Goal: Information Seeking & Learning: Learn about a topic

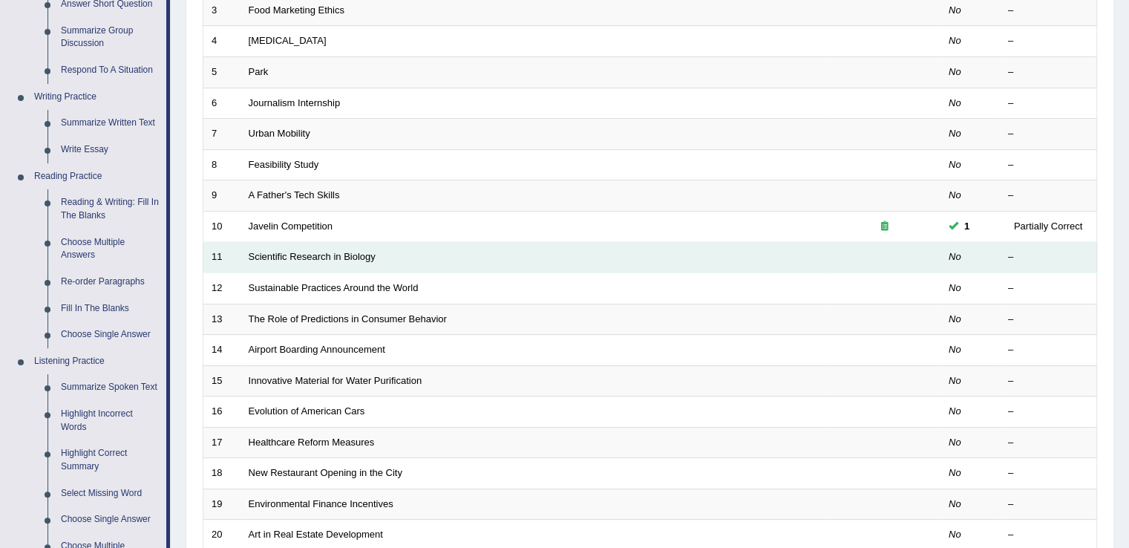
scroll to position [299, 0]
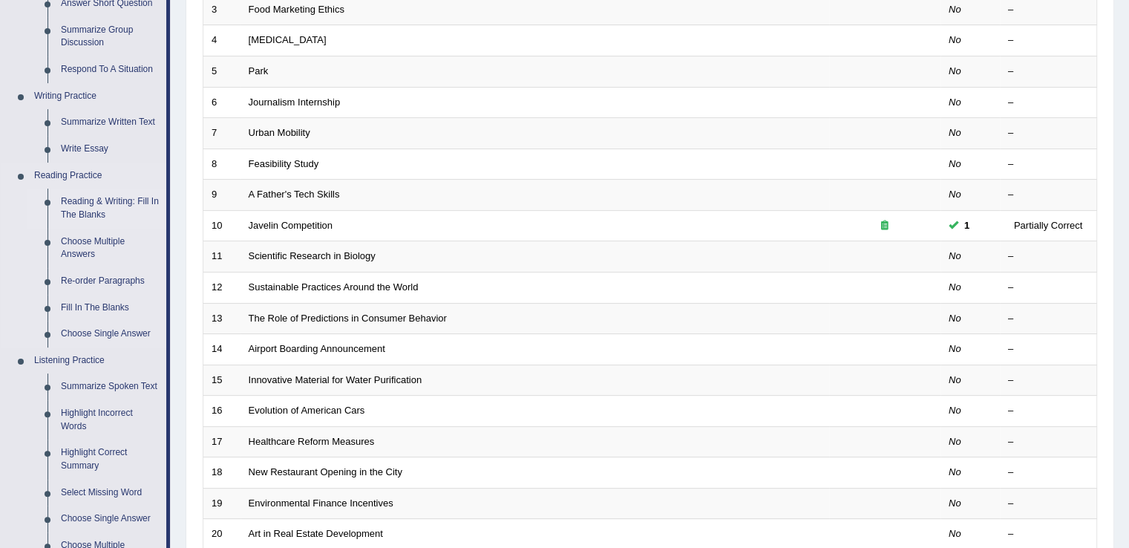
click at [122, 208] on link "Reading & Writing: Fill In The Blanks" at bounding box center [110, 208] width 112 height 39
click at [122, 208] on ul "Speaking Practice Read Aloud Repeat Sentence Describe Image Re-tell Lecture Ans…" at bounding box center [83, 253] width 165 height 790
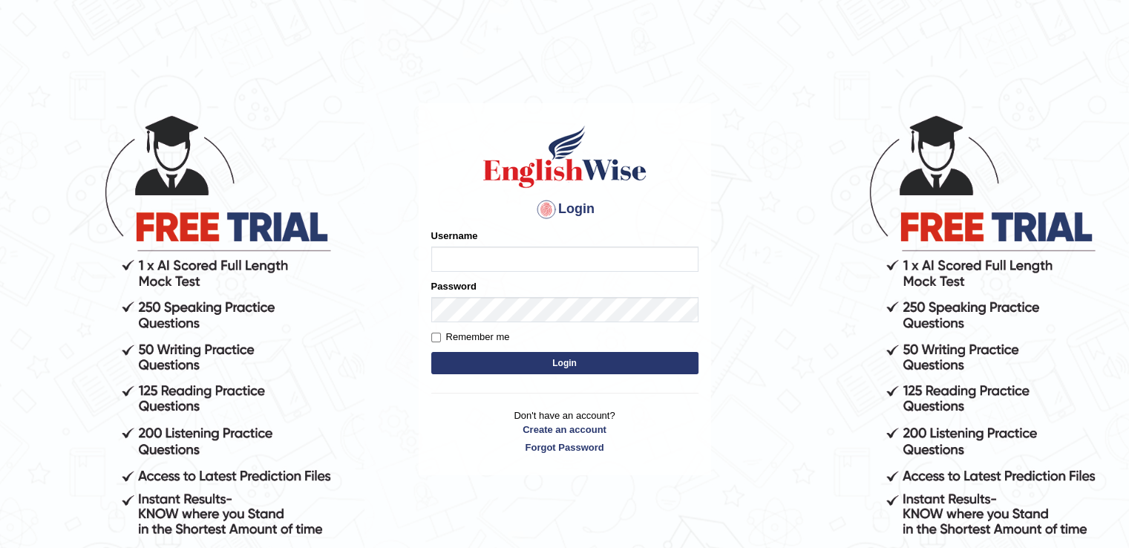
type input "RiffatM1"
click at [439, 335] on input "Remember me" at bounding box center [436, 337] width 10 height 10
checkbox input "true"
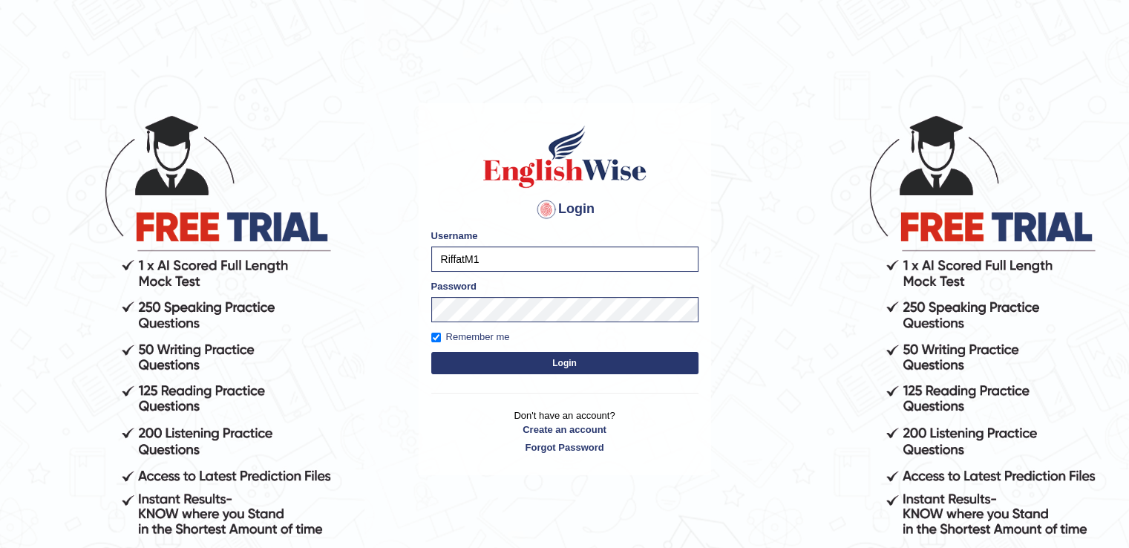
click at [459, 371] on button "Login" at bounding box center [564, 363] width 267 height 22
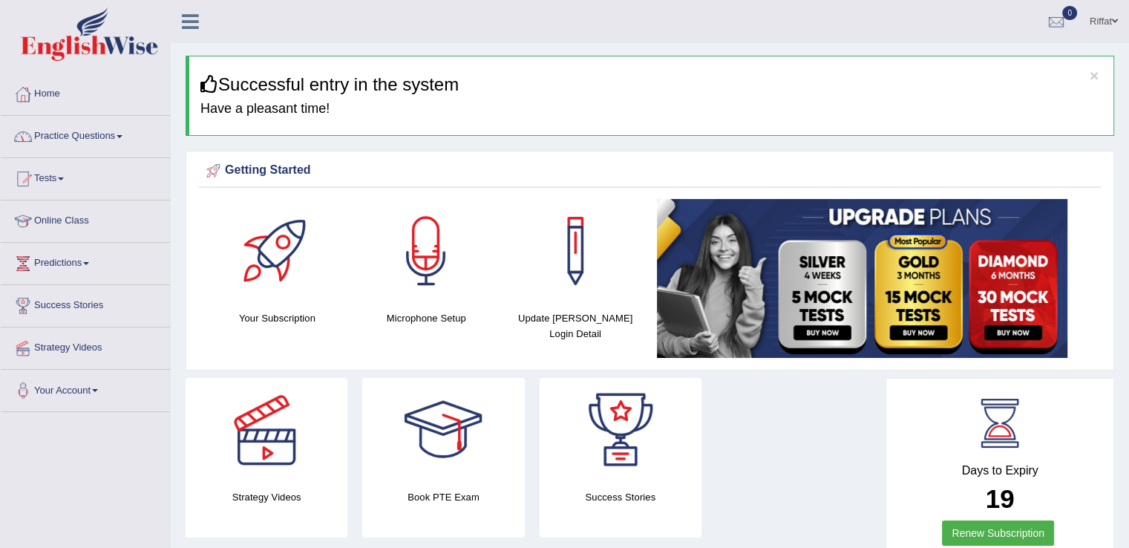
click at [96, 134] on link "Practice Questions" at bounding box center [85, 134] width 169 height 37
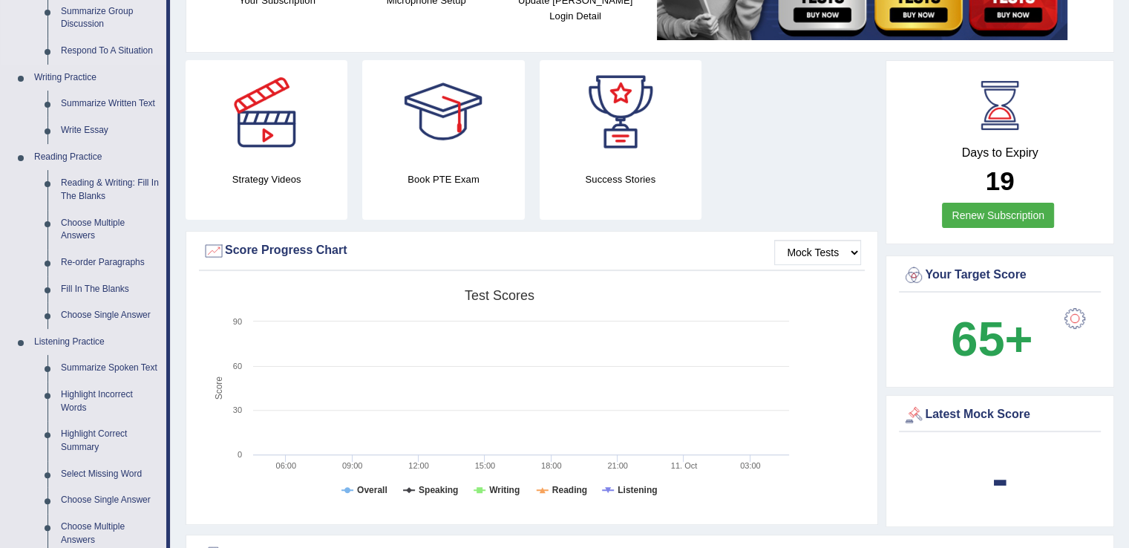
scroll to position [317, 0]
click at [105, 185] on link "Reading & Writing: Fill In The Blanks" at bounding box center [110, 190] width 112 height 39
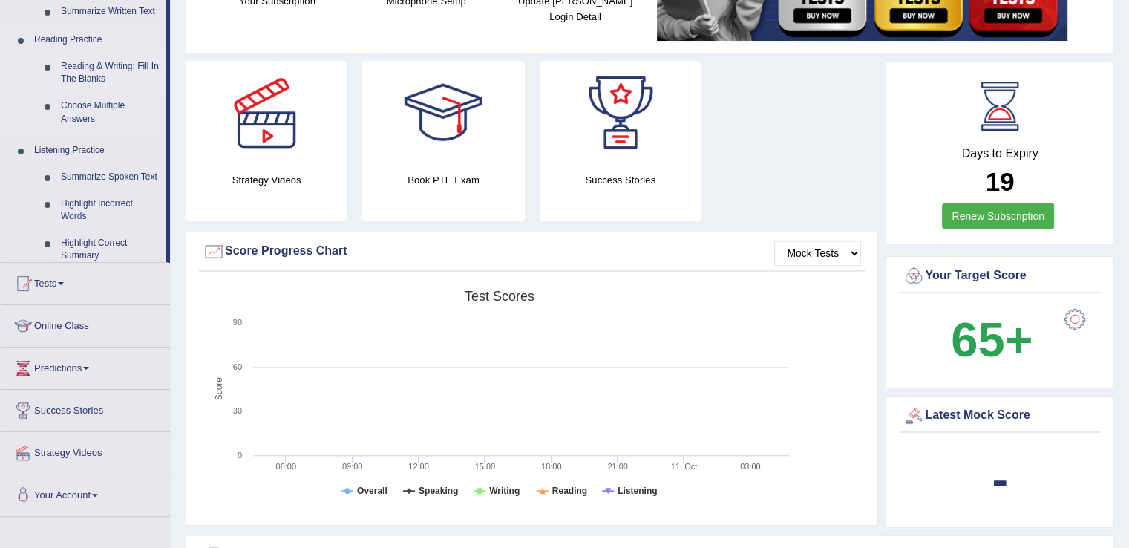
click at [105, 185] on ul "Speaking Practice Read Aloud Repeat Sentence Describe Image Re-tell Lecture Ans…" at bounding box center [83, 51] width 165 height 422
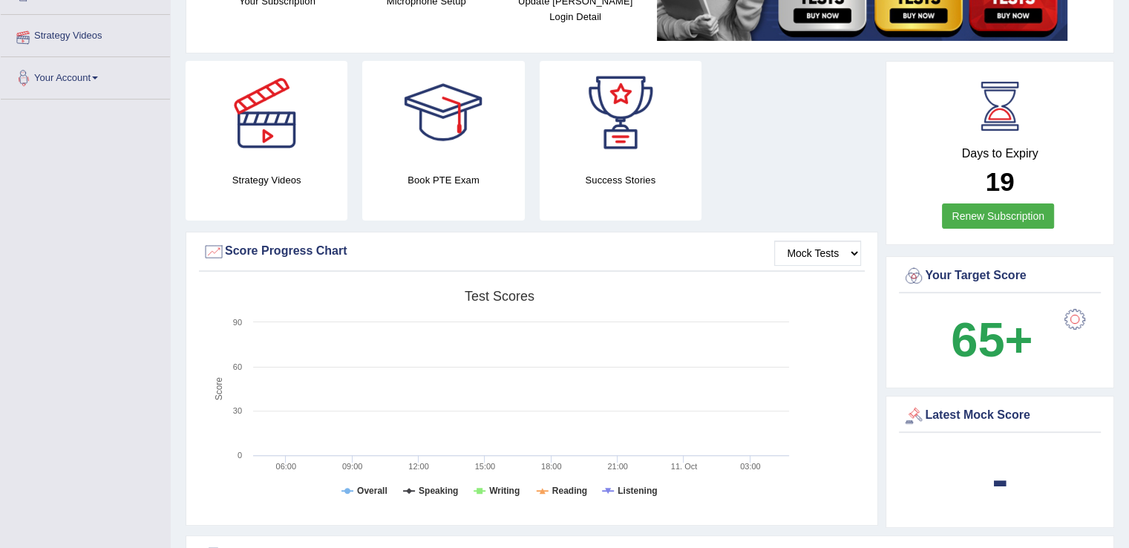
scroll to position [342, 0]
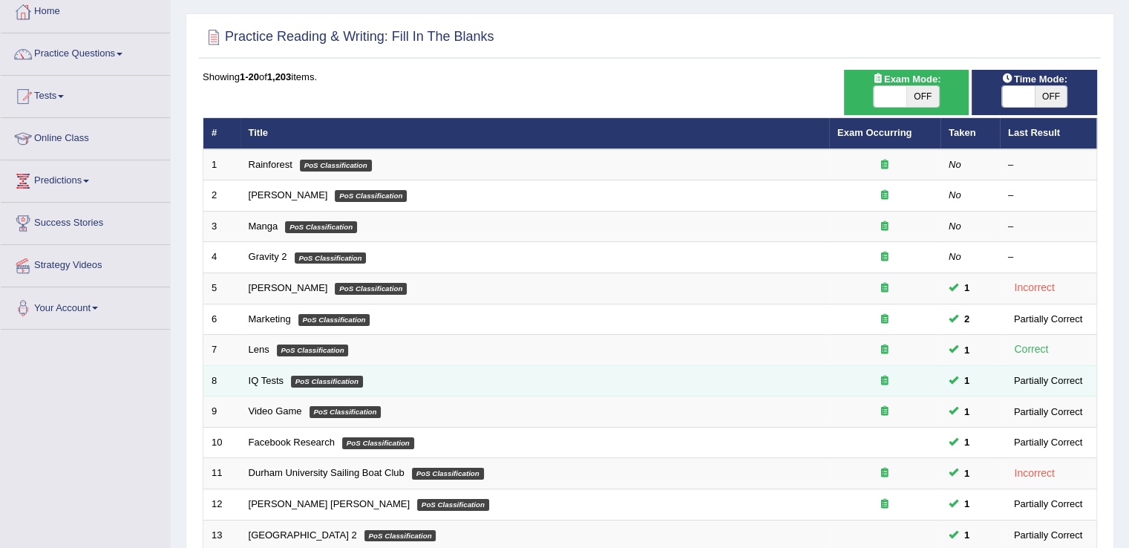
scroll to position [81, 0]
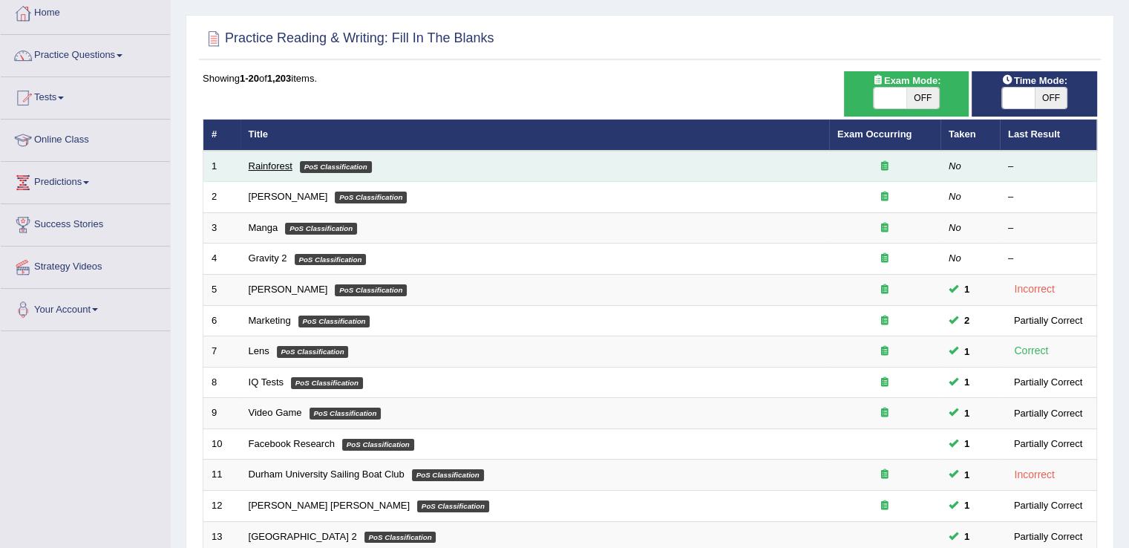
click at [267, 164] on link "Rainforest" at bounding box center [271, 165] width 44 height 11
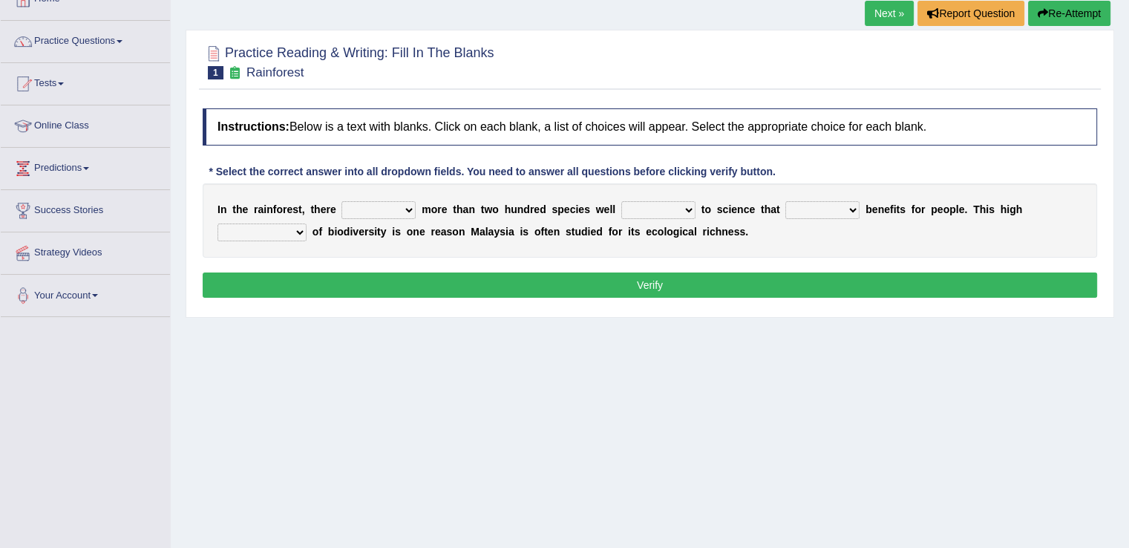
scroll to position [94, 0]
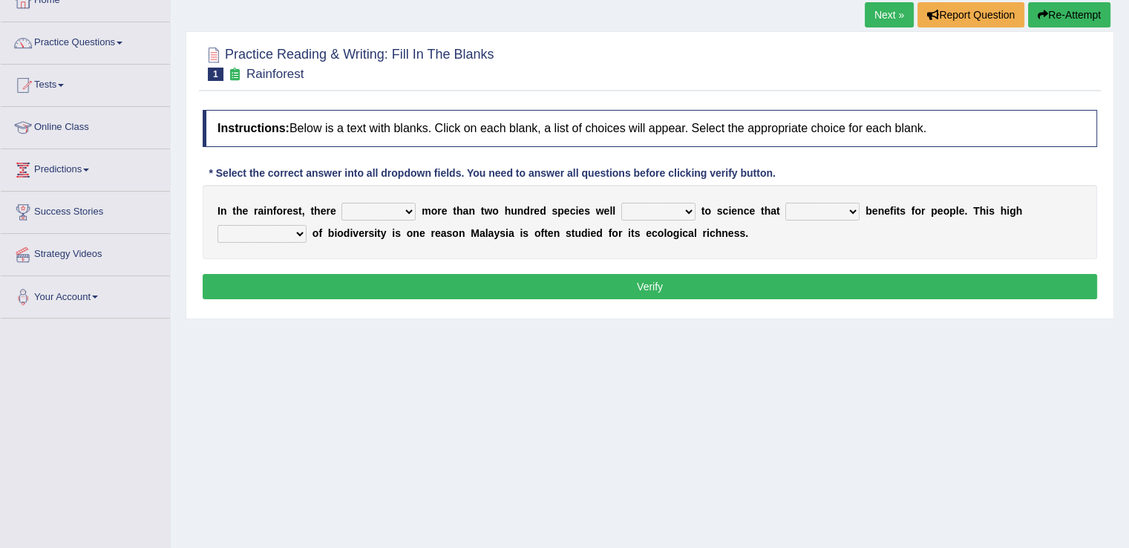
click at [410, 212] on select "have can be has is" at bounding box center [378, 212] width 74 height 18
select select "is"
click at [341, 203] on select "have can be has is" at bounding box center [378, 212] width 74 height 18
click at [689, 210] on select "knowing known knew know" at bounding box center [658, 212] width 74 height 18
select select "known"
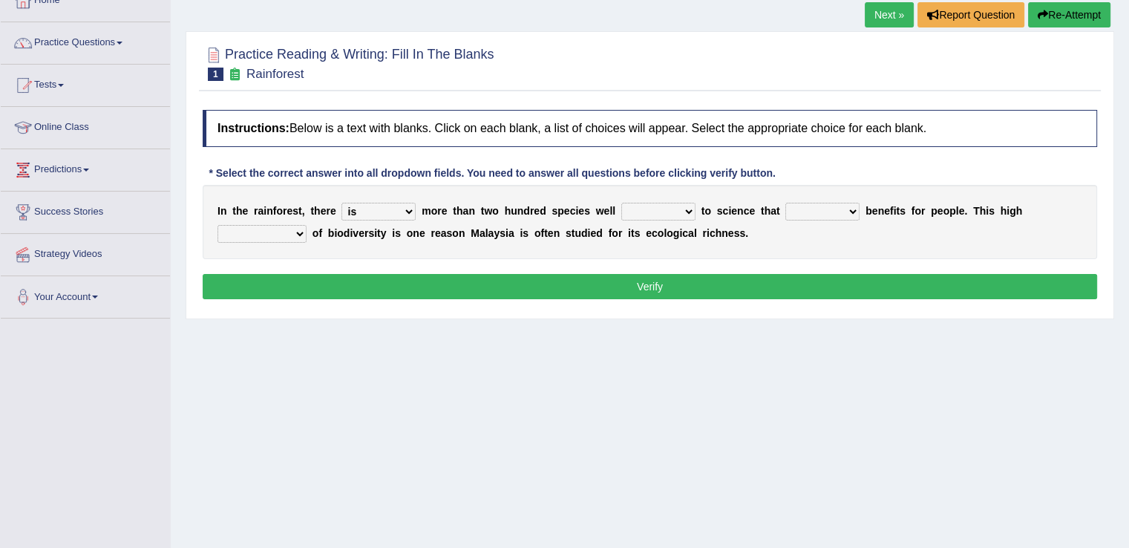
click at [621, 203] on select "knowing known knew know" at bounding box center [658, 212] width 74 height 18
click at [849, 210] on select "contain contained containing contains" at bounding box center [822, 212] width 74 height 18
select select "contain"
click at [785, 203] on select "contain contained containing contains" at bounding box center [822, 212] width 74 height 18
click at [294, 232] on select "condensation conjunction continuity complexity" at bounding box center [261, 234] width 89 height 18
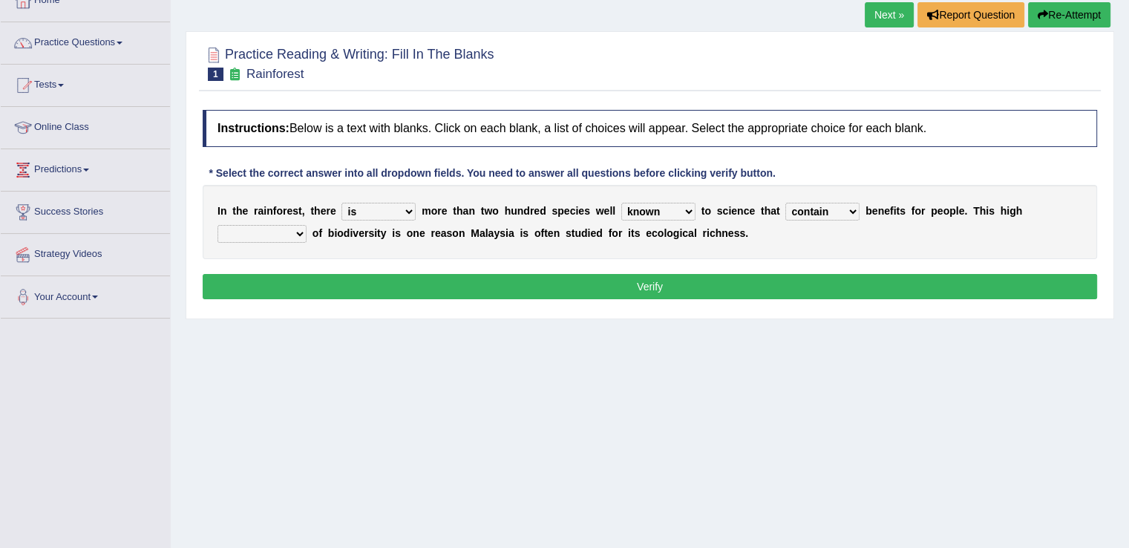
select select "continuity"
click at [217, 225] on select "condensation conjunction continuity complexity" at bounding box center [261, 234] width 89 height 18
click at [295, 283] on button "Verify" at bounding box center [650, 286] width 894 height 25
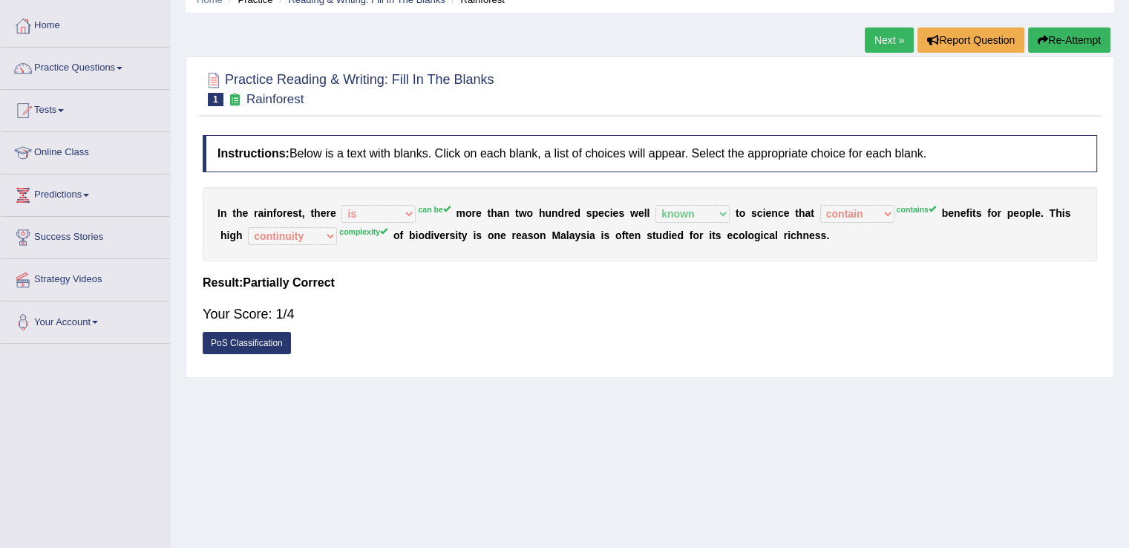
scroll to position [62, 0]
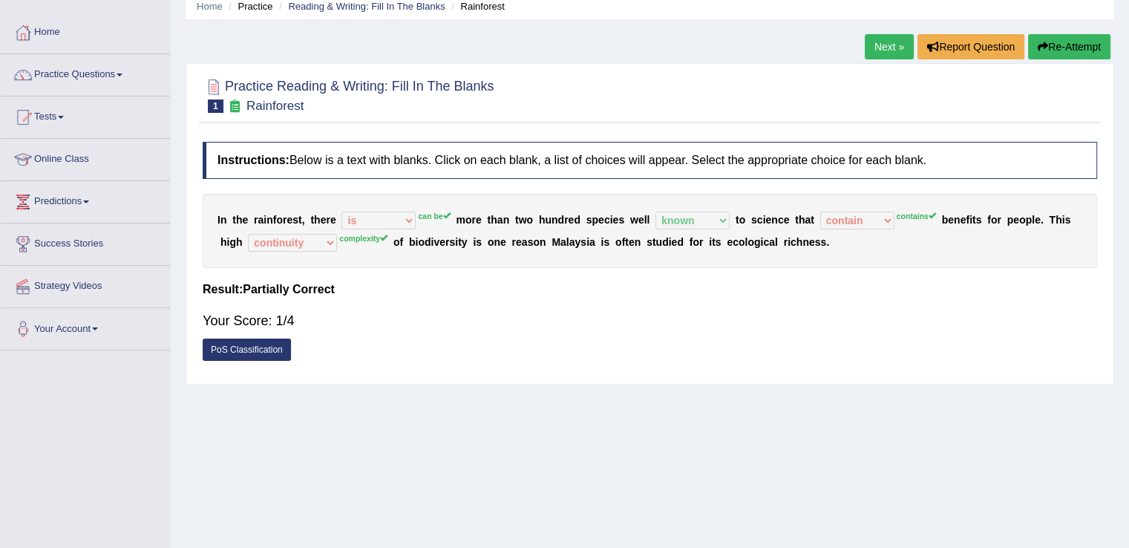
click at [881, 47] on link "Next »" at bounding box center [889, 46] width 49 height 25
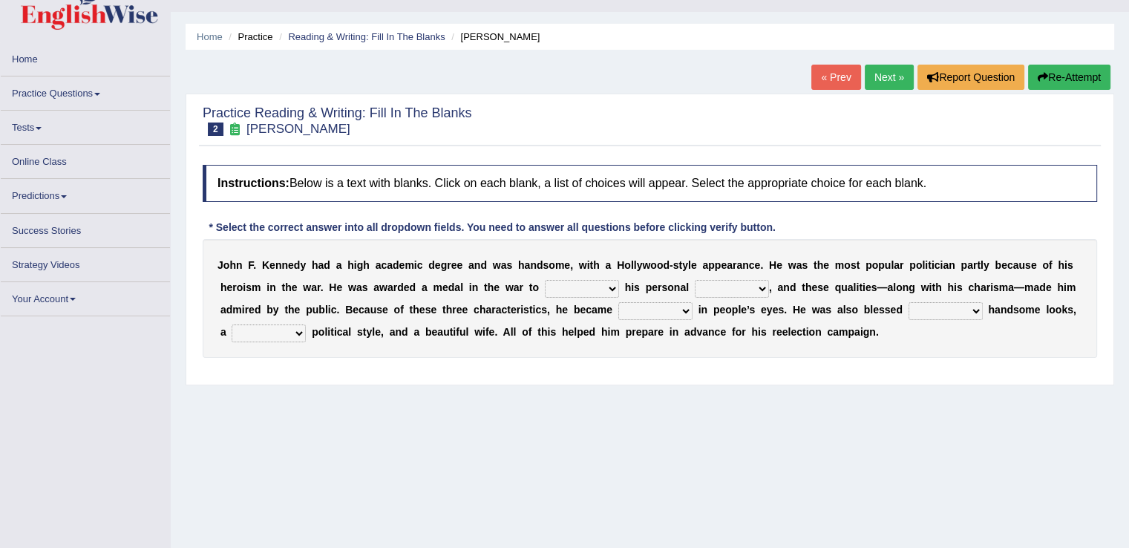
scroll to position [32, 0]
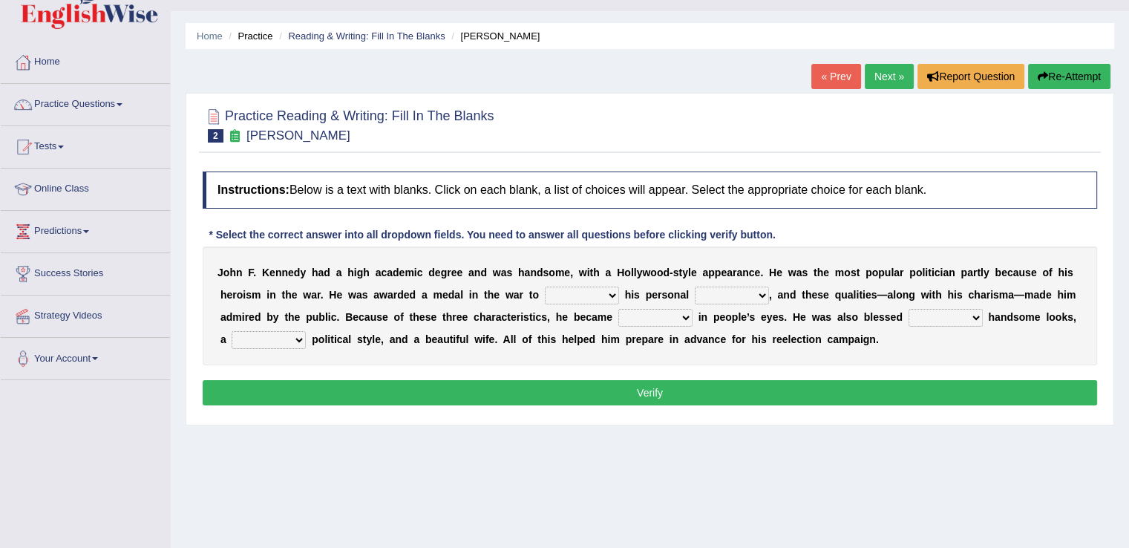
click at [611, 295] on select "prove show evidence upthrow" at bounding box center [582, 295] width 74 height 18
select select "prove"
click at [545, 286] on select "prove show evidence upthrow" at bounding box center [582, 295] width 74 height 18
click at [760, 293] on select "passion courage charm liking" at bounding box center [732, 295] width 74 height 18
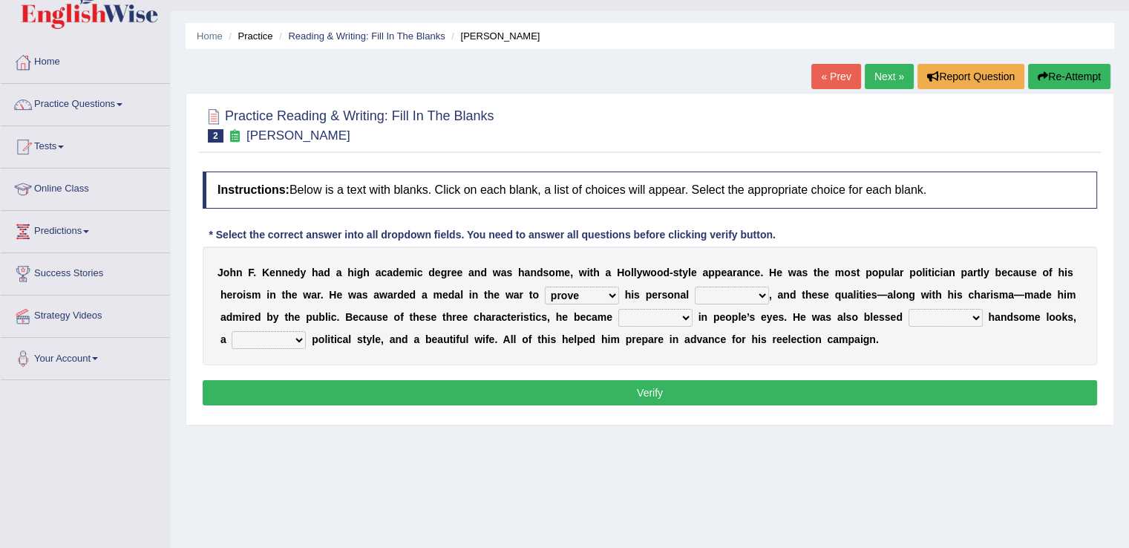
click at [760, 293] on select "passion courage charm liking" at bounding box center [732, 295] width 74 height 18
select select "passion"
click at [695, 286] on select "passion courage charm liking" at bounding box center [732, 295] width 74 height 18
click at [684, 315] on select "iconic ironic identical impotent" at bounding box center [655, 318] width 74 height 18
select select "identical"
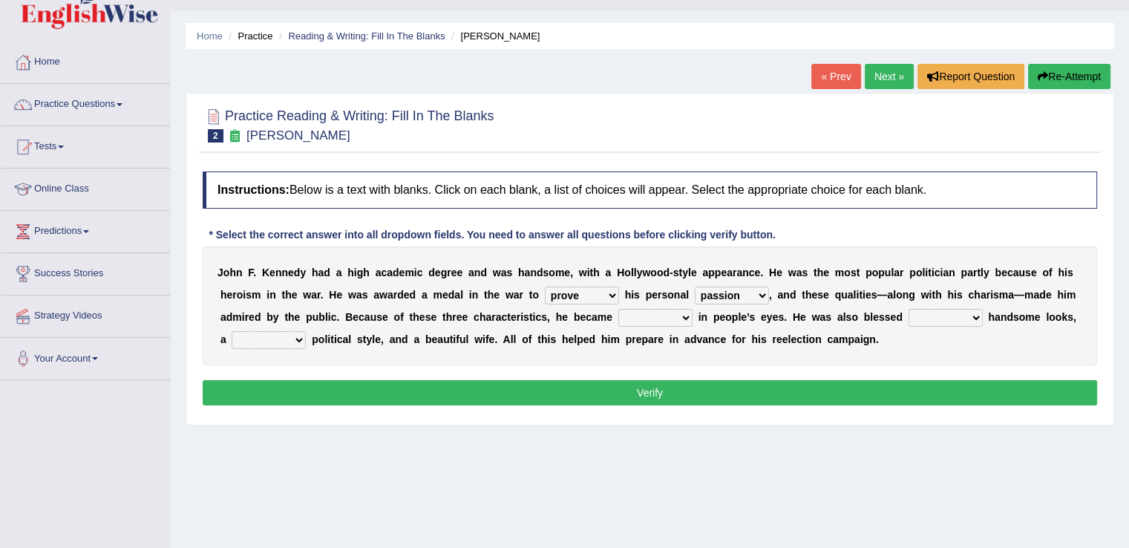
click at [618, 309] on select "iconic ironic identical impotent" at bounding box center [655, 318] width 74 height 18
click at [977, 315] on select "with in upon to" at bounding box center [945, 318] width 74 height 18
select select "with"
click at [908, 309] on select "with in upon to" at bounding box center [945, 318] width 74 height 18
click at [298, 337] on select "mending mends mended mend" at bounding box center [269, 340] width 74 height 18
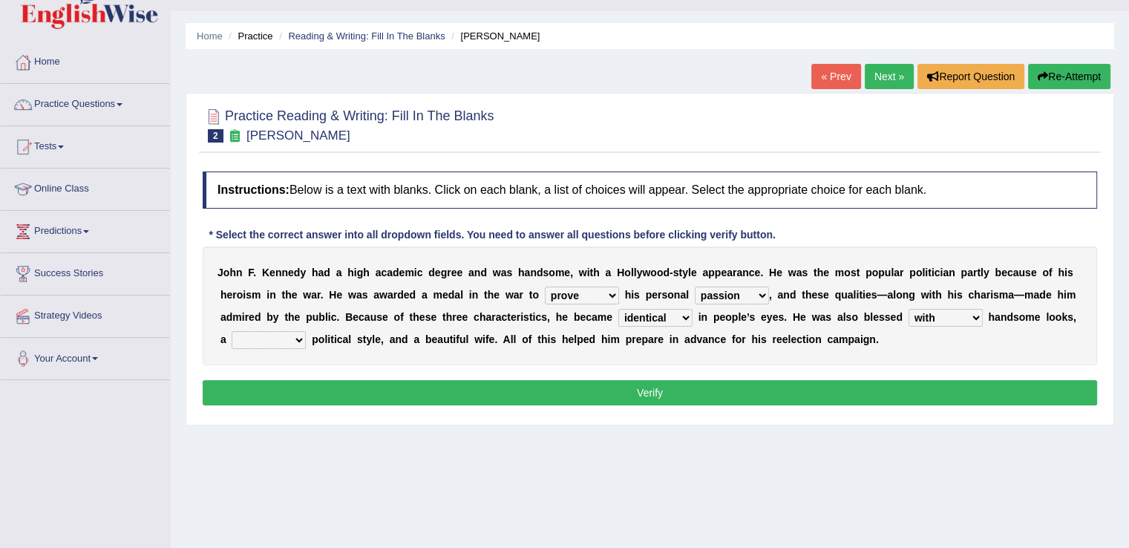
select select "mended"
click at [232, 331] on select "mending mends mended mend" at bounding box center [269, 340] width 74 height 18
click at [314, 389] on button "Verify" at bounding box center [650, 392] width 894 height 25
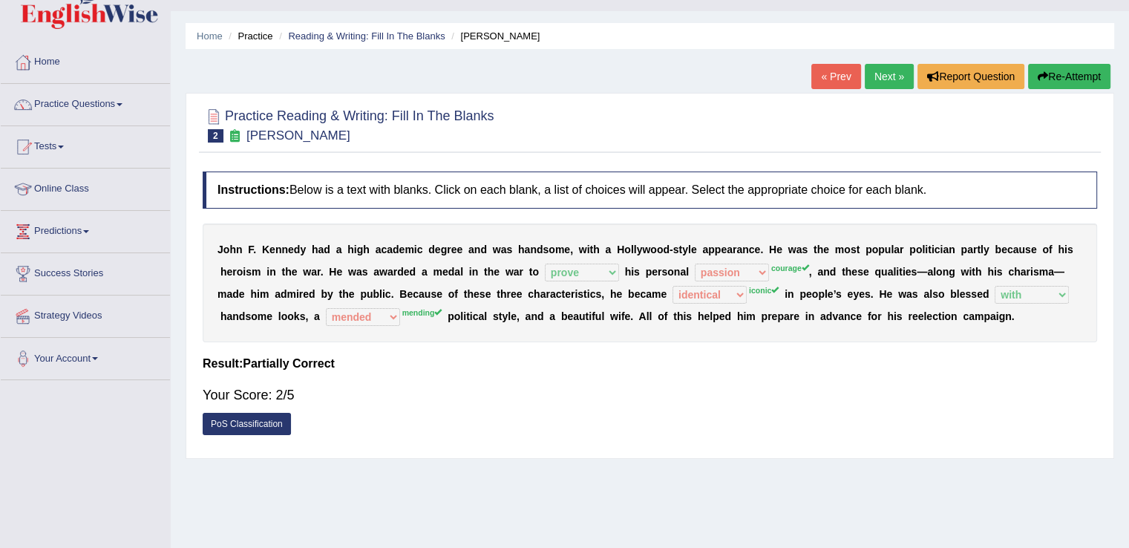
click at [876, 76] on link "Next »" at bounding box center [889, 76] width 49 height 25
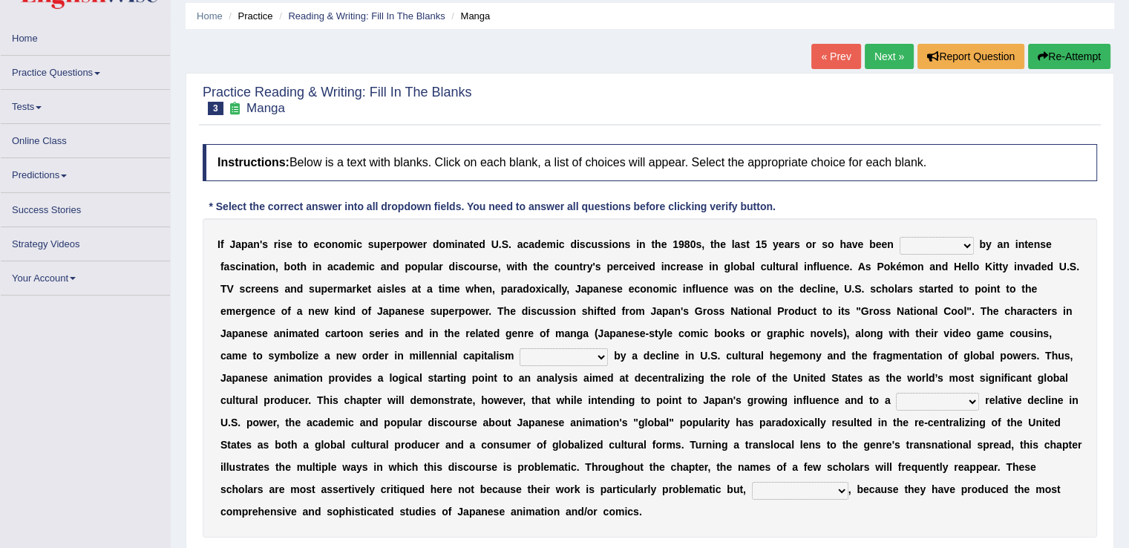
scroll to position [76, 0]
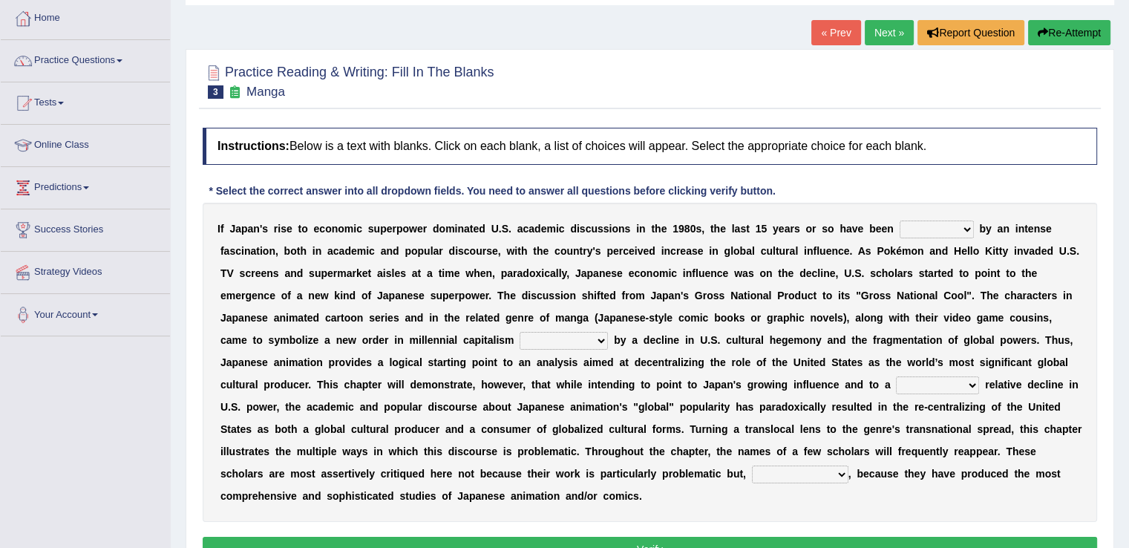
click at [966, 229] on select "marked dedicated made inspired" at bounding box center [936, 229] width 74 height 18
select select "inspired"
click at [899, 220] on select "marked dedicated made inspired" at bounding box center [936, 229] width 74 height 18
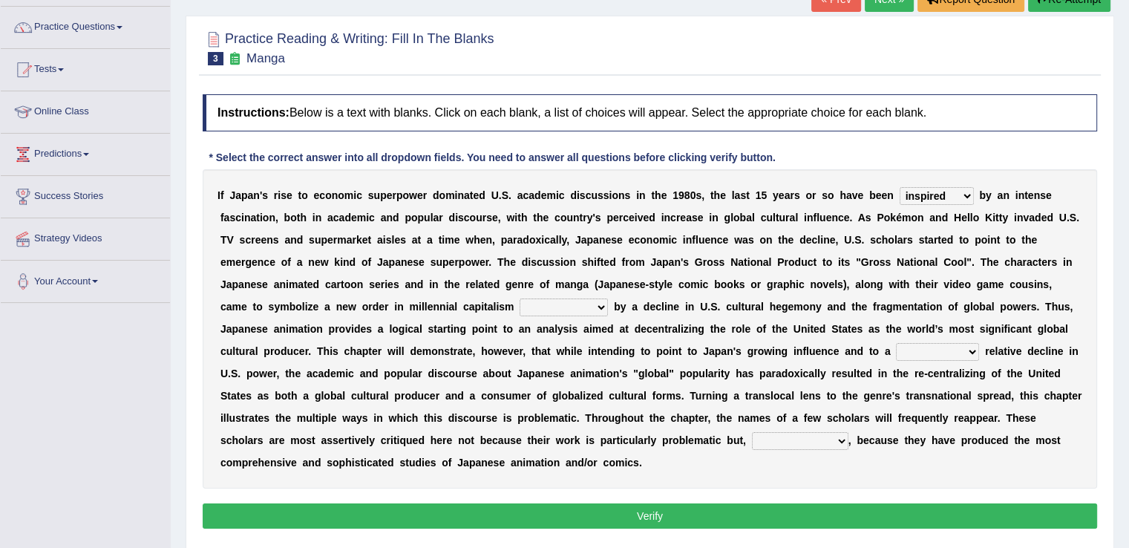
scroll to position [116, 0]
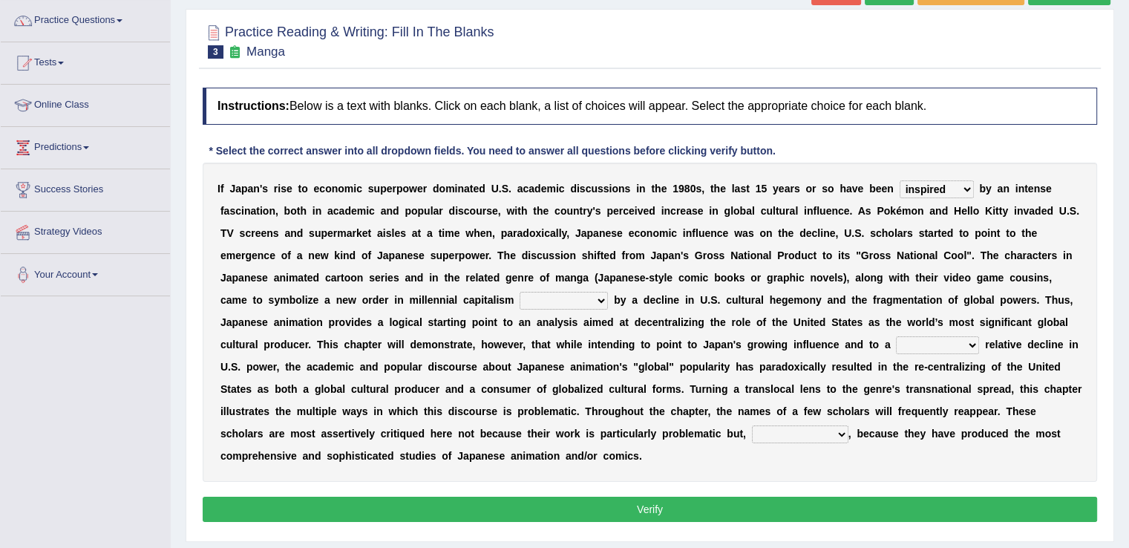
click at [598, 300] on select "pocessed characterized opposed tangled" at bounding box center [564, 301] width 88 height 18
select select "characterized"
click at [520, 292] on select "pocessed characterized opposed tangled" at bounding box center [564, 301] width 88 height 18
click at [974, 341] on select "concomitant discrete proportional legitimate" at bounding box center [937, 345] width 83 height 18
select select "proportional"
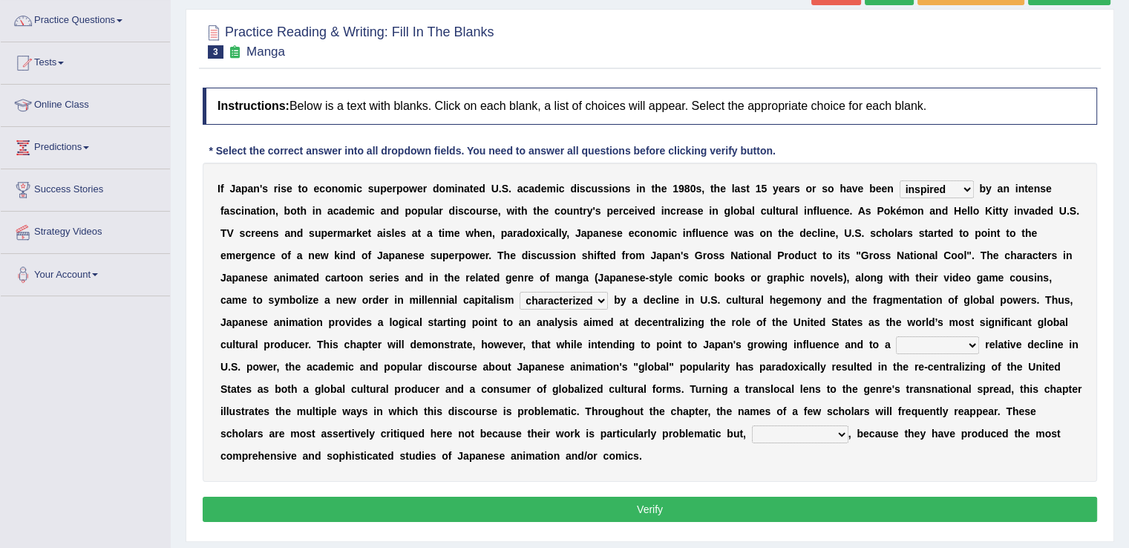
click at [896, 336] on select "concomitant discrete proportional legitimate" at bounding box center [937, 345] width 83 height 18
click at [844, 434] on select "however on the contrary in addition on the whole" at bounding box center [800, 434] width 96 height 18
select select "on the contrary"
click at [752, 425] on select "however on the contrary in addition on the whole" at bounding box center [800, 434] width 96 height 18
click at [822, 506] on button "Verify" at bounding box center [650, 508] width 894 height 25
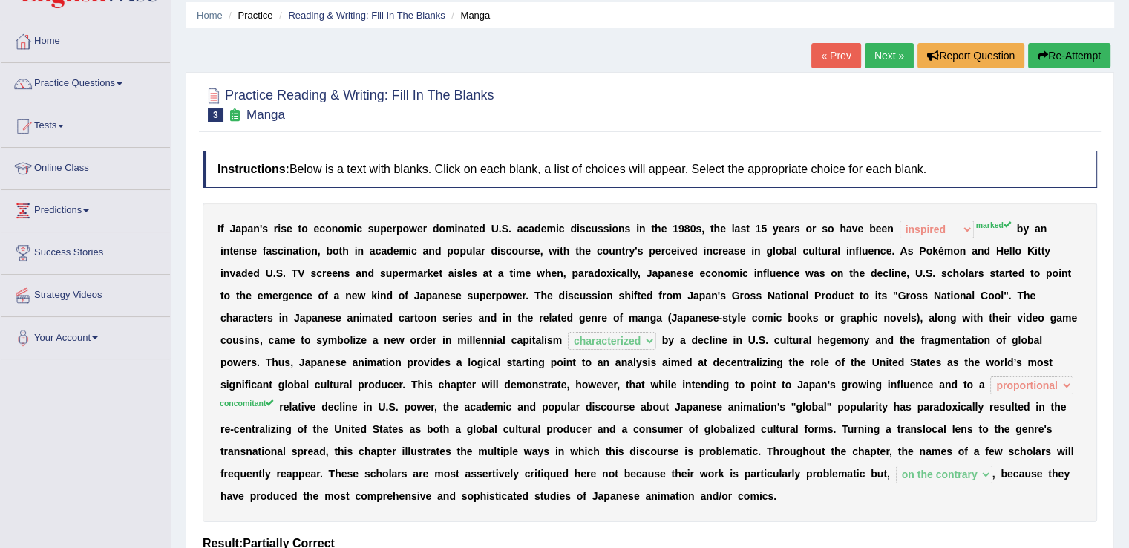
scroll to position [0, 0]
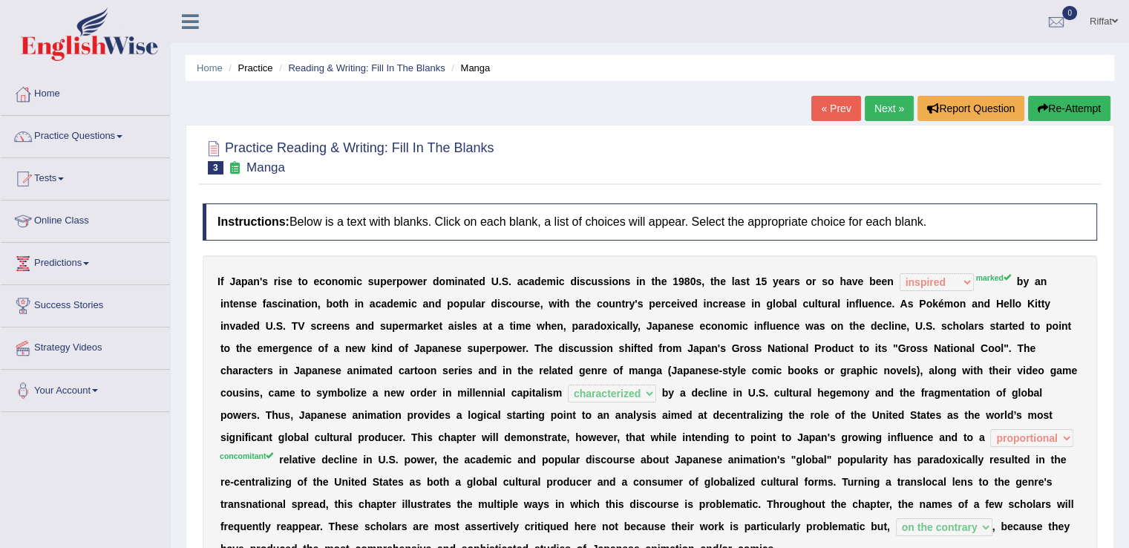
click at [885, 105] on link "Next »" at bounding box center [889, 108] width 49 height 25
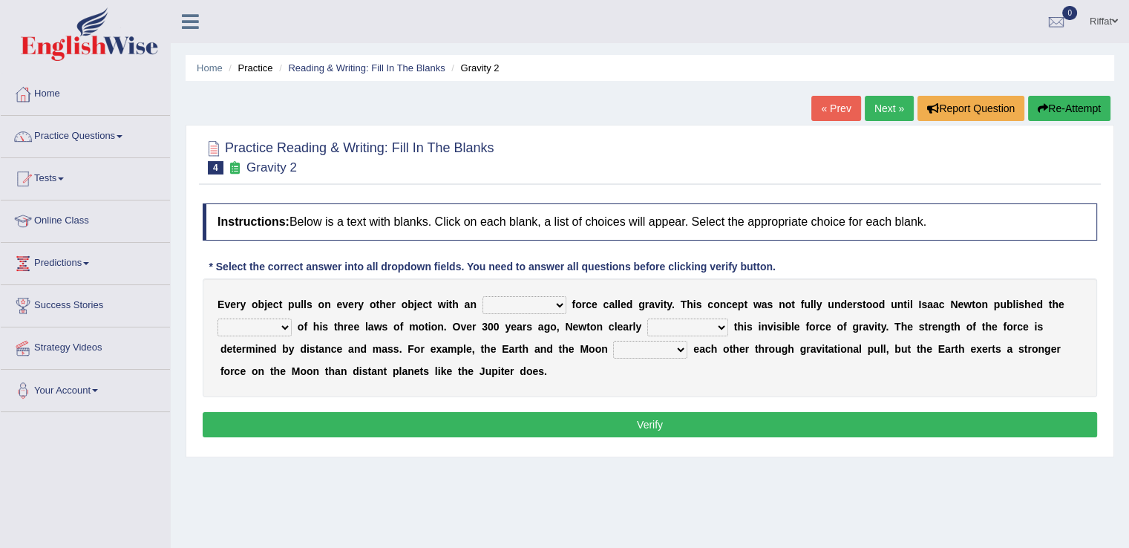
click at [562, 301] on select "invisible unknown unbelievable inconsistent" at bounding box center [524, 305] width 84 height 18
select select "invisible"
click at [482, 296] on select "invisible unknown unbelievable inconsistent" at bounding box center [524, 305] width 84 height 18
click at [285, 327] on select "concept theory method argument" at bounding box center [254, 327] width 74 height 18
select select "theory"
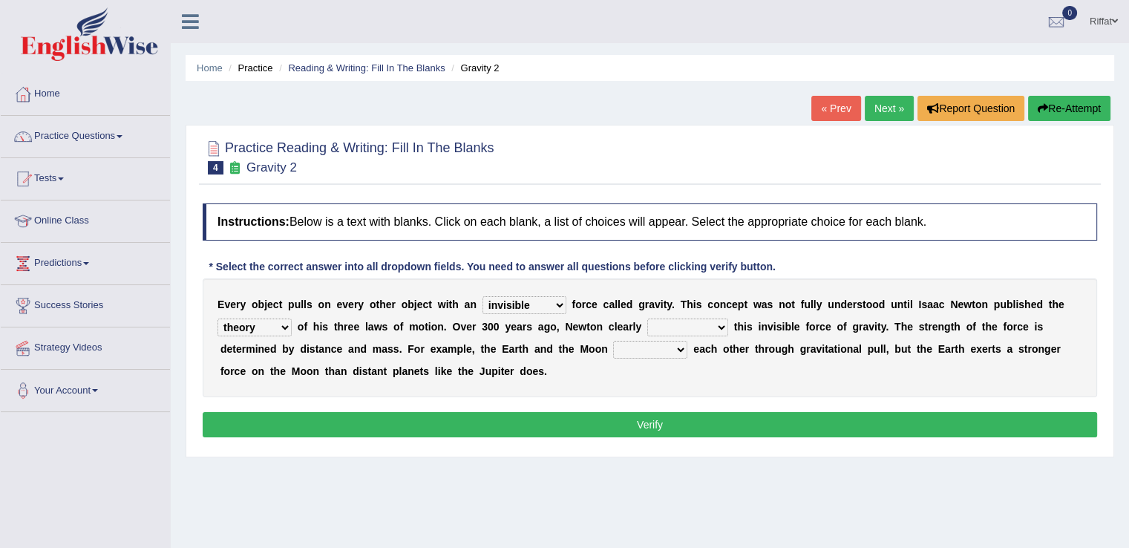
click at [217, 318] on select "concept theory method argument" at bounding box center [254, 327] width 74 height 18
click at [722, 327] on select "explained undermined overturned realized" at bounding box center [687, 327] width 81 height 18
select select "explained"
click at [647, 318] on select "explained undermined overturned realized" at bounding box center [687, 327] width 81 height 18
click at [681, 350] on select "affect spin evade span" at bounding box center [650, 350] width 74 height 18
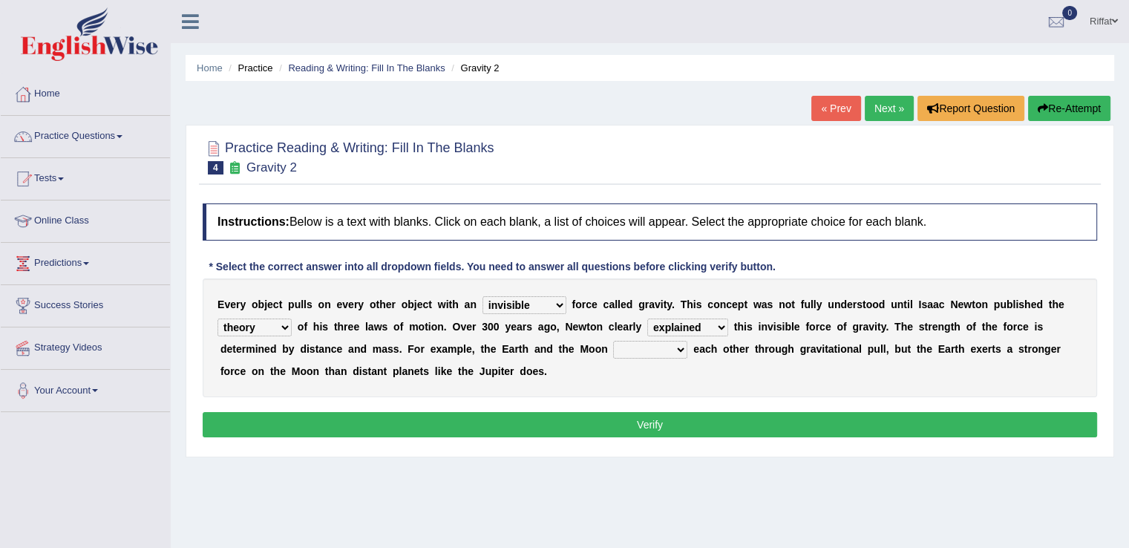
select select "affect"
click at [613, 341] on select "affect spin evade span" at bounding box center [650, 350] width 74 height 18
click at [650, 422] on button "Verify" at bounding box center [650, 424] width 894 height 25
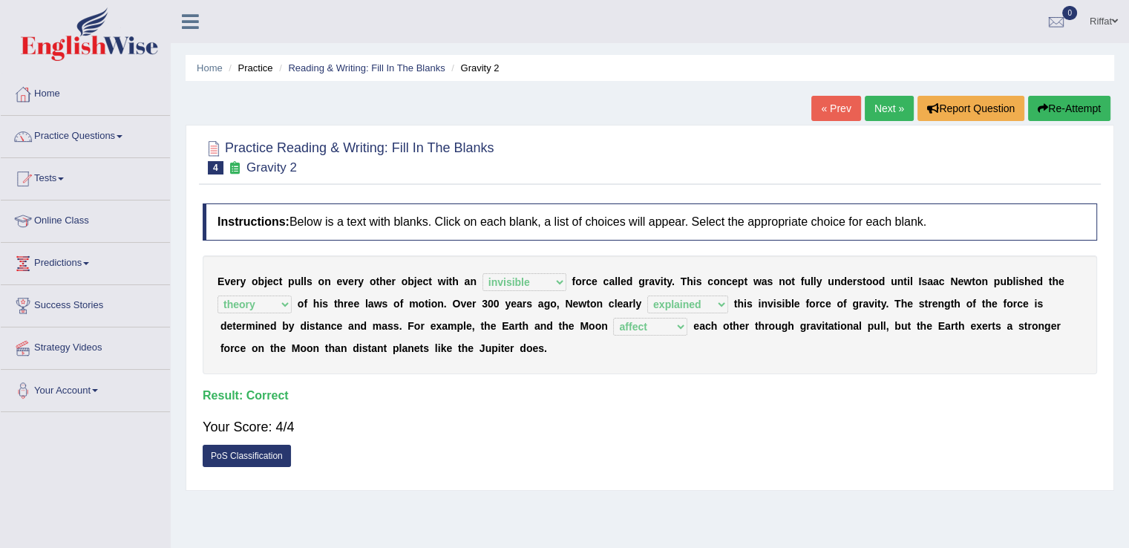
click at [877, 111] on link "Next »" at bounding box center [889, 108] width 49 height 25
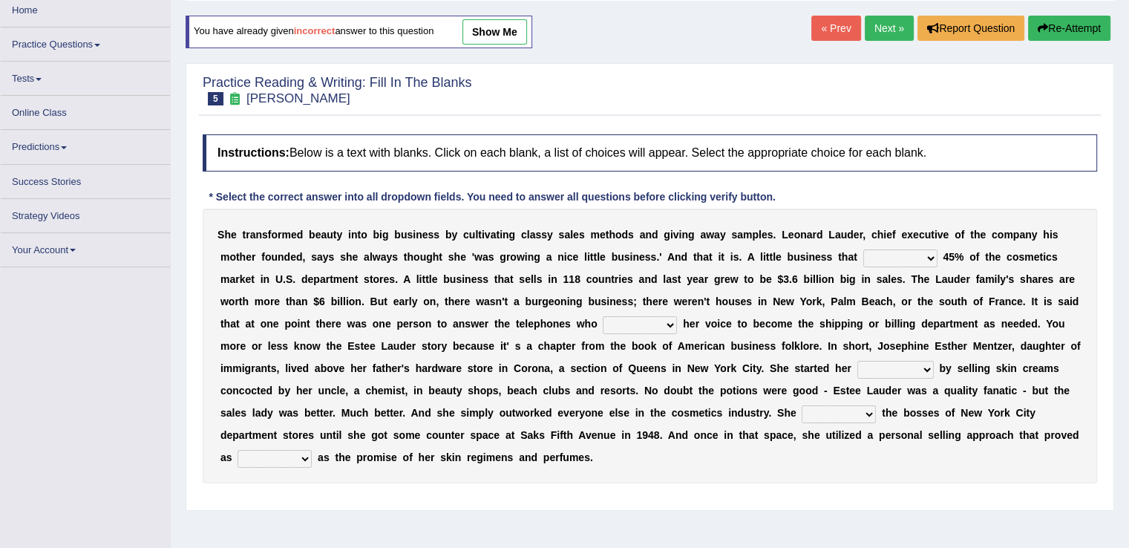
scroll to position [86, 0]
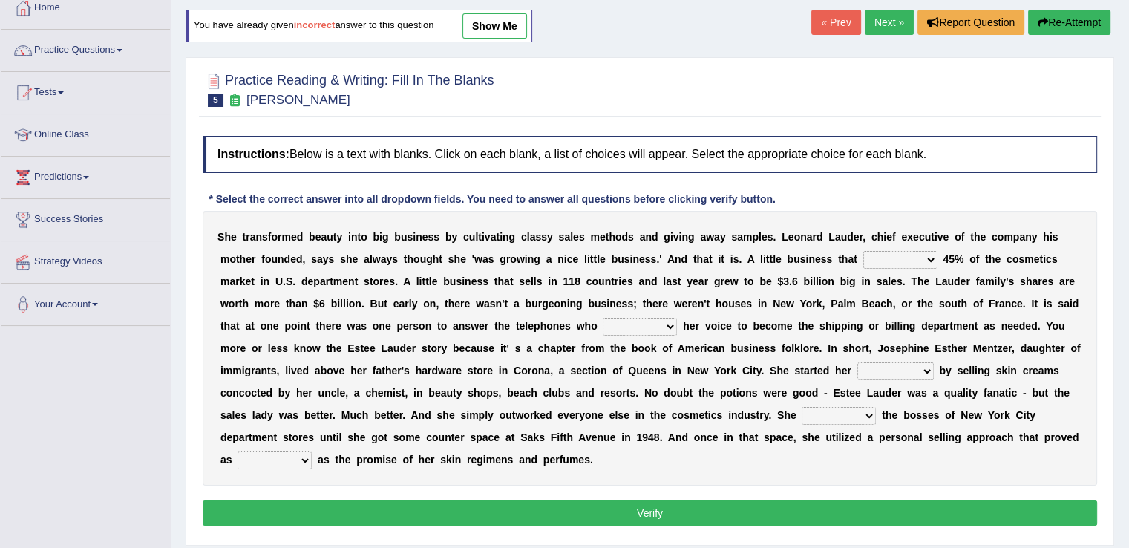
click at [932, 256] on select "has controls makes maintains" at bounding box center [900, 260] width 74 height 18
select select "makes"
click at [863, 251] on select "has controls makes maintains" at bounding box center [900, 260] width 74 height 18
click at [931, 259] on select "has controls makes maintains" at bounding box center [900, 260] width 74 height 18
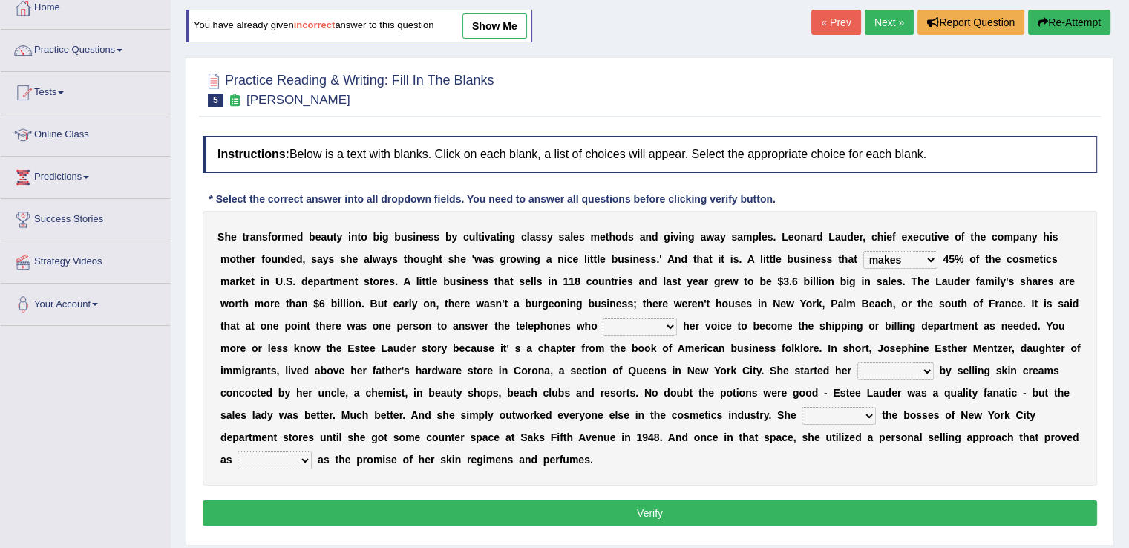
click at [668, 328] on select "switched changed raised used" at bounding box center [640, 327] width 74 height 18
select select "raised"
click at [603, 318] on select "switched changed raised used" at bounding box center [640, 327] width 74 height 18
click at [926, 369] on select "job institute companion enterprise" at bounding box center [895, 371] width 76 height 18
select select "job"
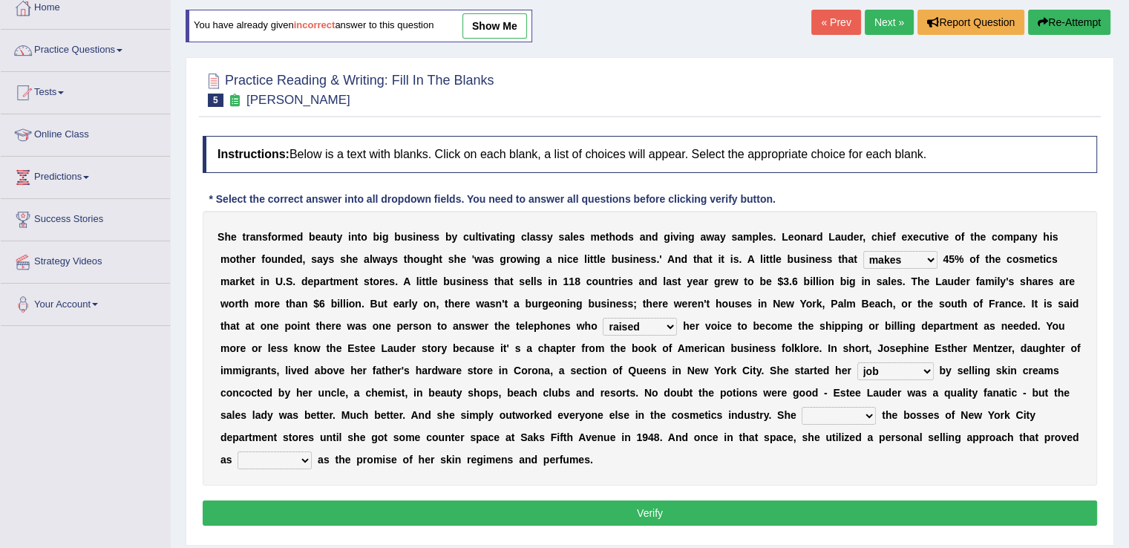
click at [857, 362] on select "job institute companion enterprise" at bounding box center [895, 371] width 76 height 18
click at [869, 413] on select "stated bridged stalked heaved" at bounding box center [839, 416] width 74 height 18
select select "stalked"
click at [802, 407] on select "stated bridged stalked heaved" at bounding box center [839, 416] width 74 height 18
click at [307, 453] on select "potent ruthless potential expensive" at bounding box center [274, 460] width 74 height 18
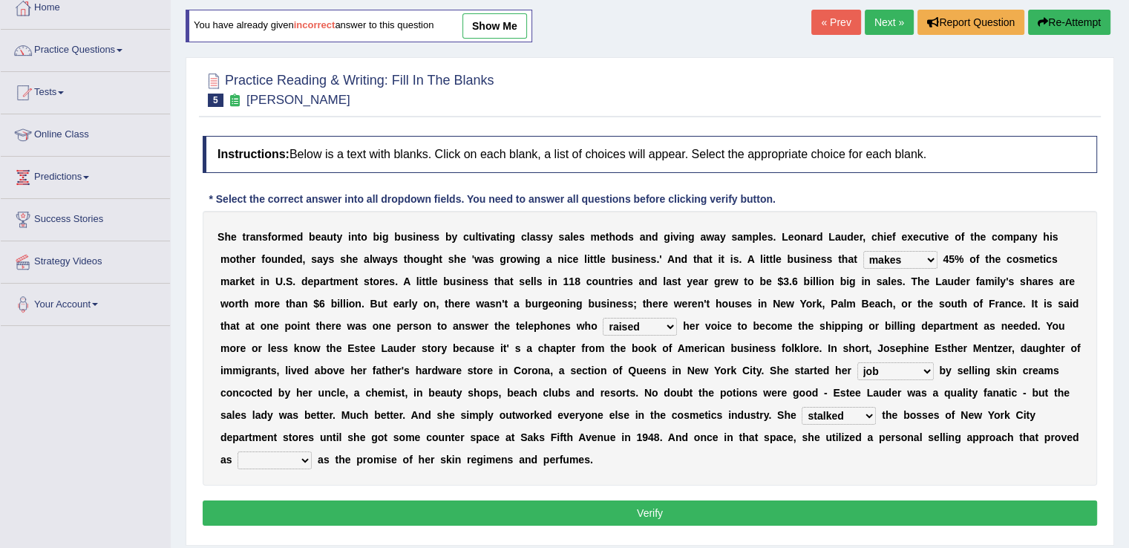
select select "potent"
click at [237, 451] on select "potent ruthless potential expensive" at bounding box center [274, 460] width 74 height 18
click at [348, 505] on button "Verify" at bounding box center [650, 512] width 894 height 25
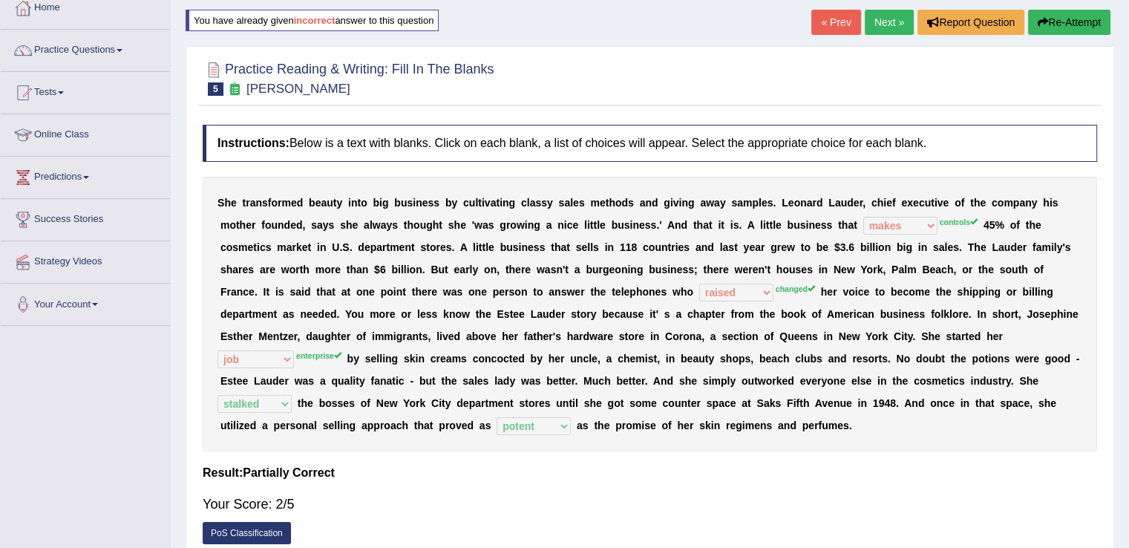
click at [886, 21] on link "Next »" at bounding box center [889, 22] width 49 height 25
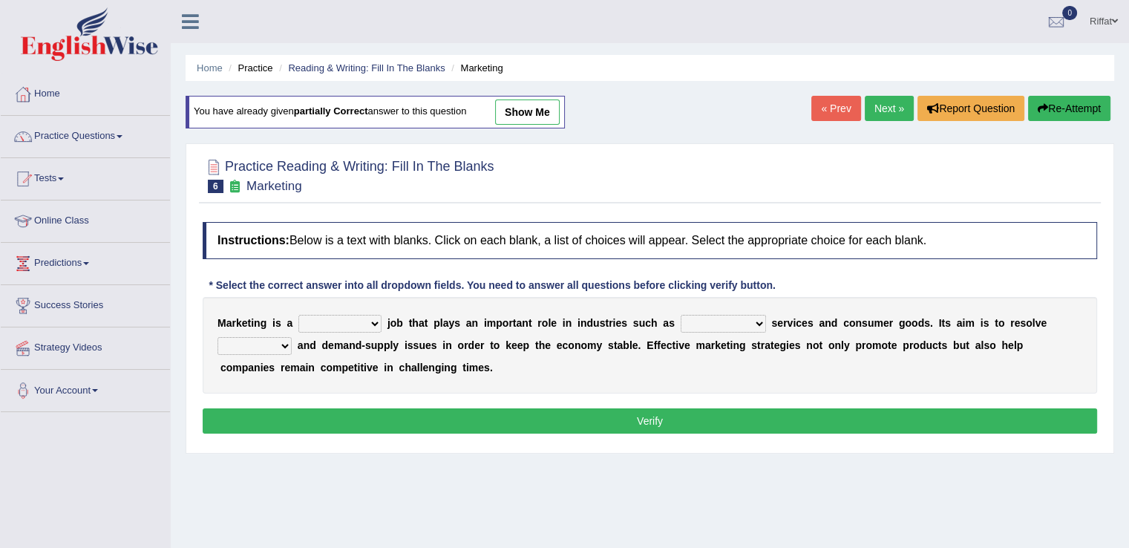
click at [378, 318] on select "professional flexible parochial descriptive" at bounding box center [339, 324] width 83 height 18
select select "professional"
click at [298, 315] on select "professional flexible parochial descriptive" at bounding box center [339, 324] width 83 height 18
click at [758, 318] on select "civil financial conventional foremost" at bounding box center [723, 324] width 85 height 18
select select "financial"
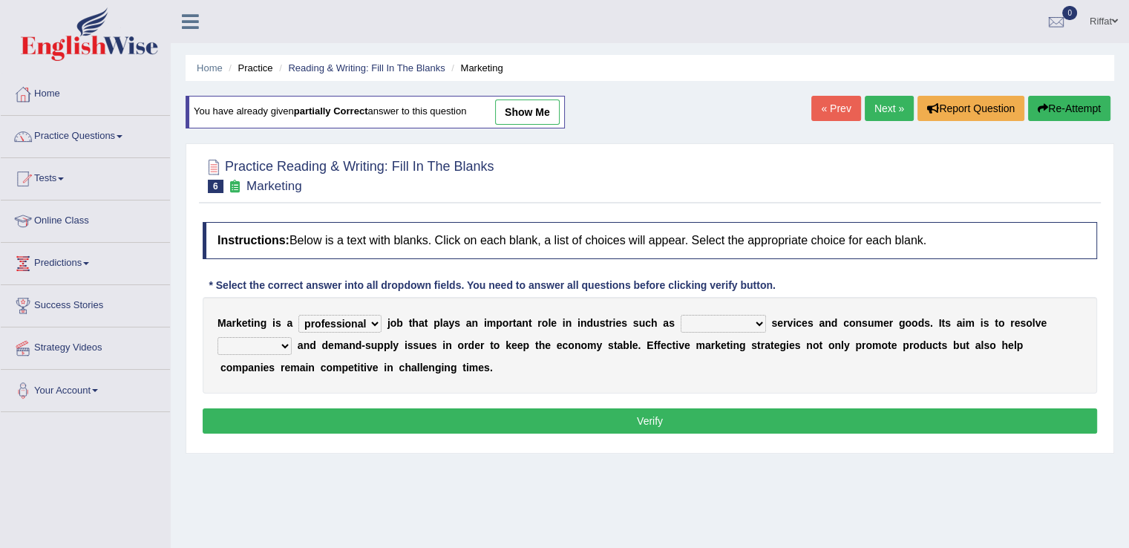
click at [681, 315] on select "civil financial conventional foremost" at bounding box center [723, 324] width 85 height 18
click at [284, 343] on select "imbalance excess symmetry budget" at bounding box center [254, 346] width 74 height 18
click at [217, 337] on select "imbalance excess symmetry budget" at bounding box center [254, 346] width 74 height 18
click at [286, 343] on select "imbalance excess symmetry budget" at bounding box center [254, 346] width 74 height 18
select select "imbalance"
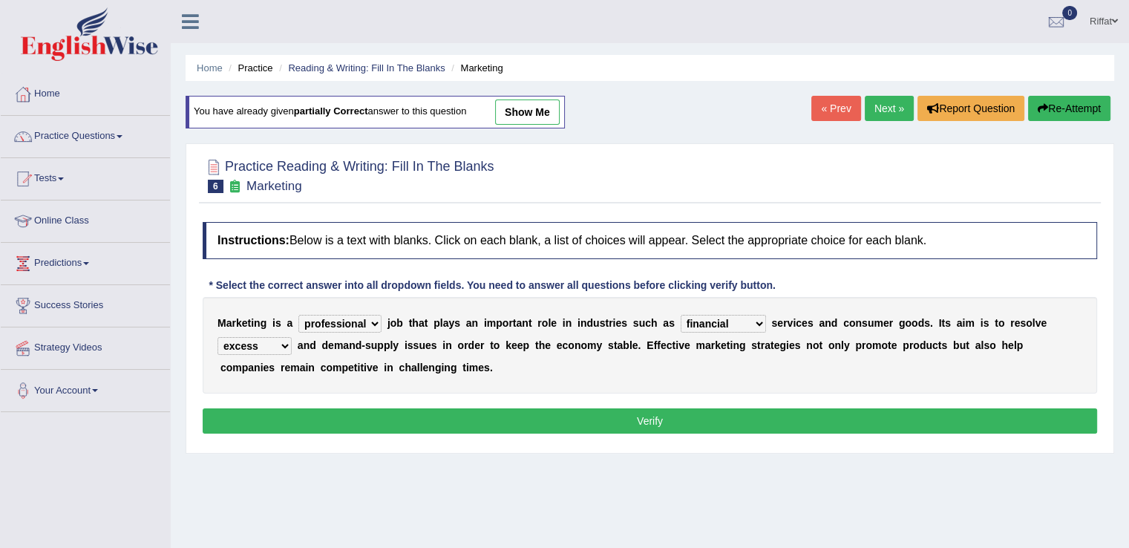
click at [217, 337] on select "imbalance excess symmetry budget" at bounding box center [254, 346] width 74 height 18
click at [290, 419] on button "Verify" at bounding box center [650, 420] width 894 height 25
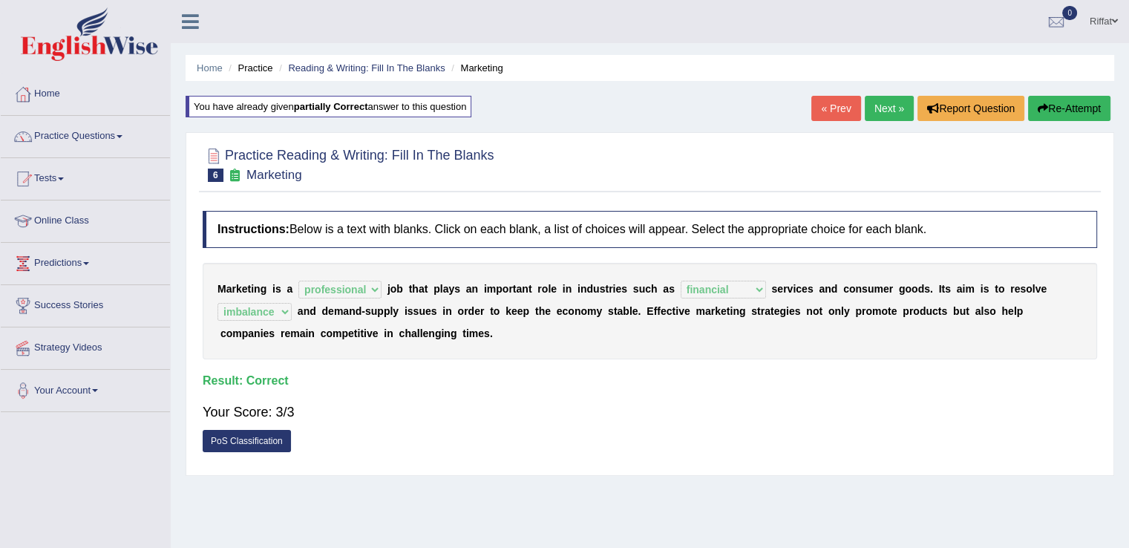
click at [882, 108] on link "Next »" at bounding box center [889, 108] width 49 height 25
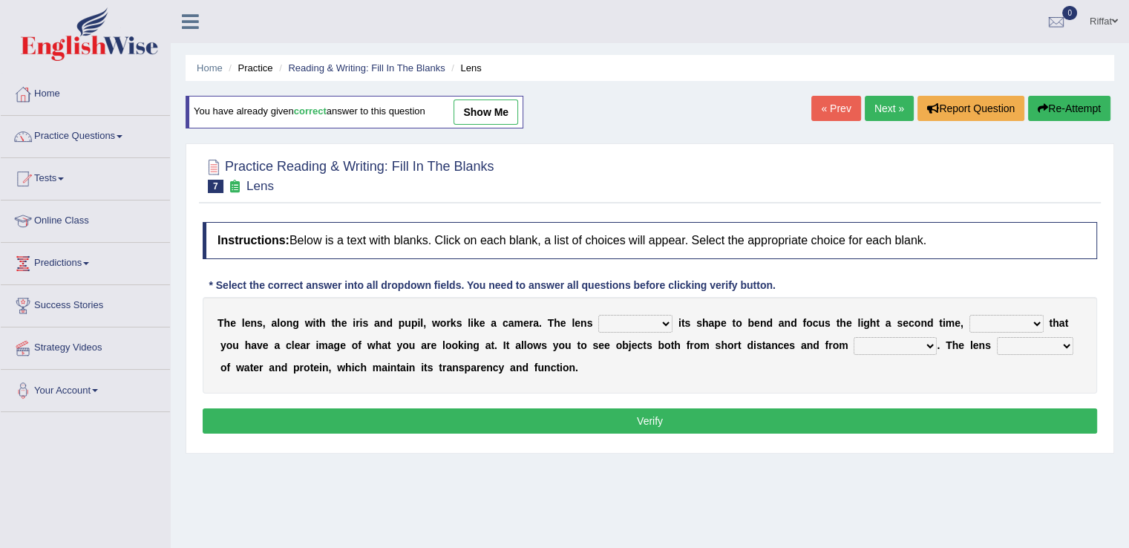
click at [663, 322] on select "adjusts shows selects presents" at bounding box center [635, 324] width 74 height 18
select select "adjusts"
click at [598, 315] on select "adjusts shows selects presents" at bounding box center [635, 324] width 74 height 18
click at [1039, 319] on select "ensures to ensure ensure ensured" at bounding box center [1006, 324] width 74 height 18
select select "to ensure"
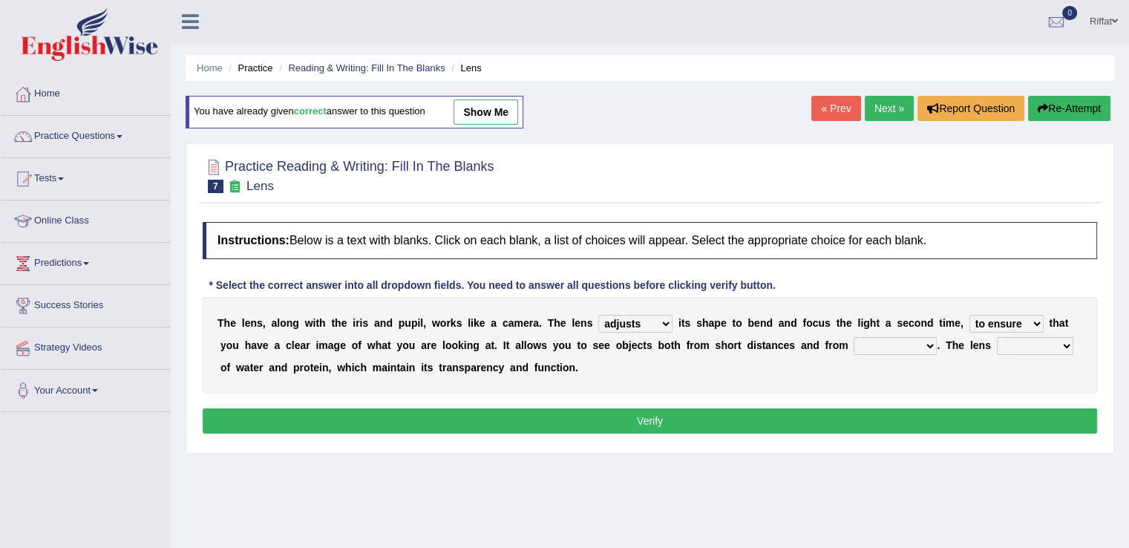
click at [969, 315] on select "ensures to ensure ensure ensured" at bounding box center [1006, 324] width 74 height 18
click at [928, 348] on select "far away in between further apart all along" at bounding box center [894, 346] width 83 height 18
select select "far away"
click at [853, 337] on select "far away in between further apart all along" at bounding box center [894, 346] width 83 height 18
click at [1065, 344] on select "constitutes comprises composes consists" at bounding box center [1035, 346] width 76 height 18
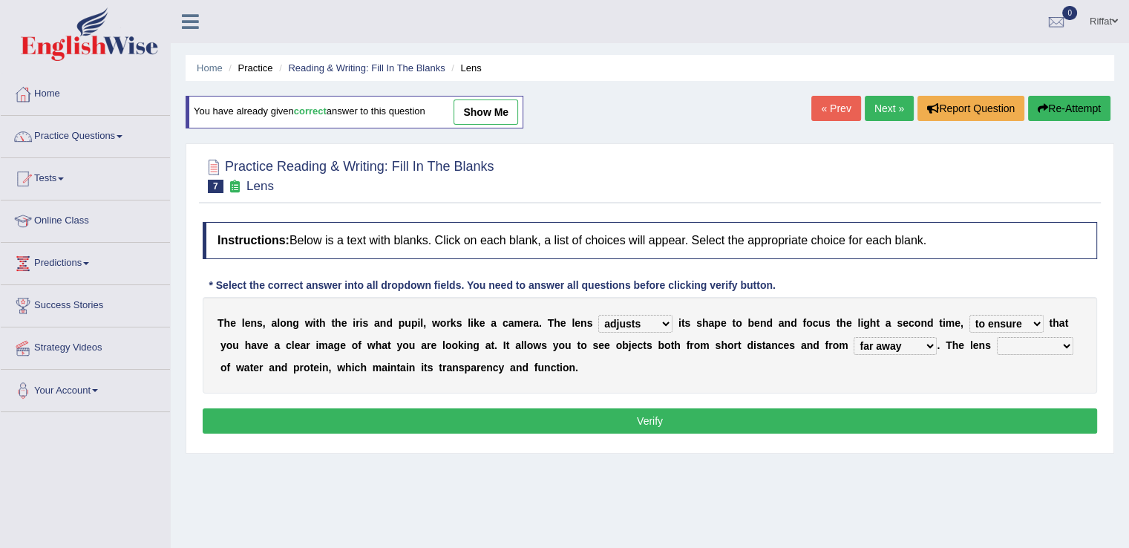
select select "consists"
click at [997, 337] on select "constitutes comprises composes consists" at bounding box center [1035, 346] width 76 height 18
click at [1026, 423] on button "Verify" at bounding box center [650, 420] width 894 height 25
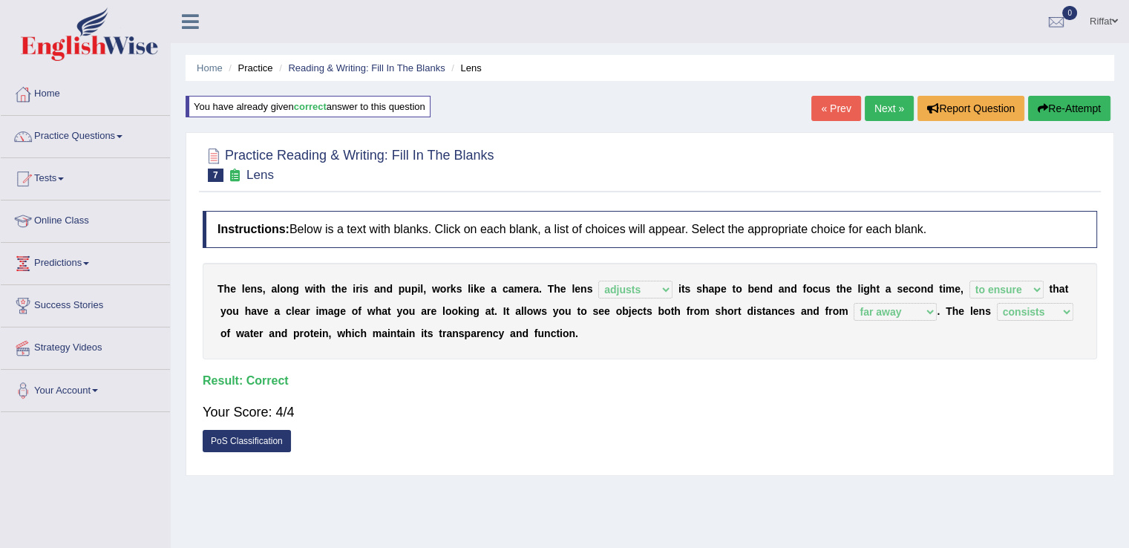
click at [875, 105] on link "Next »" at bounding box center [889, 108] width 49 height 25
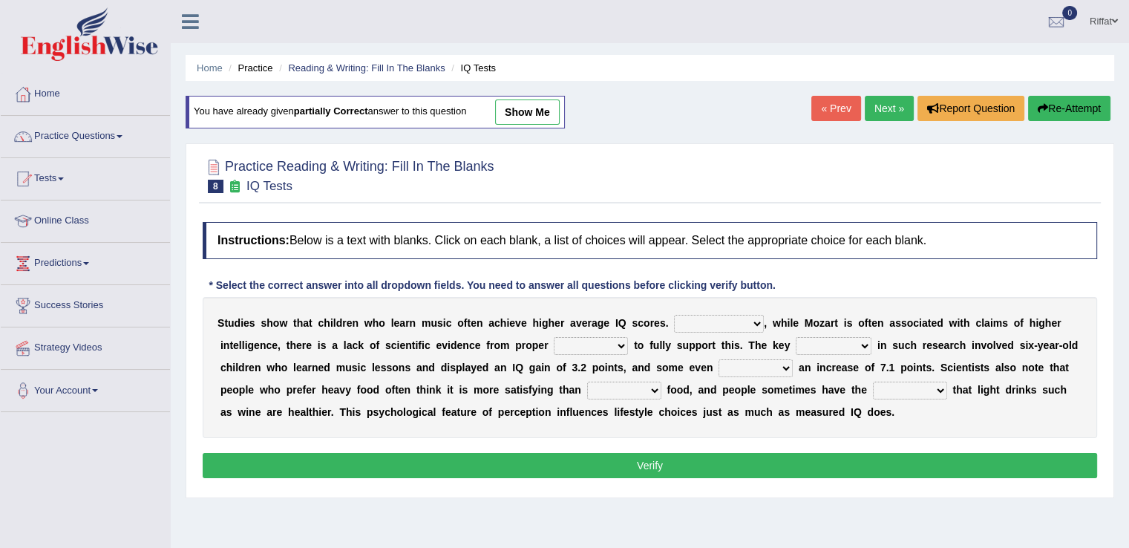
click at [760, 321] on select "However Therefore Consequently While" at bounding box center [719, 324] width 90 height 18
select select "However"
click at [674, 315] on select "However Therefore Consequently While" at bounding box center [719, 324] width 90 height 18
click at [621, 344] on select "test tests testing tested" at bounding box center [591, 346] width 74 height 18
select select "test"
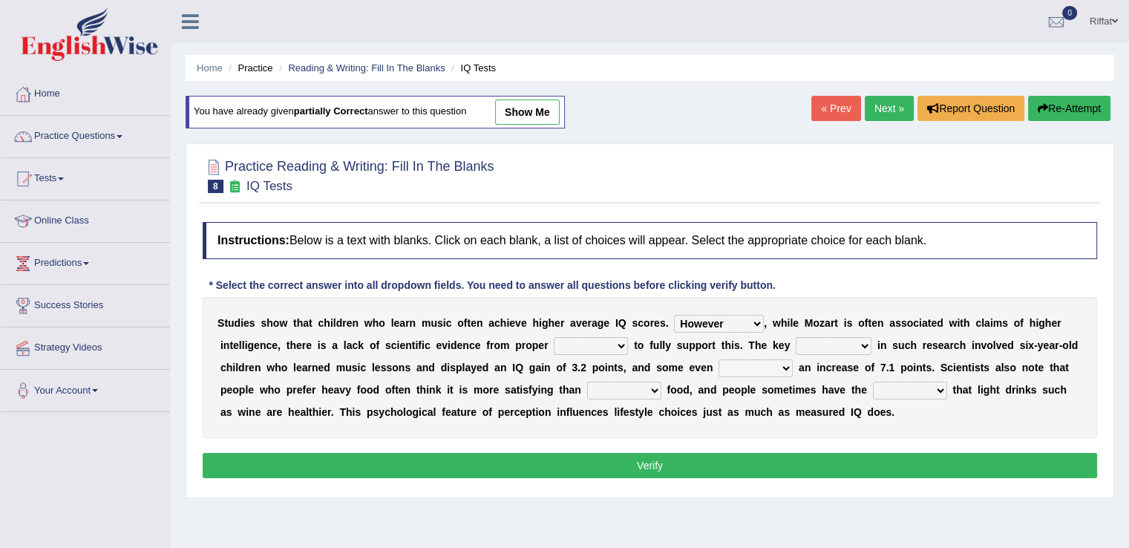
click at [554, 337] on select "test tests testing tested" at bounding box center [591, 346] width 74 height 18
click at [876, 407] on b "o" at bounding box center [877, 412] width 7 height 12
click at [864, 348] on select "process goal implication odd" at bounding box center [834, 346] width 76 height 18
select select "process"
click at [796, 337] on select "process goal implication odd" at bounding box center [834, 346] width 76 height 18
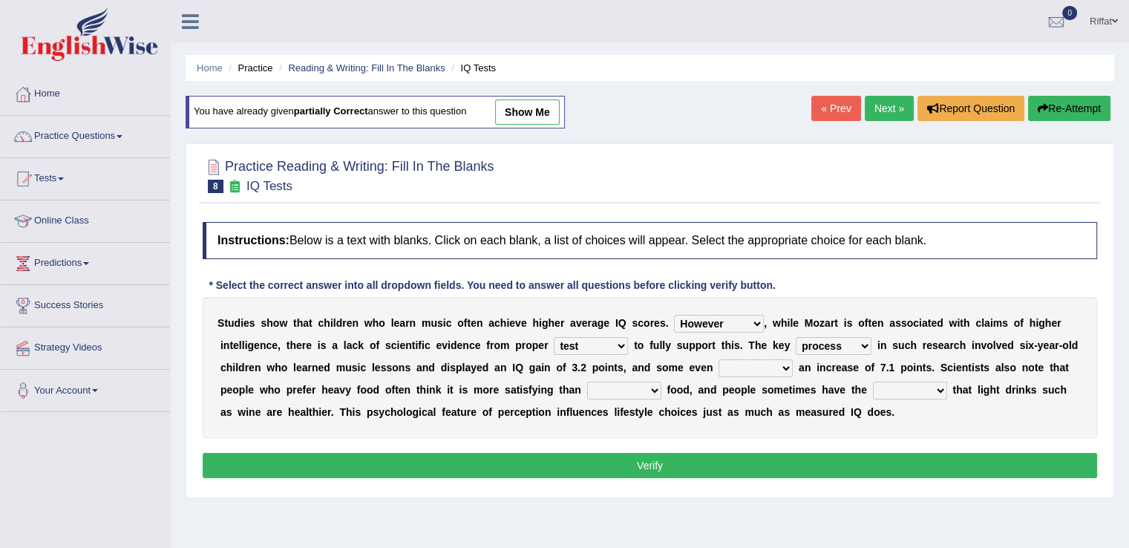
click at [784, 363] on select "exhibited taught learned threatened" at bounding box center [755, 368] width 74 height 18
select select "exhibited"
click at [718, 359] on select "exhibited taught learned threatened" at bounding box center [755, 368] width 74 height 18
click at [656, 390] on select "choosy lighter cushiony spooky" at bounding box center [624, 390] width 74 height 18
select select "lighter"
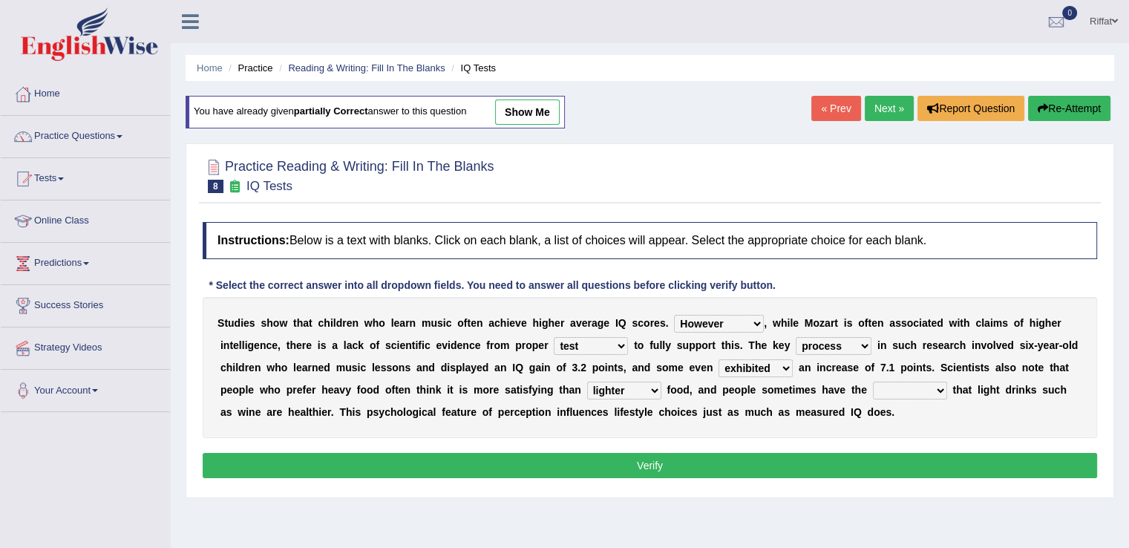
click at [587, 381] on select "choosy lighter cushiony spooky" at bounding box center [624, 390] width 74 height 18
click at [940, 387] on select "illusion sight anecdote intention" at bounding box center [910, 390] width 74 height 18
select select "intention"
click at [873, 381] on select "illusion sight anecdote intention" at bounding box center [910, 390] width 74 height 18
click at [902, 462] on button "Verify" at bounding box center [650, 465] width 894 height 25
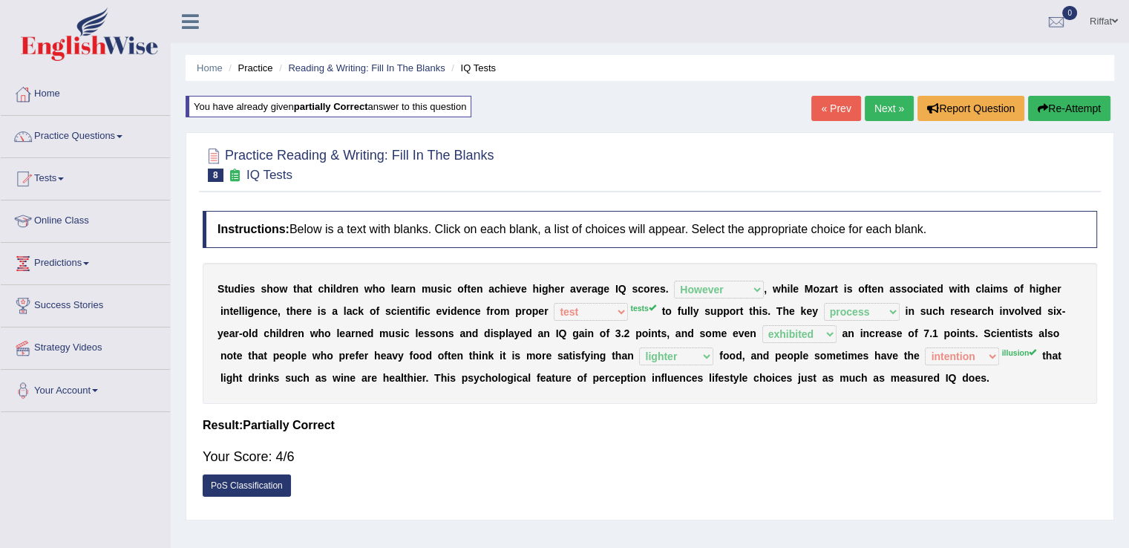
click at [879, 102] on link "Next »" at bounding box center [889, 108] width 49 height 25
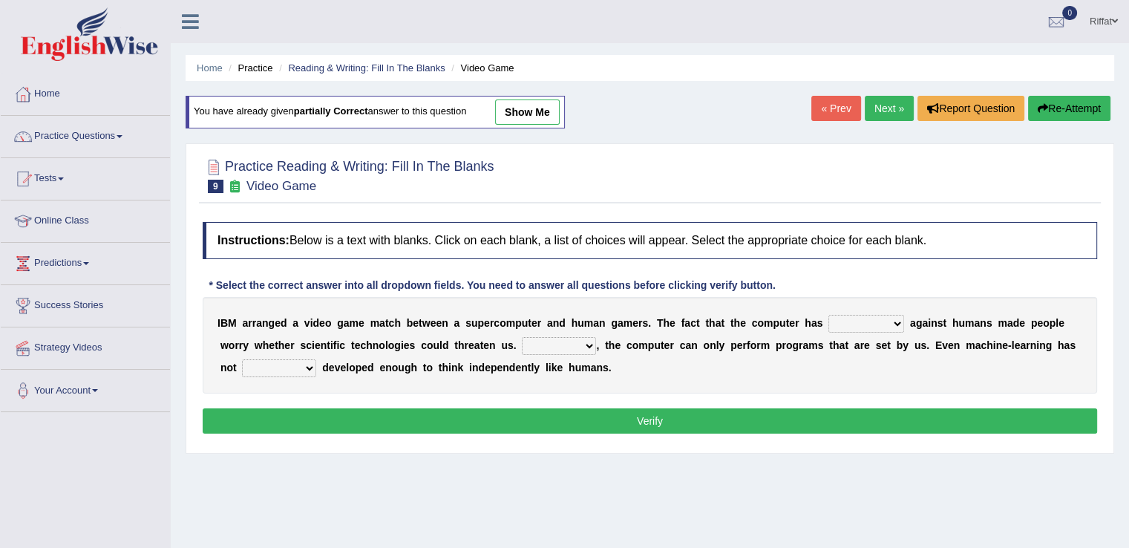
click at [894, 321] on select "competed fought acted challenged" at bounding box center [866, 324] width 76 height 18
select select "competed"
click at [828, 315] on select "competed fought acted challenged" at bounding box center [866, 324] width 76 height 18
click at [588, 343] on select "Moreover However Thus So" at bounding box center [559, 346] width 74 height 18
select select "Moreover"
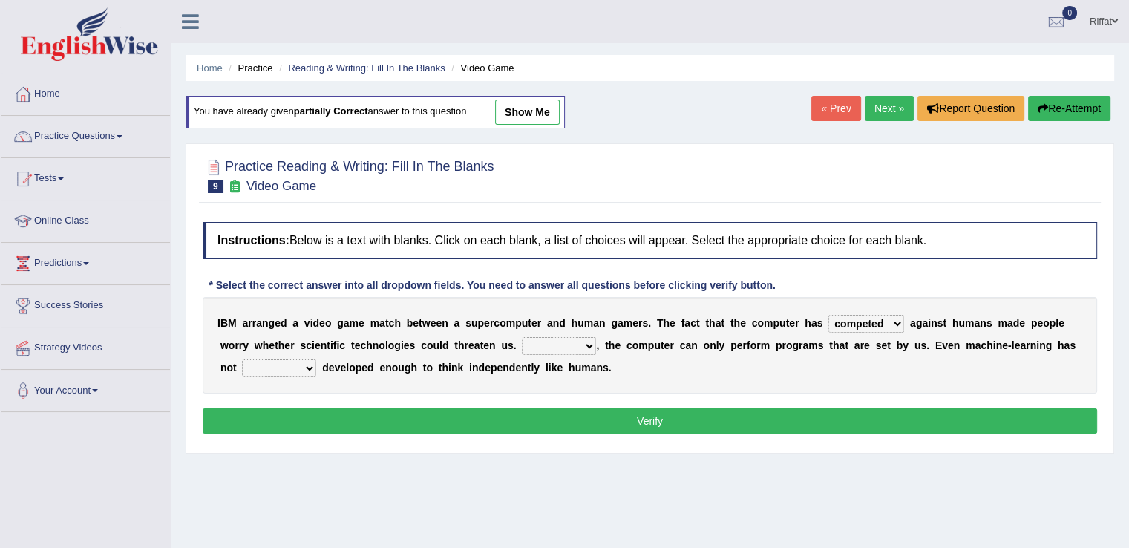
click at [522, 337] on select "Moreover However Thus So" at bounding box center [559, 346] width 74 height 18
click at [308, 366] on select "yet still only just" at bounding box center [279, 368] width 74 height 18
select select "yet"
click at [242, 359] on select "yet still only just" at bounding box center [279, 368] width 74 height 18
click at [304, 415] on button "Verify" at bounding box center [650, 420] width 894 height 25
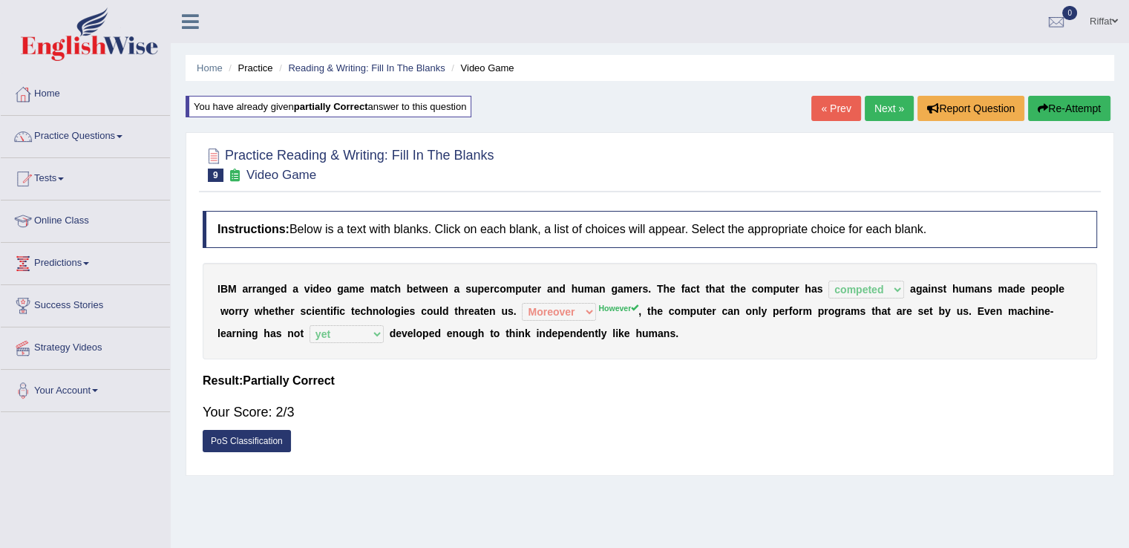
click at [881, 105] on link "Next »" at bounding box center [889, 108] width 49 height 25
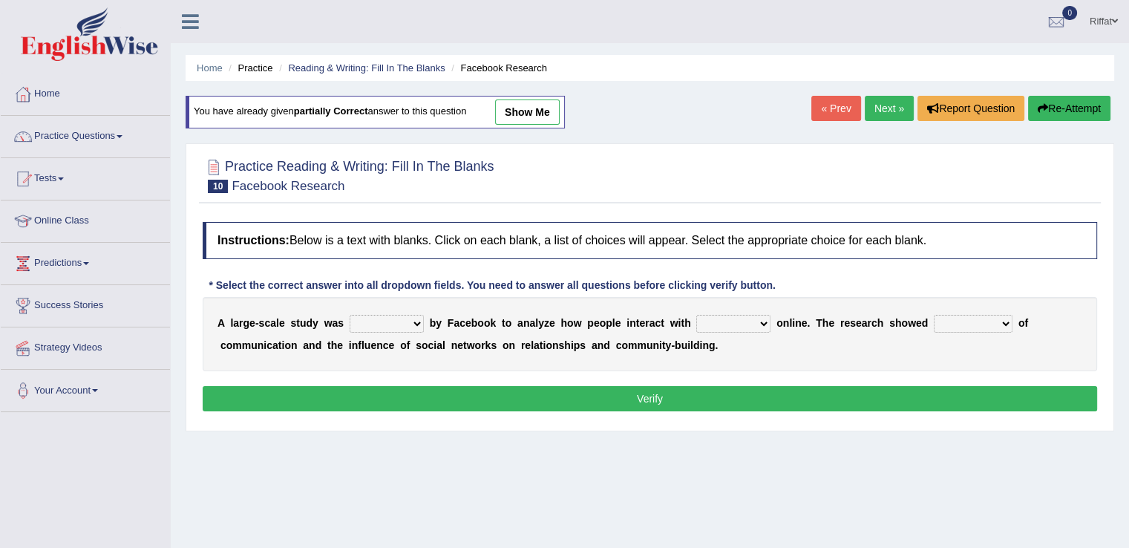
click at [418, 319] on select "surveyed had asked made" at bounding box center [387, 324] width 74 height 18
select select "surveyed"
click at [350, 315] on select "surveyed had asked made" at bounding box center [387, 324] width 74 height 18
click at [763, 320] on select "together all each other another" at bounding box center [733, 324] width 74 height 18
select select "each other"
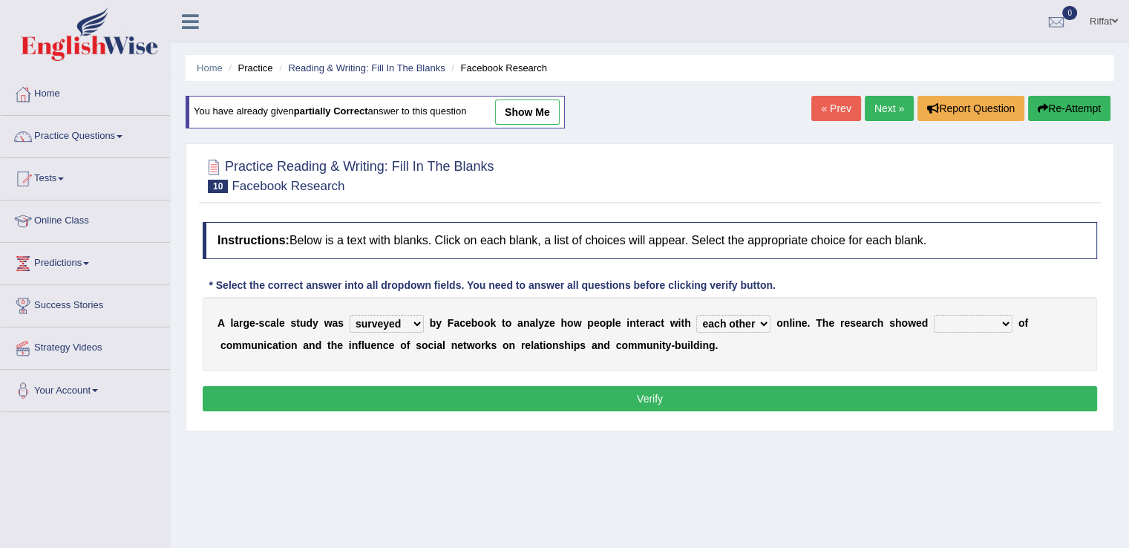
click at [696, 315] on select "together all each other another" at bounding box center [733, 324] width 74 height 18
click at [1006, 322] on select "advantages standards fellowships patterns" at bounding box center [973, 324] width 79 height 18
select select "advantages"
click at [934, 315] on select "advantages standards fellowships patterns" at bounding box center [973, 324] width 79 height 18
click at [944, 396] on button "Verify" at bounding box center [650, 398] width 894 height 25
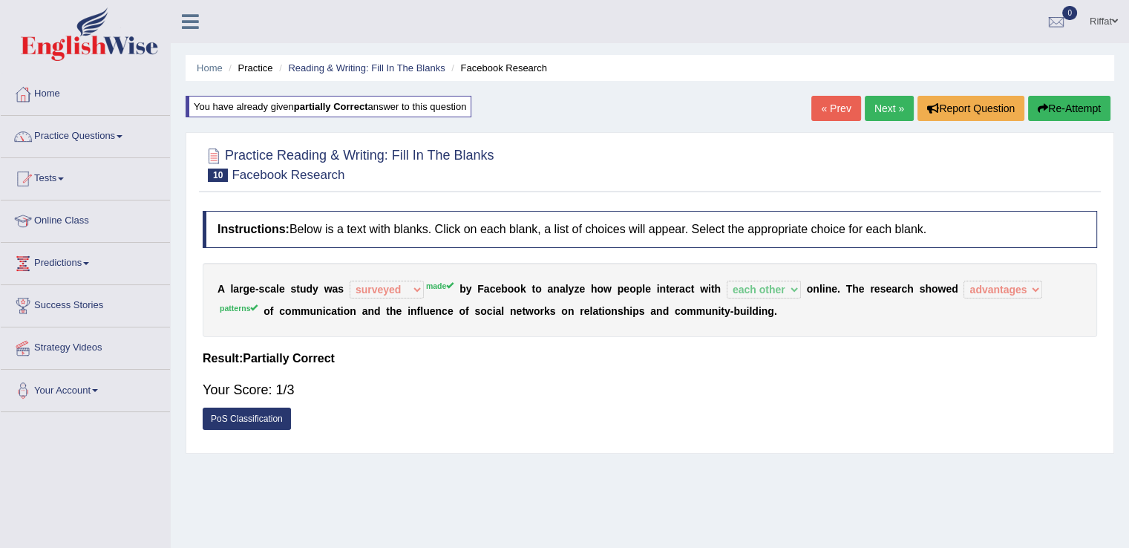
click at [876, 105] on link "Next »" at bounding box center [889, 108] width 49 height 25
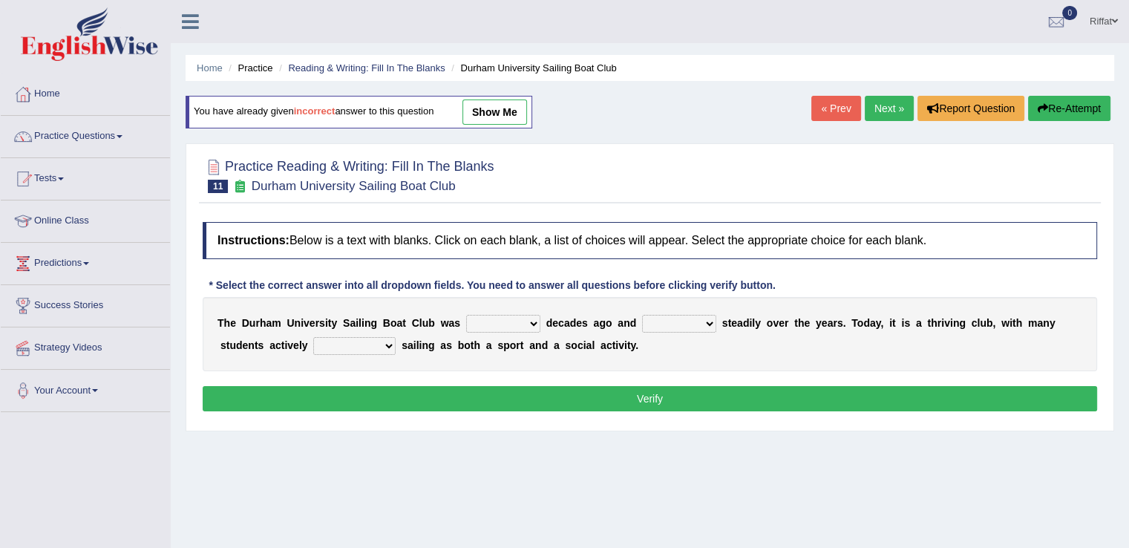
click at [531, 322] on select "found fund founded find" at bounding box center [503, 324] width 74 height 18
select select "founded"
click at [466, 315] on select "found fund founded find" at bounding box center [503, 324] width 74 height 18
click at [709, 324] on select "grow growing has grown grown" at bounding box center [679, 324] width 74 height 18
select select "has grown"
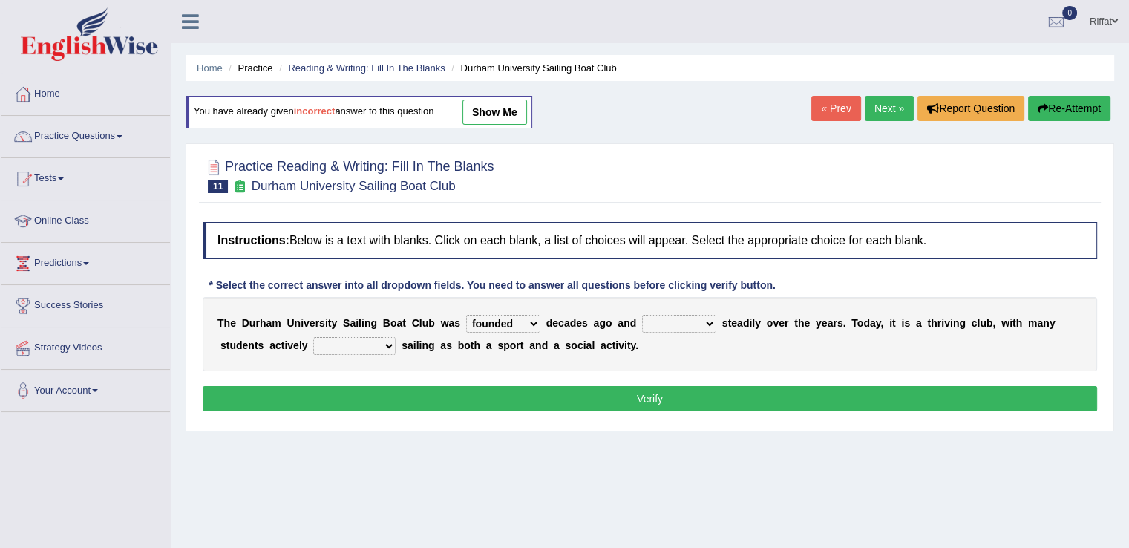
click at [642, 315] on select "grow growing has grown grown" at bounding box center [679, 324] width 74 height 18
click at [388, 345] on select "enjoy enjoyed are enjoying enjoying" at bounding box center [354, 346] width 82 height 18
select select "enjoying"
click at [313, 337] on select "enjoy enjoyed are enjoying enjoying" at bounding box center [354, 346] width 82 height 18
click at [410, 399] on button "Verify" at bounding box center [650, 398] width 894 height 25
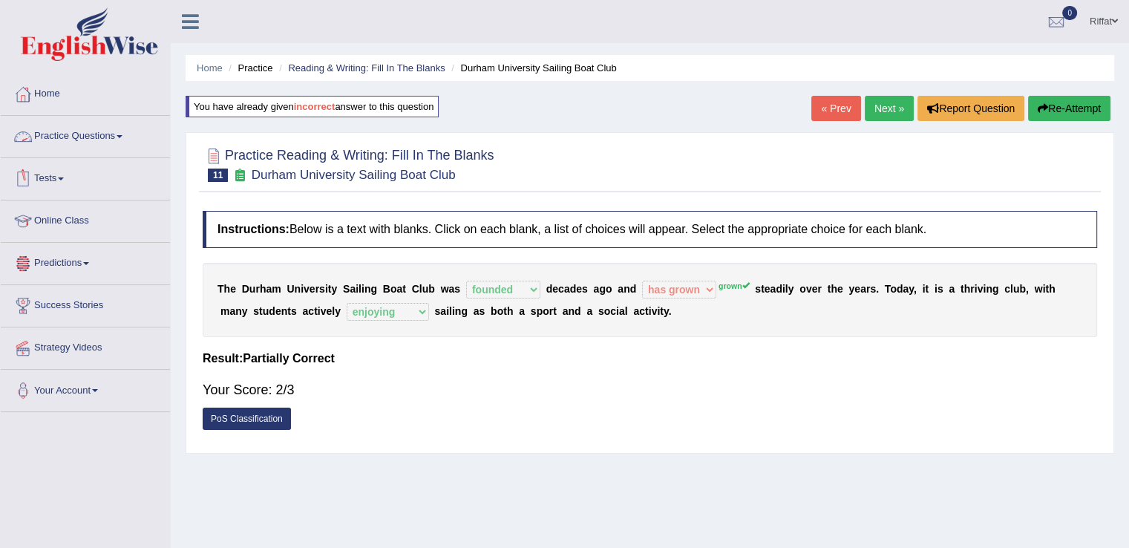
click at [133, 132] on link "Practice Questions" at bounding box center [85, 134] width 169 height 37
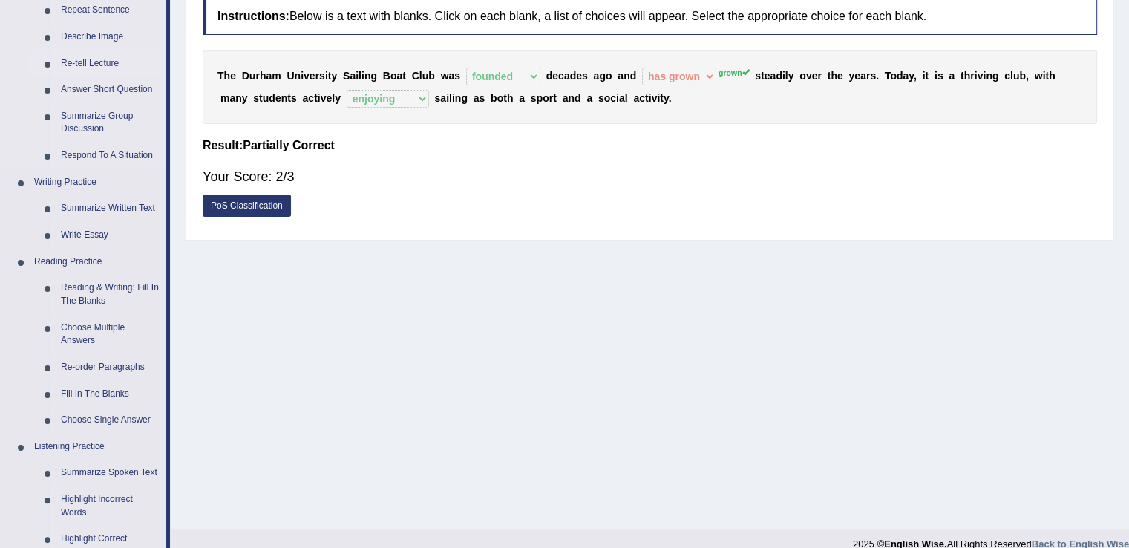
scroll to position [214, 0]
click at [111, 392] on link "Fill In The Blanks" at bounding box center [110, 393] width 112 height 27
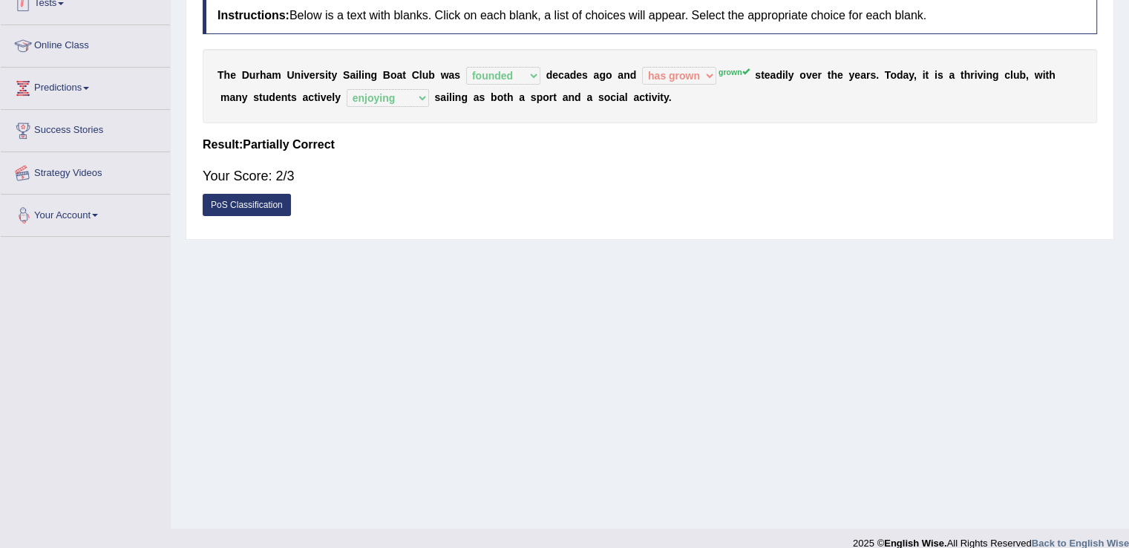
scroll to position [232, 0]
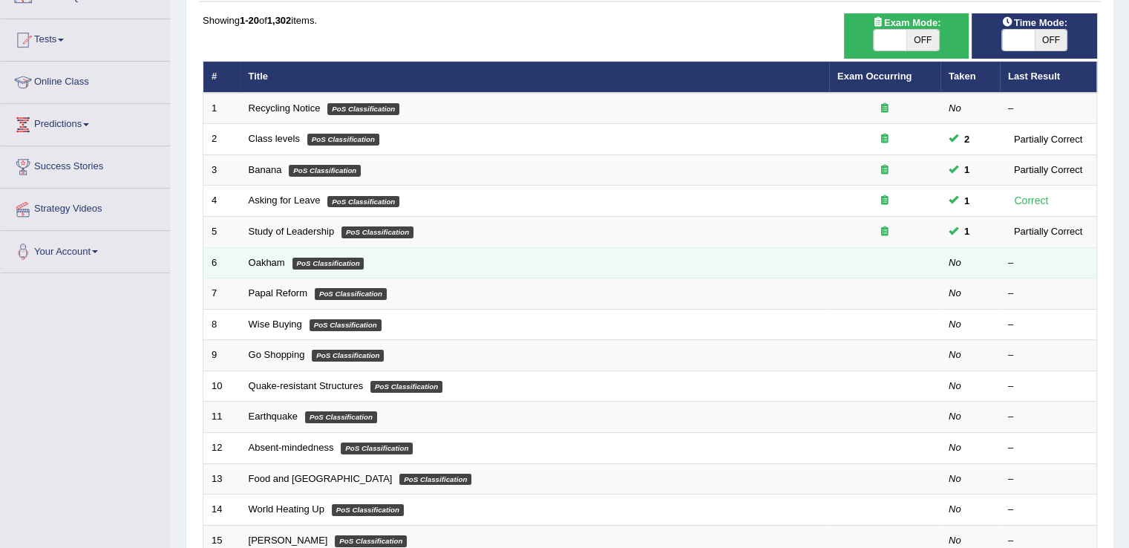
scroll to position [136, 0]
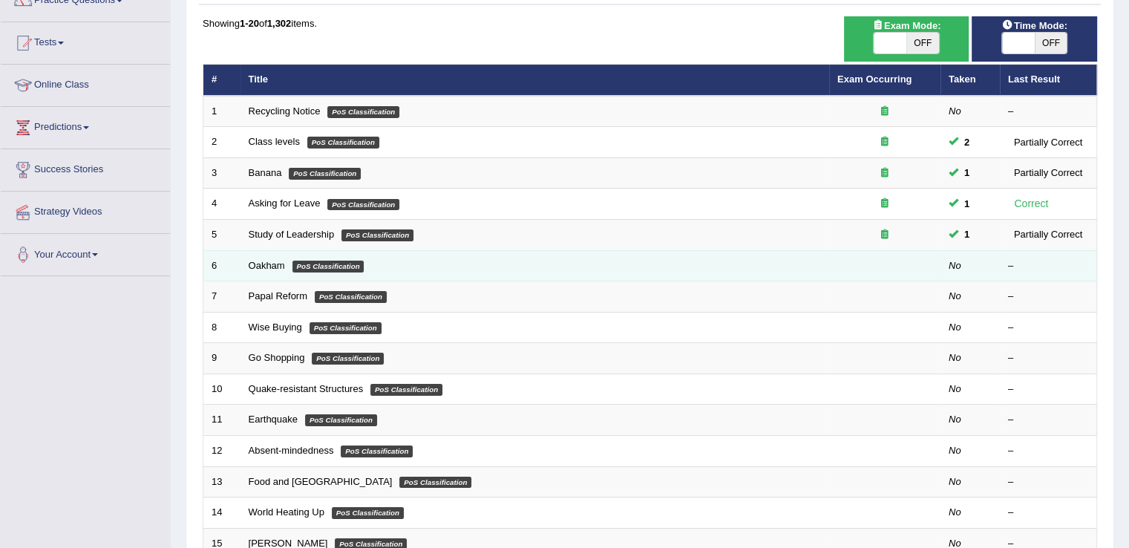
click at [485, 387] on td "Quake-resistant Structures PoS Classification" at bounding box center [534, 388] width 589 height 31
click at [270, 265] on link "Oakham" at bounding box center [267, 265] width 36 height 11
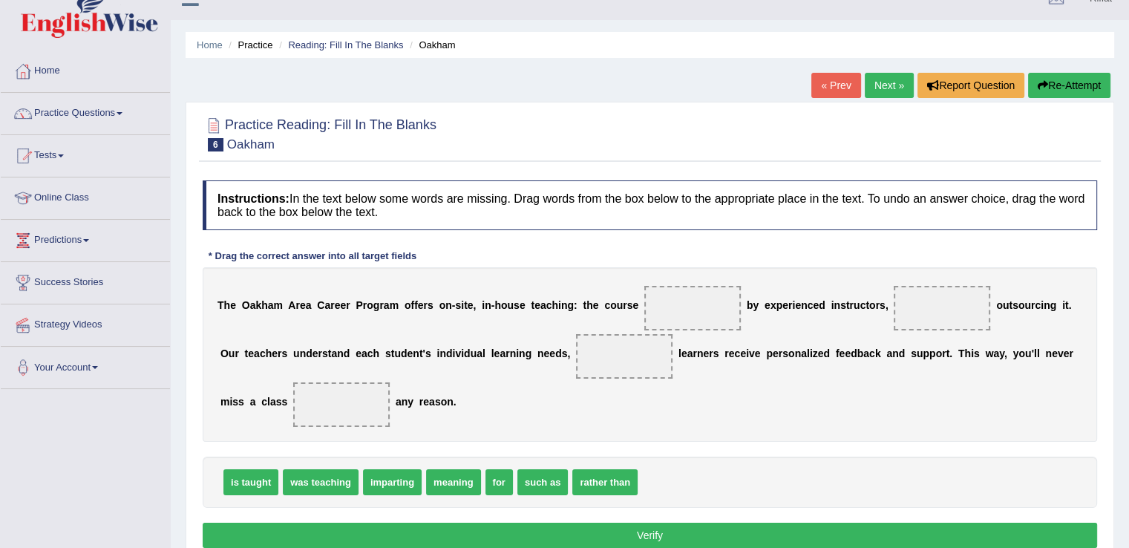
scroll to position [24, 0]
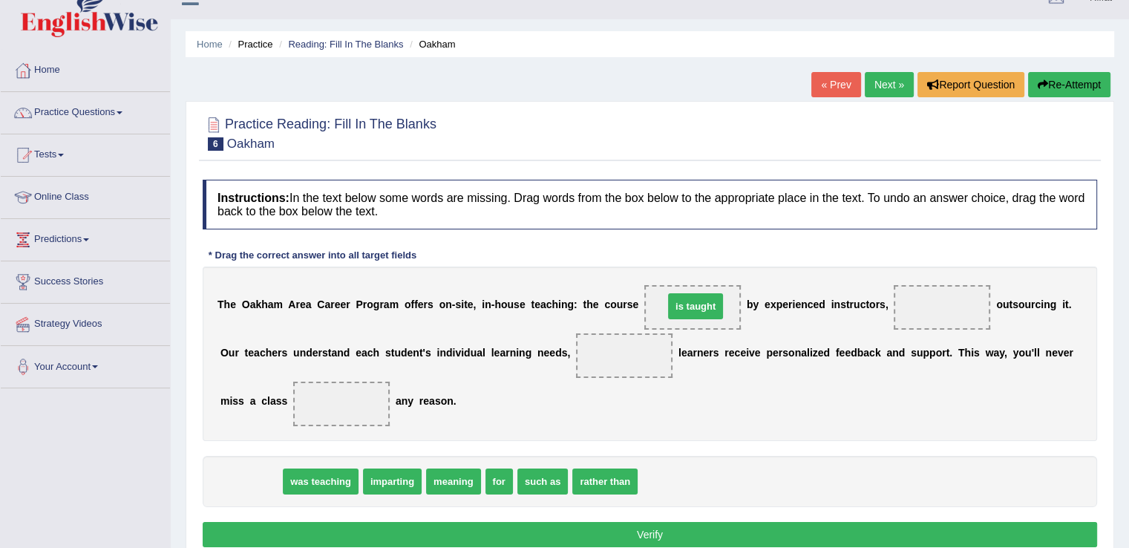
drag, startPoint x: 256, startPoint y: 480, endPoint x: 701, endPoint y: 305, distance: 477.8
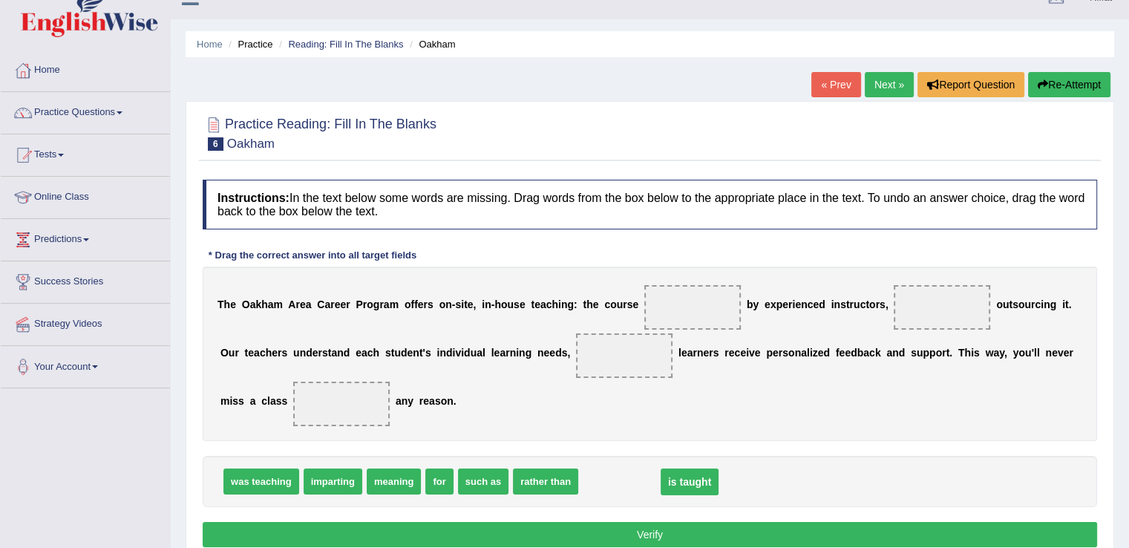
drag, startPoint x: 695, startPoint y: 304, endPoint x: 691, endPoint y: 478, distance: 174.4
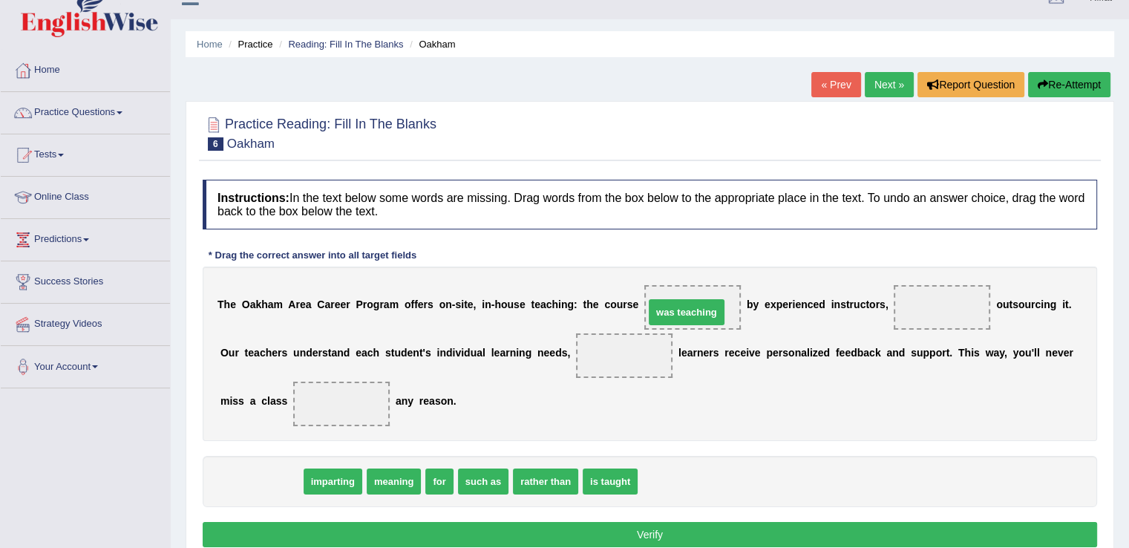
drag, startPoint x: 272, startPoint y: 479, endPoint x: 698, endPoint y: 309, distance: 457.7
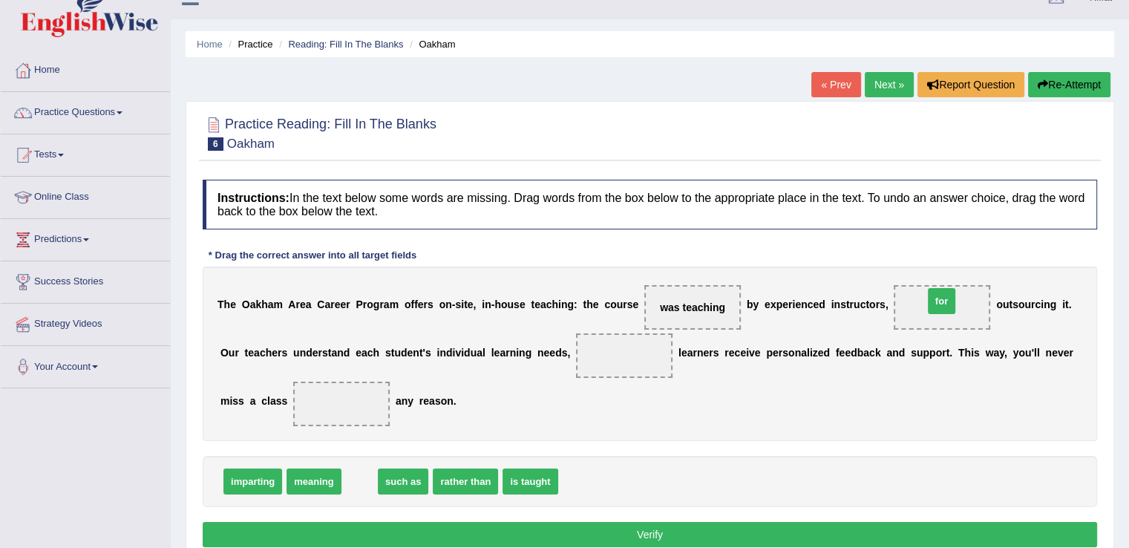
drag, startPoint x: 353, startPoint y: 481, endPoint x: 935, endPoint y: 301, distance: 609.2
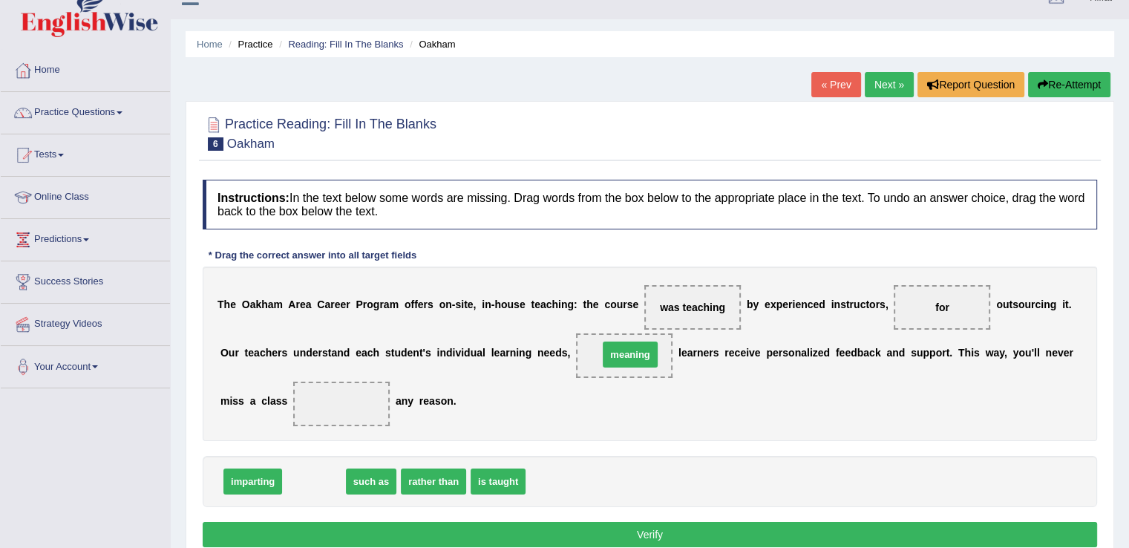
drag, startPoint x: 321, startPoint y: 478, endPoint x: 637, endPoint y: 351, distance: 340.7
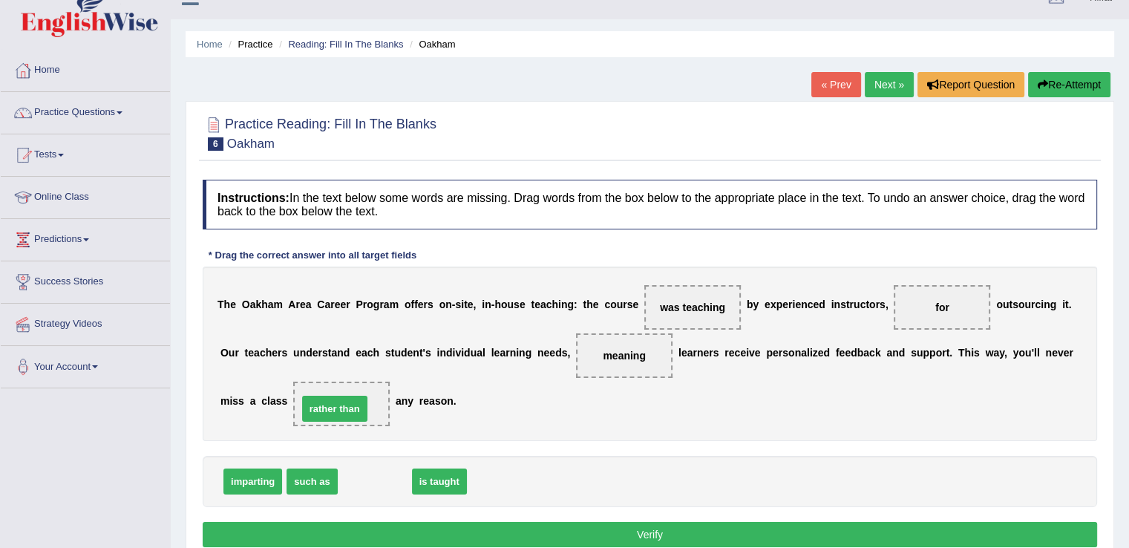
drag, startPoint x: 371, startPoint y: 482, endPoint x: 331, endPoint y: 409, distance: 83.0
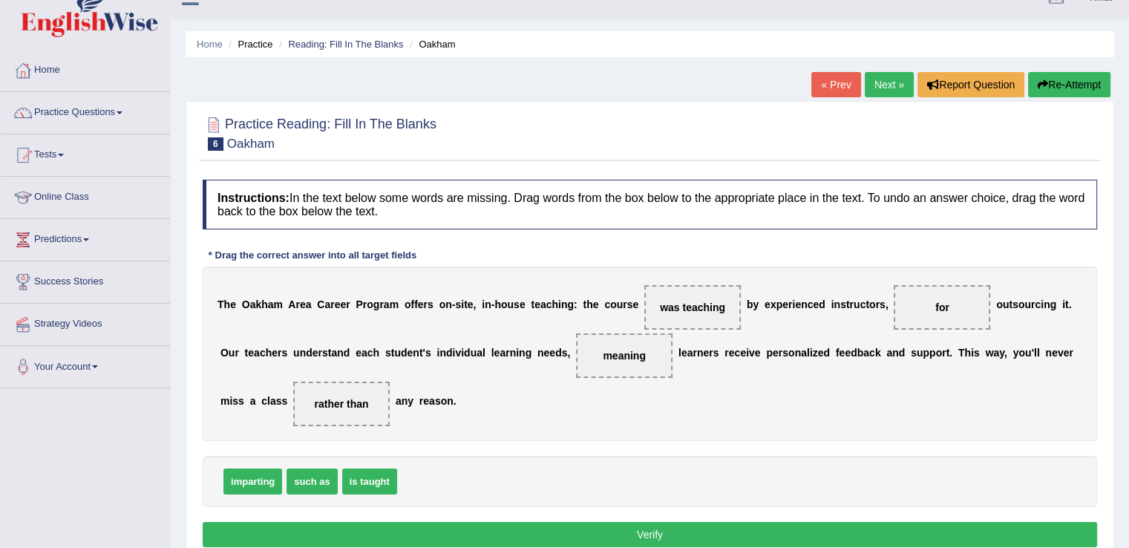
scroll to position [94, 0]
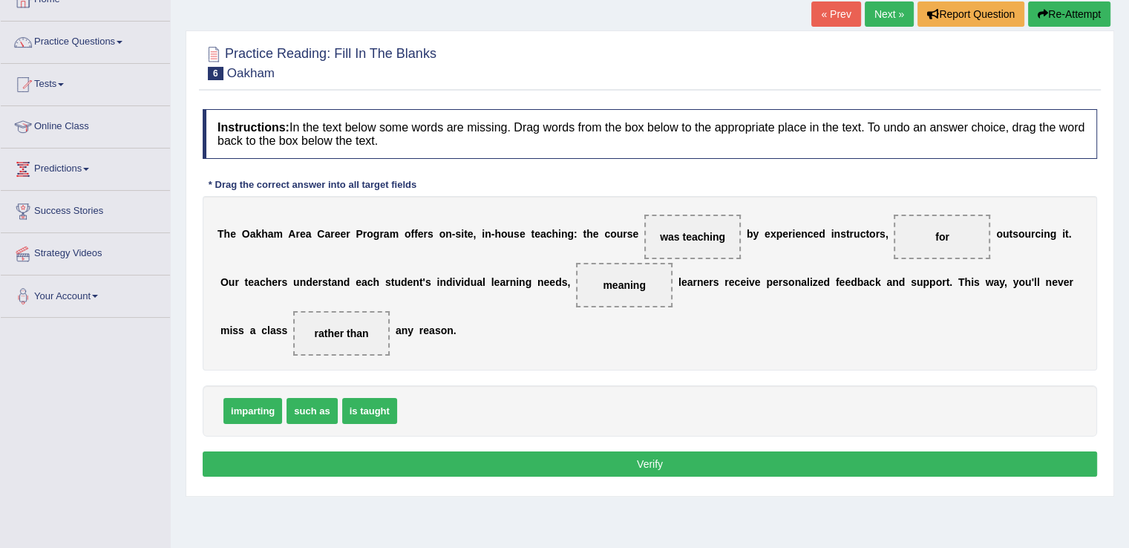
click at [425, 461] on button "Verify" at bounding box center [650, 463] width 894 height 25
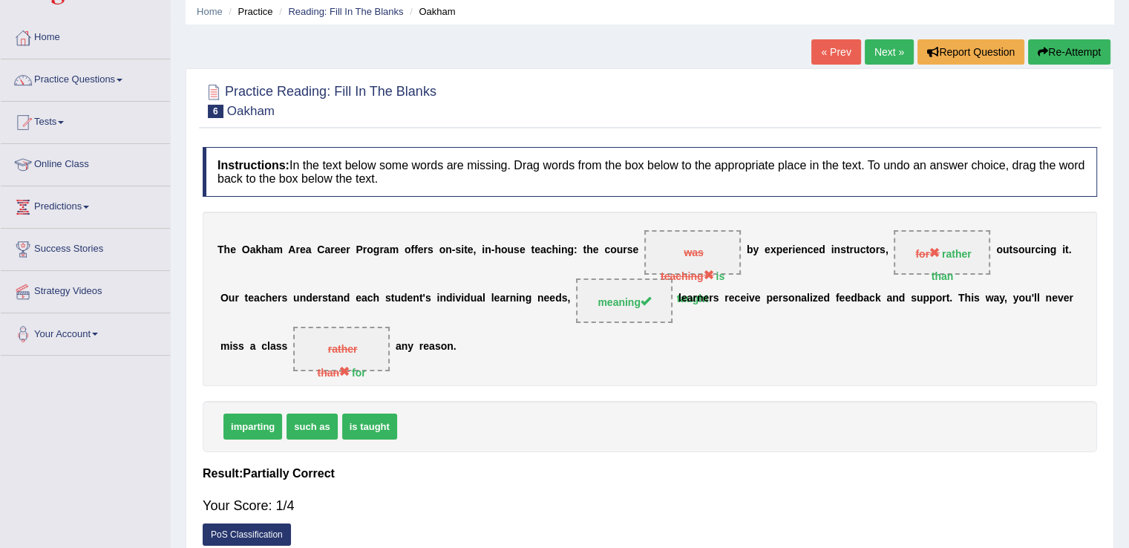
scroll to position [56, 0]
click at [878, 42] on link "Next »" at bounding box center [889, 52] width 49 height 25
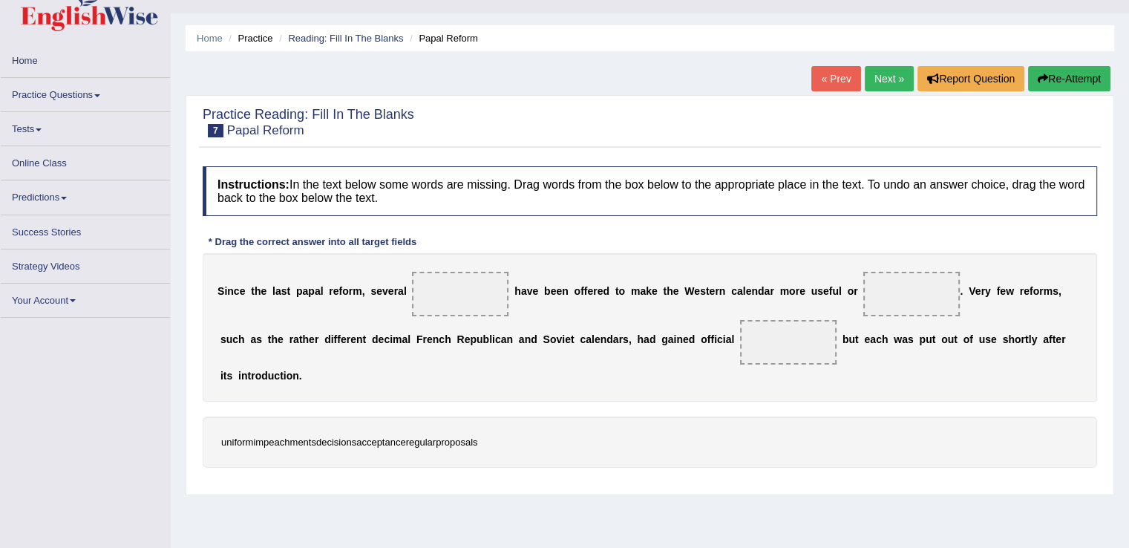
scroll to position [37, 0]
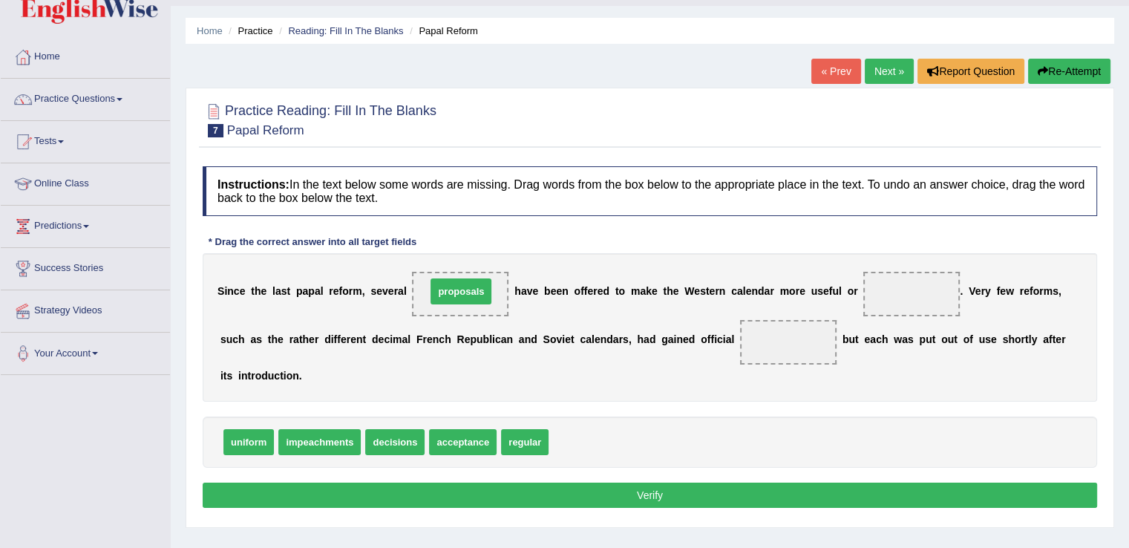
drag, startPoint x: 583, startPoint y: 440, endPoint x: 461, endPoint y: 289, distance: 194.7
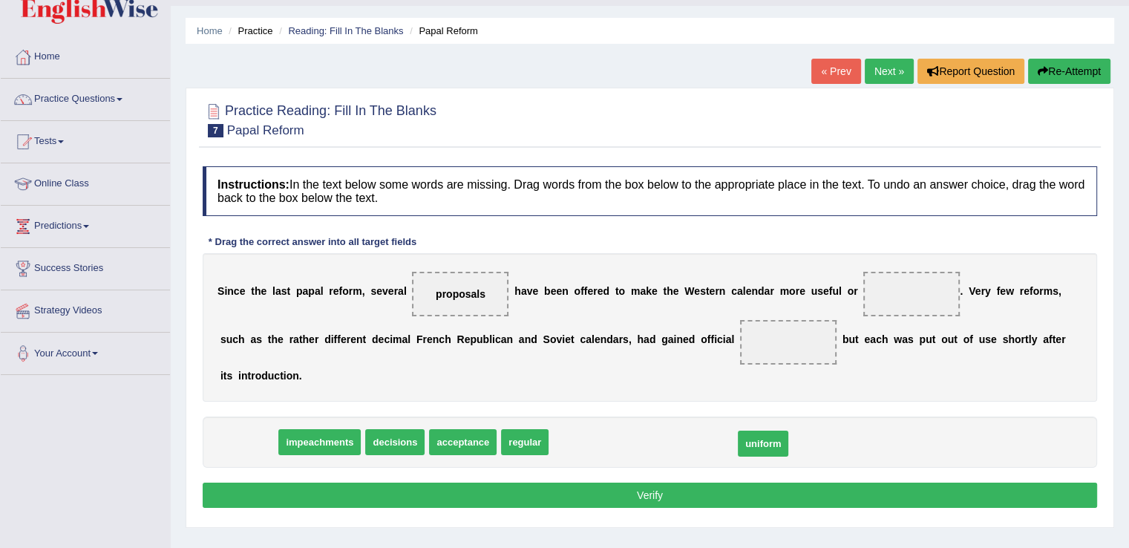
drag, startPoint x: 252, startPoint y: 441, endPoint x: 766, endPoint y: 443, distance: 514.3
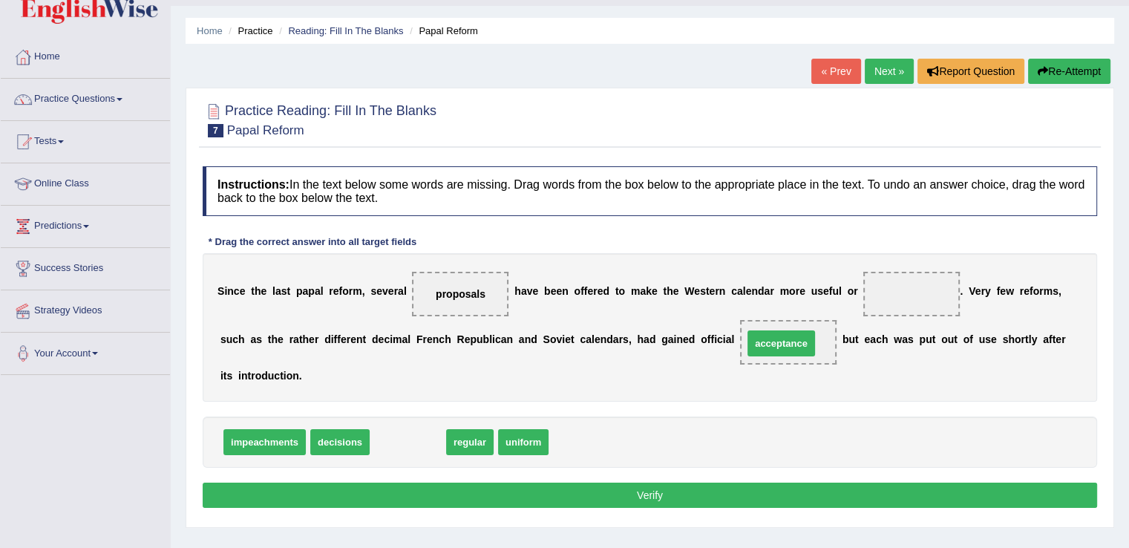
drag, startPoint x: 419, startPoint y: 442, endPoint x: 793, endPoint y: 342, distance: 386.3
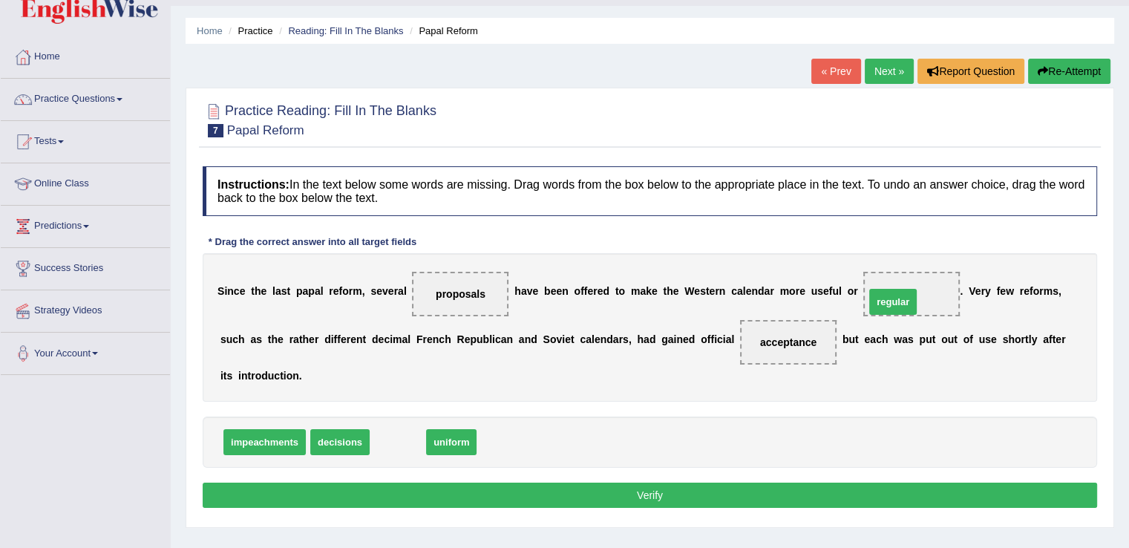
drag, startPoint x: 407, startPoint y: 438, endPoint x: 902, endPoint y: 298, distance: 514.5
click at [751, 488] on button "Verify" at bounding box center [650, 494] width 894 height 25
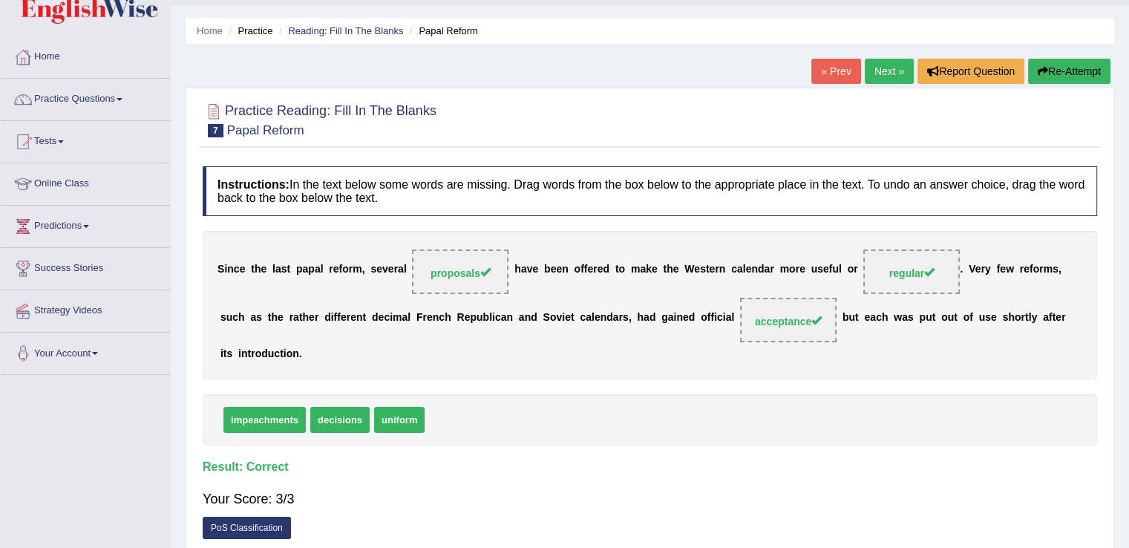
click at [879, 71] on link "Next »" at bounding box center [889, 71] width 49 height 25
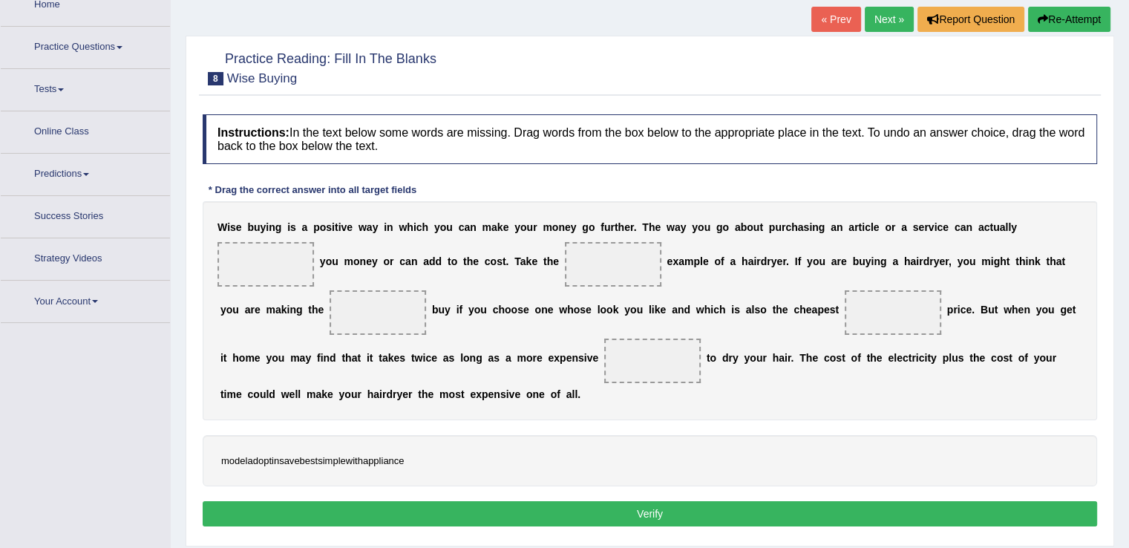
scroll to position [93, 0]
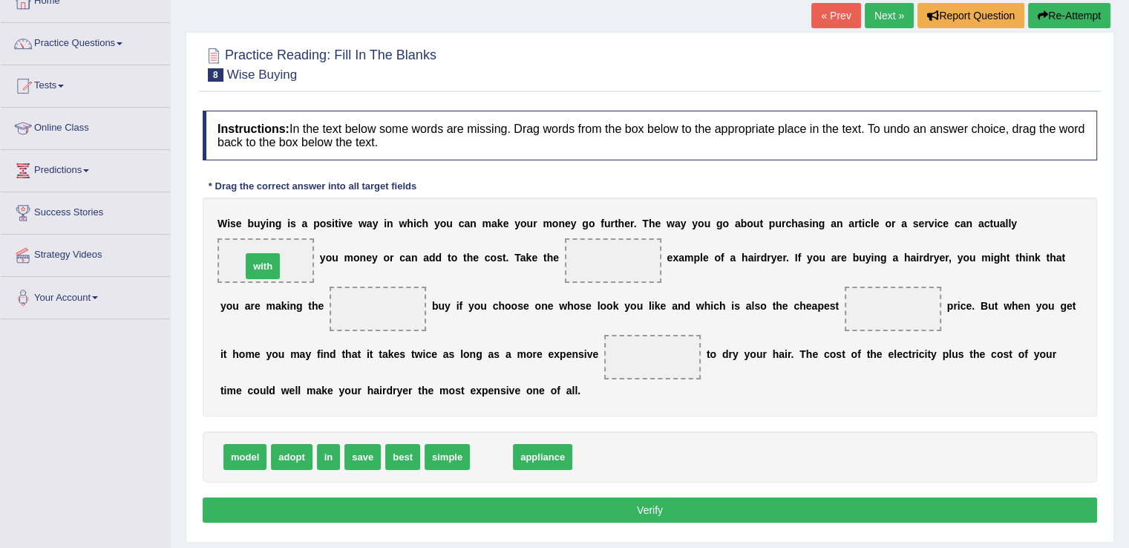
drag, startPoint x: 488, startPoint y: 456, endPoint x: 260, endPoint y: 265, distance: 297.7
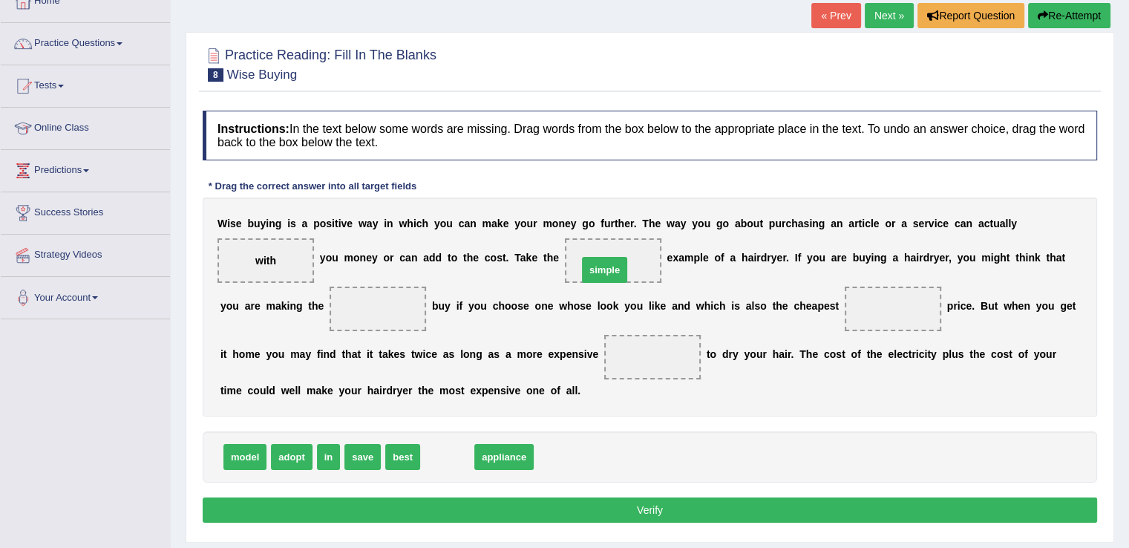
drag, startPoint x: 448, startPoint y: 449, endPoint x: 606, endPoint y: 261, distance: 245.0
drag, startPoint x: 454, startPoint y: 456, endPoint x: 381, endPoint y: 313, distance: 160.3
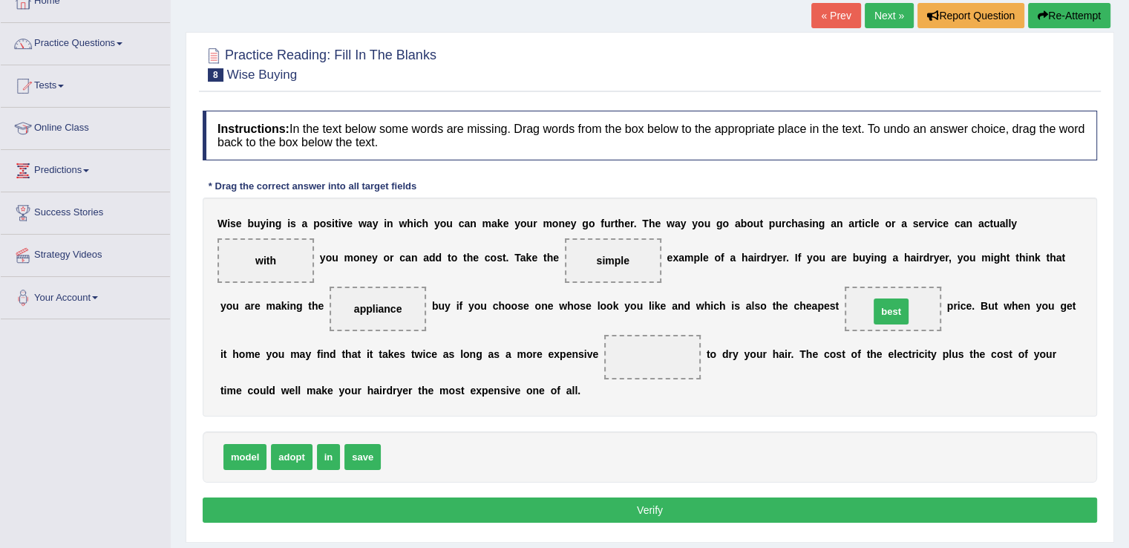
drag, startPoint x: 407, startPoint y: 449, endPoint x: 895, endPoint y: 304, distance: 509.5
drag, startPoint x: 253, startPoint y: 456, endPoint x: 649, endPoint y: 366, distance: 405.6
click at [648, 502] on button "Verify" at bounding box center [650, 509] width 894 height 25
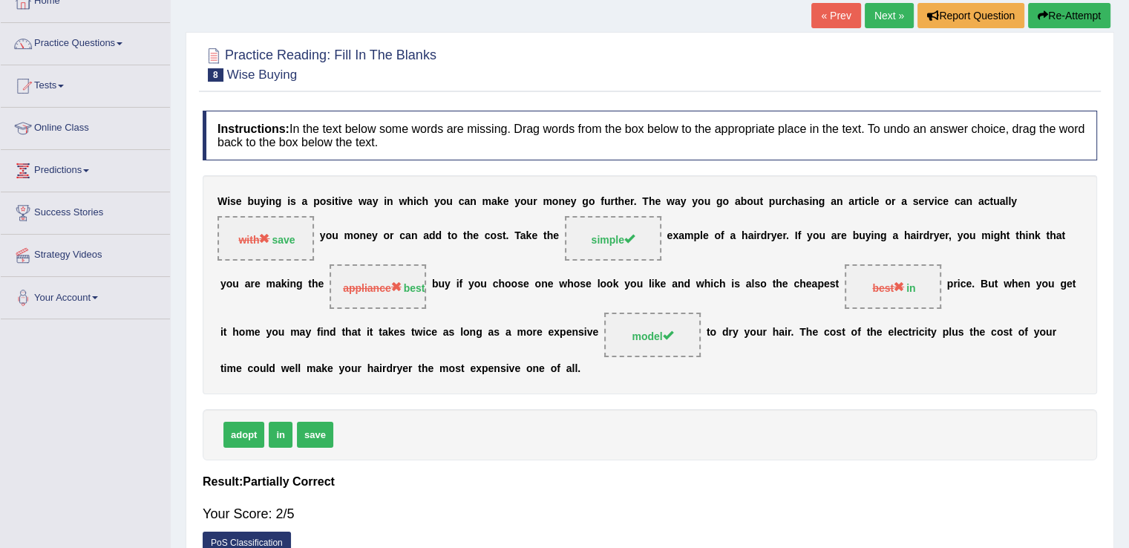
click at [882, 14] on link "Next »" at bounding box center [889, 15] width 49 height 25
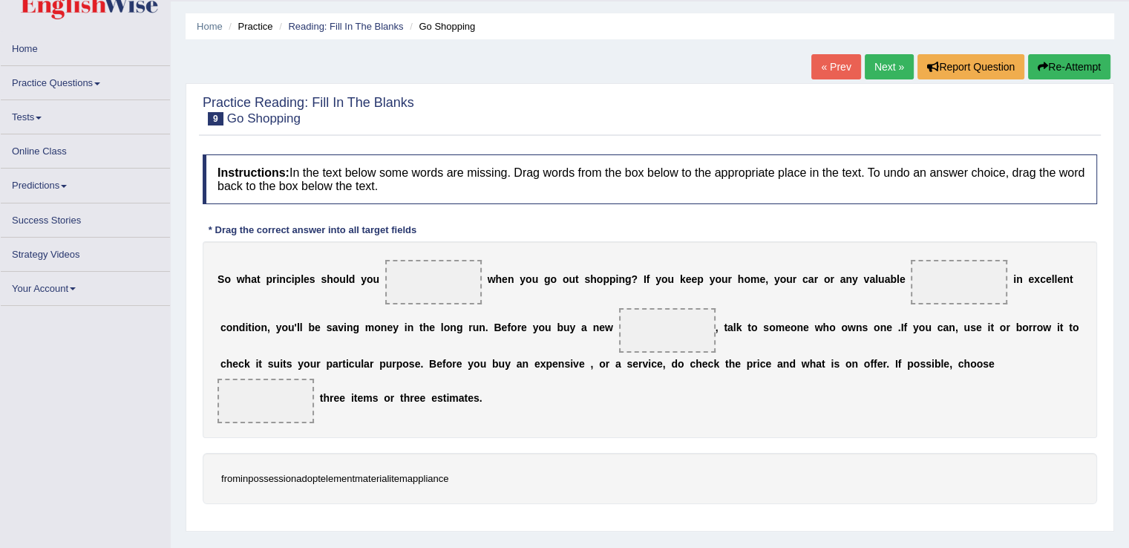
scroll to position [43, 0]
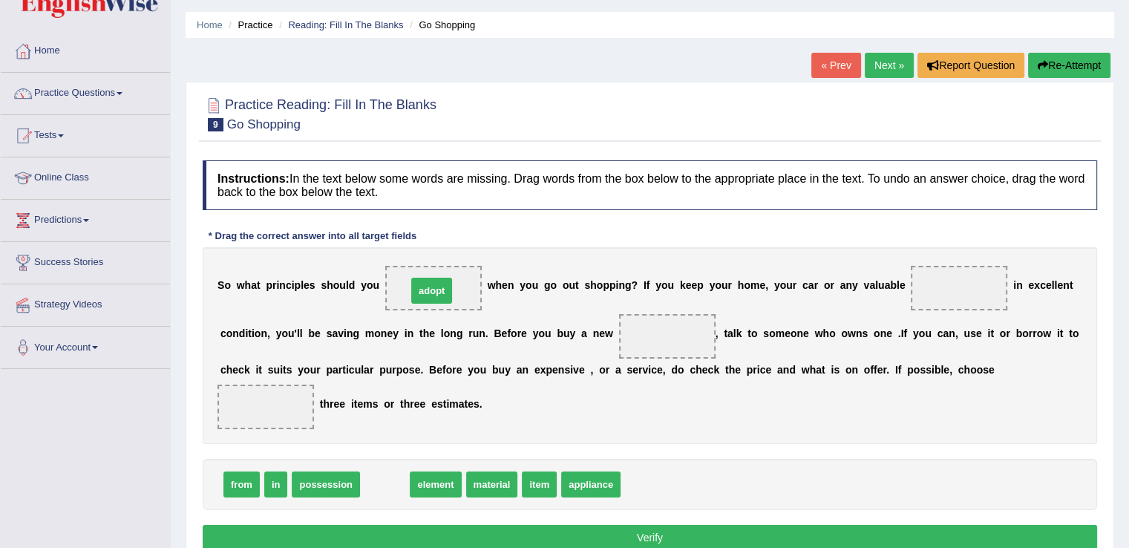
drag, startPoint x: 385, startPoint y: 477, endPoint x: 433, endPoint y: 281, distance: 201.8
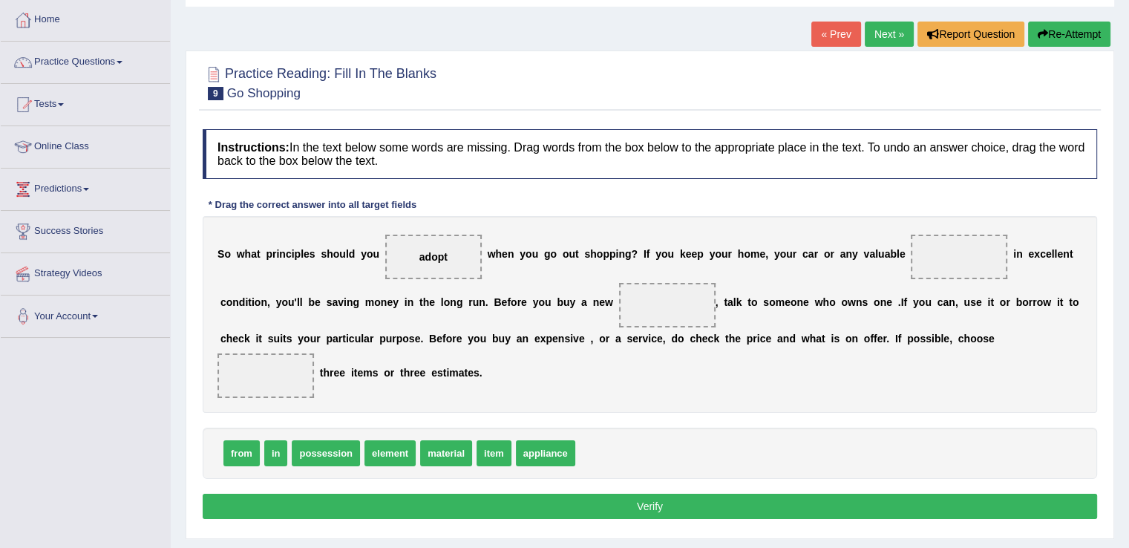
scroll to position [74, 0]
drag, startPoint x: 488, startPoint y: 450, endPoint x: 939, endPoint y: 259, distance: 489.9
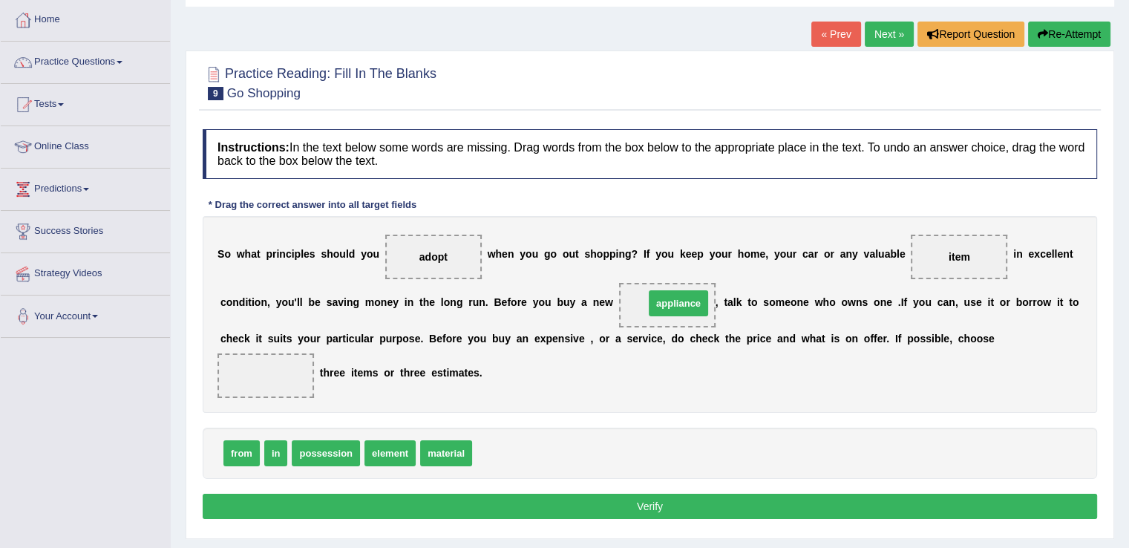
drag, startPoint x: 499, startPoint y: 451, endPoint x: 671, endPoint y: 301, distance: 228.3
drag, startPoint x: 238, startPoint y: 454, endPoint x: 270, endPoint y: 370, distance: 89.7
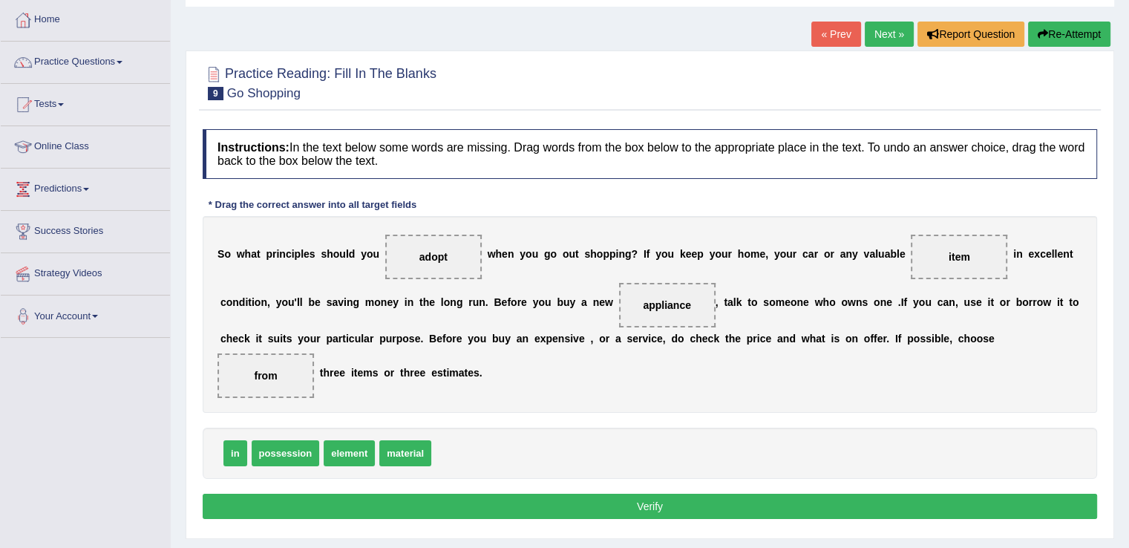
click at [338, 502] on button "Verify" at bounding box center [650, 506] width 894 height 25
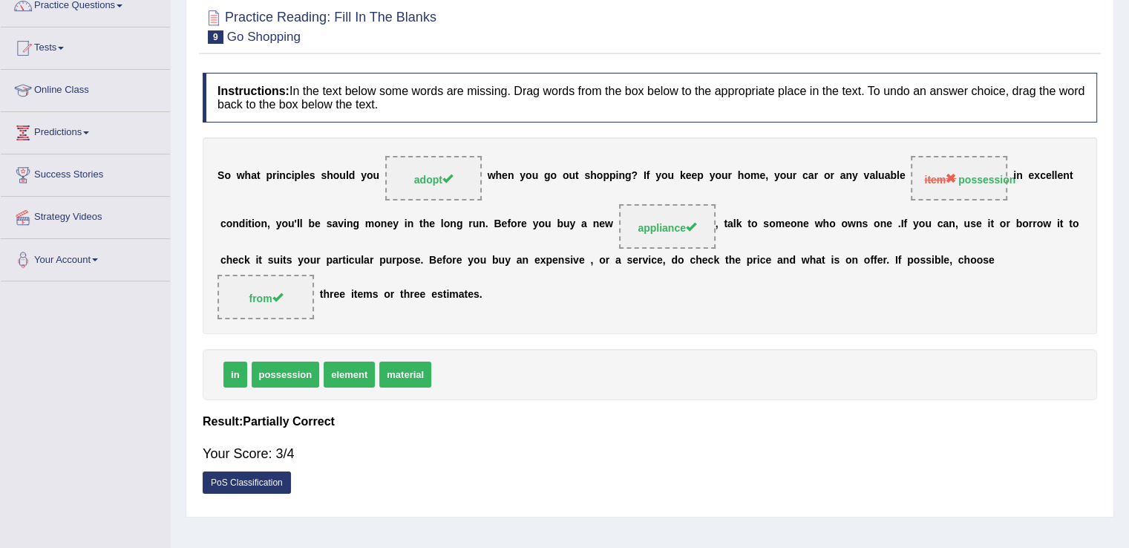
scroll to position [68, 0]
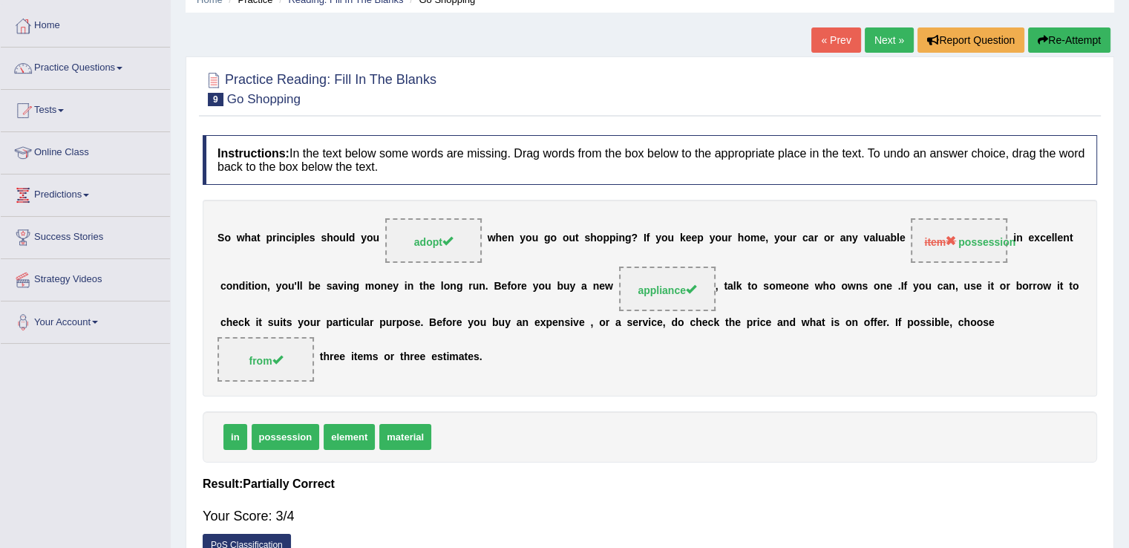
click at [879, 39] on link "Next »" at bounding box center [889, 39] width 49 height 25
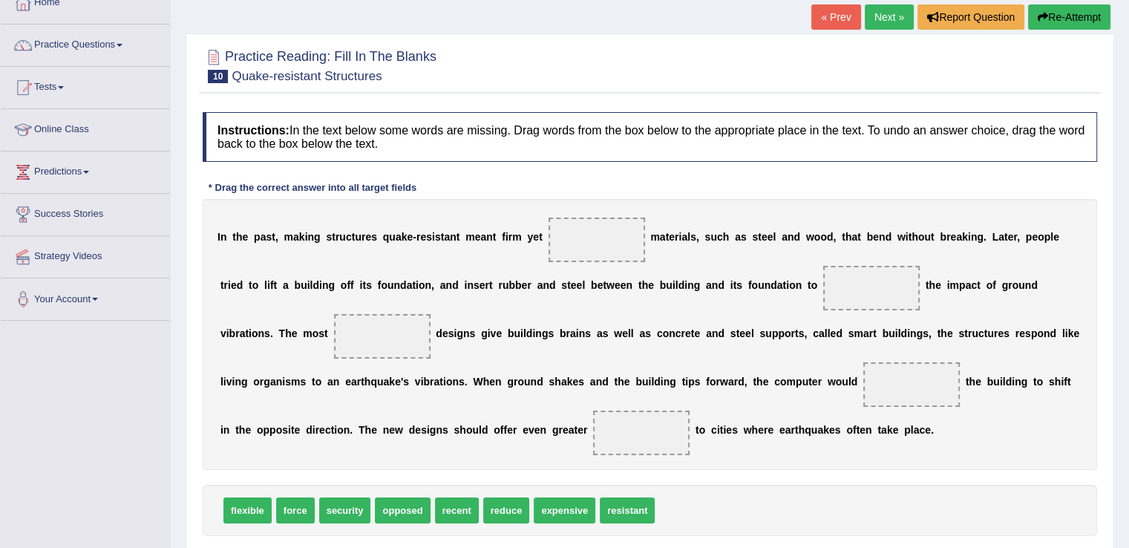
scroll to position [92, 0]
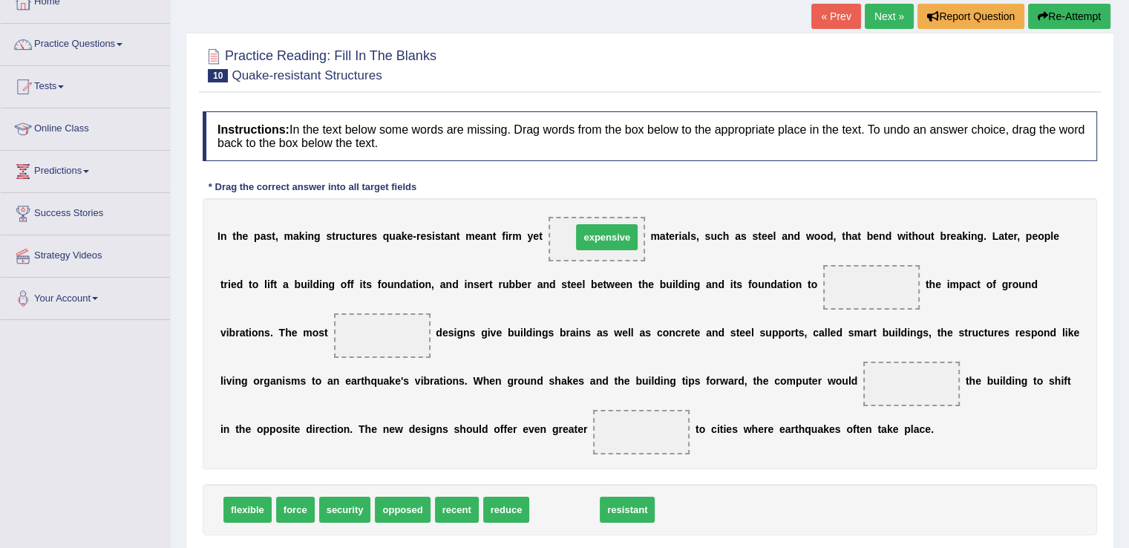
drag, startPoint x: 568, startPoint y: 509, endPoint x: 610, endPoint y: 237, distance: 275.6
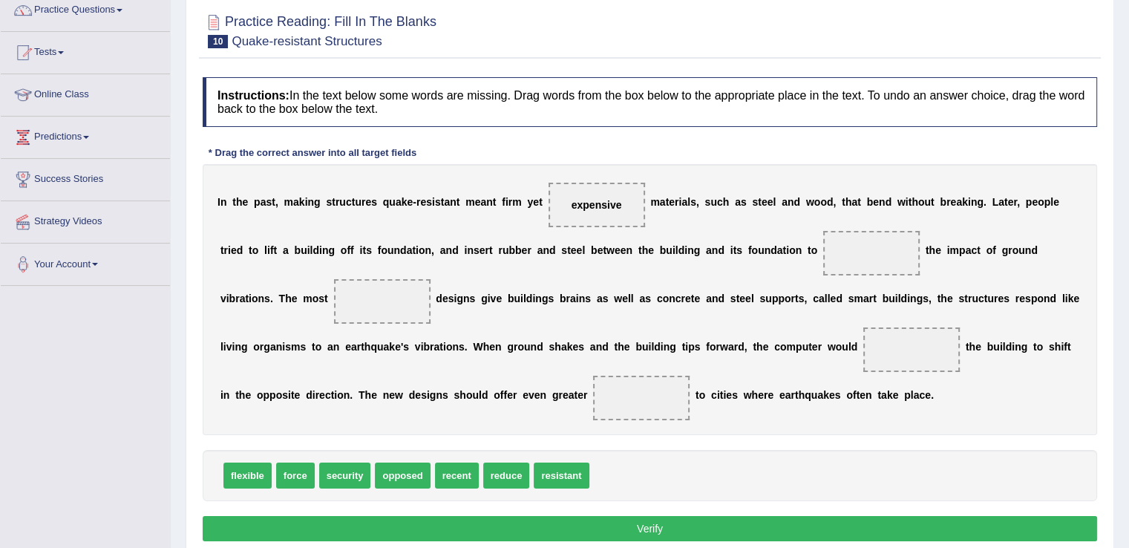
scroll to position [128, 0]
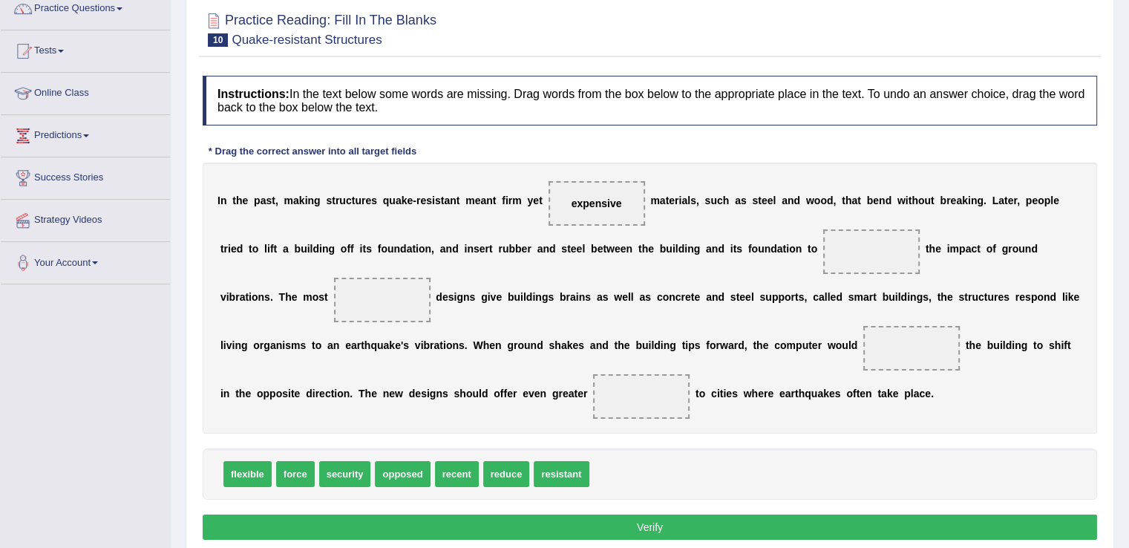
click at [644, 467] on div "flexible force security opposed recent reduce resistant" at bounding box center [650, 473] width 894 height 51
drag, startPoint x: 505, startPoint y: 476, endPoint x: 869, endPoint y: 260, distance: 422.6
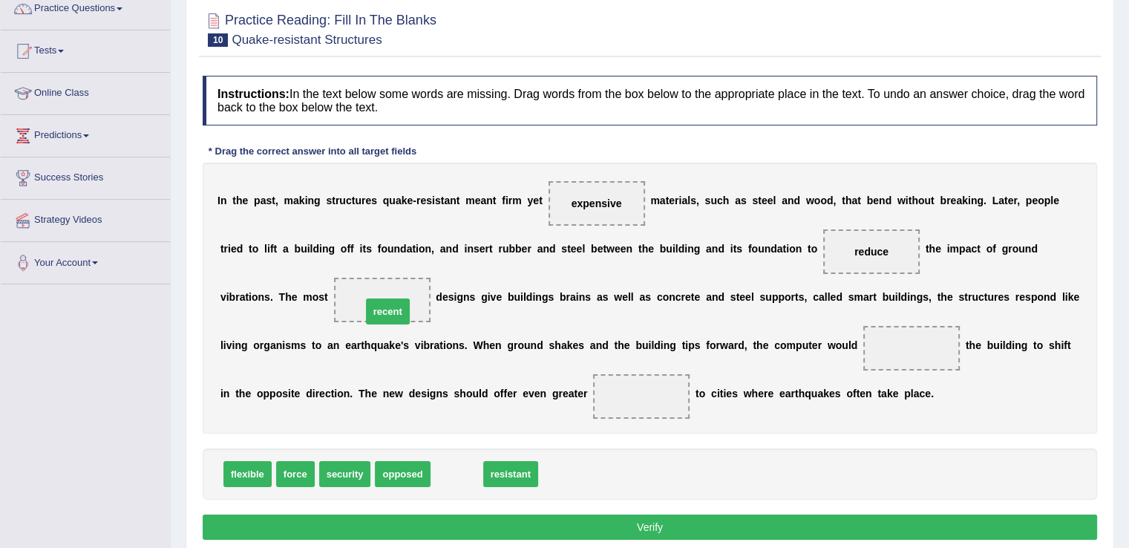
drag, startPoint x: 457, startPoint y: 472, endPoint x: 388, endPoint y: 309, distance: 176.6
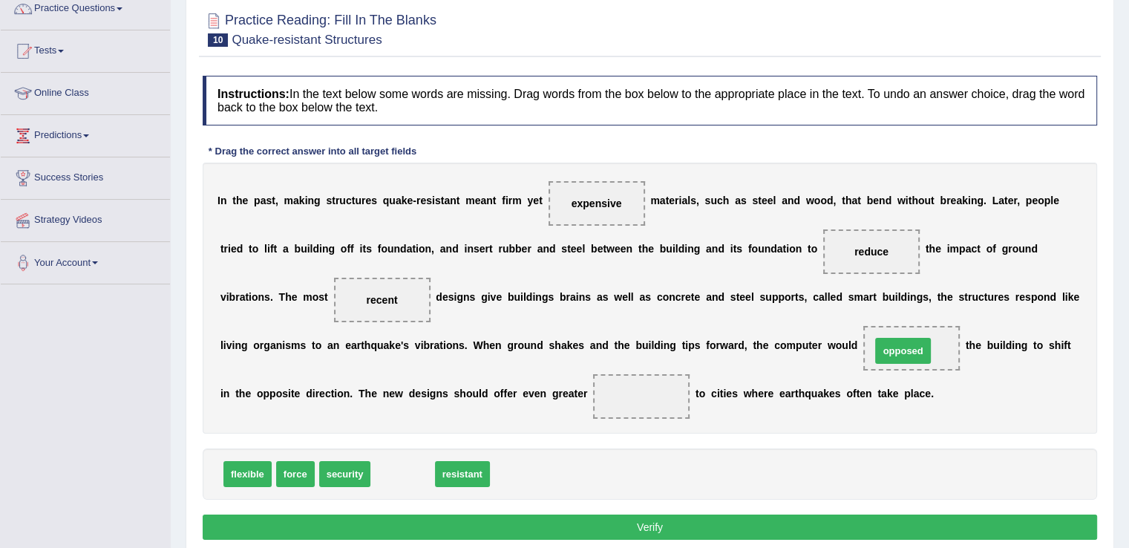
drag, startPoint x: 414, startPoint y: 470, endPoint x: 914, endPoint y: 347, distance: 515.2
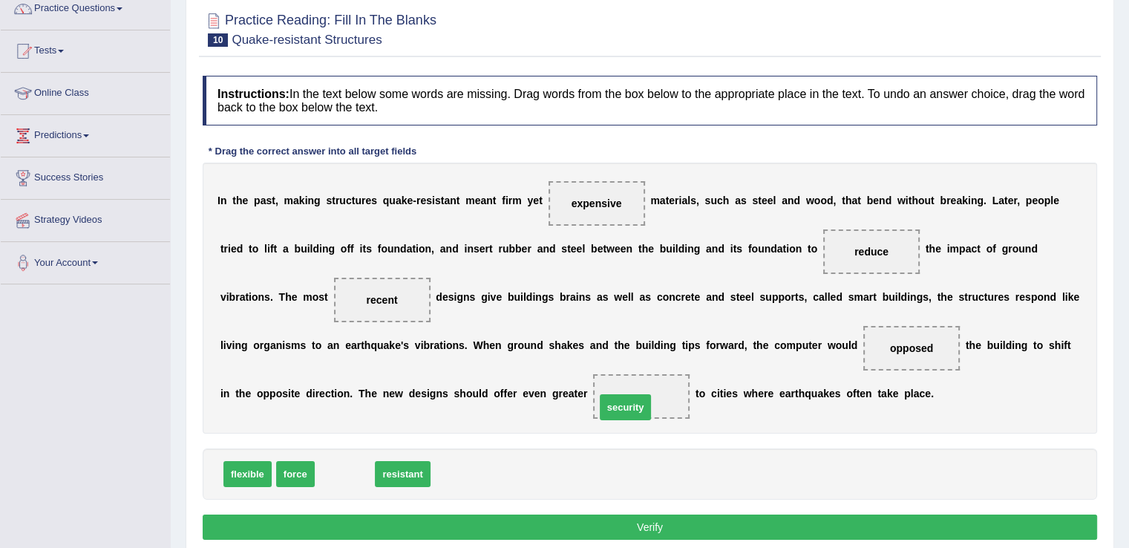
drag, startPoint x: 344, startPoint y: 470, endPoint x: 624, endPoint y: 403, distance: 288.4
click at [617, 520] on button "Verify" at bounding box center [650, 526] width 894 height 25
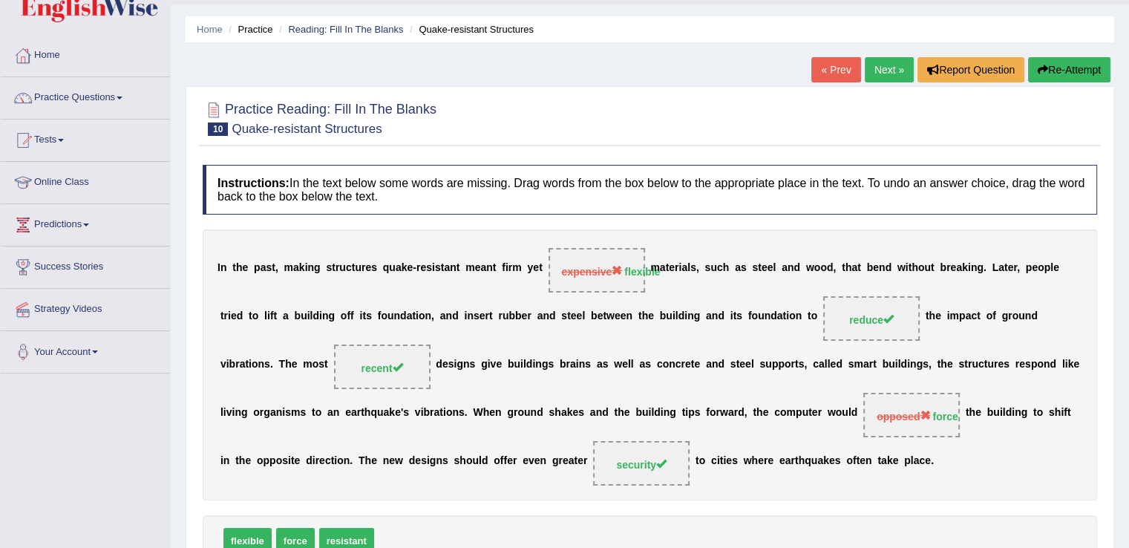
scroll to position [39, 0]
click at [882, 65] on link "Next »" at bounding box center [889, 69] width 49 height 25
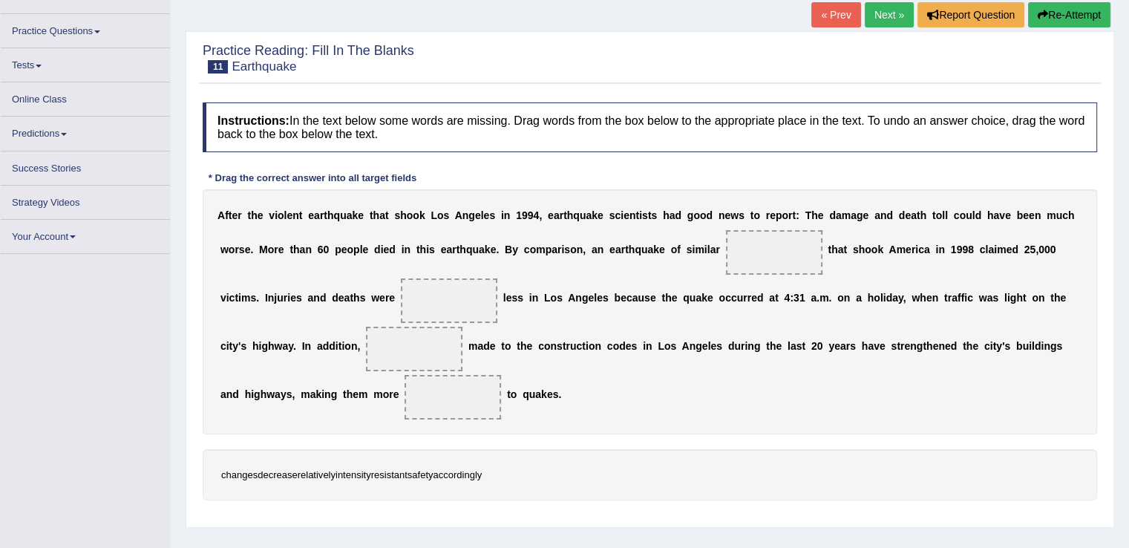
scroll to position [96, 0]
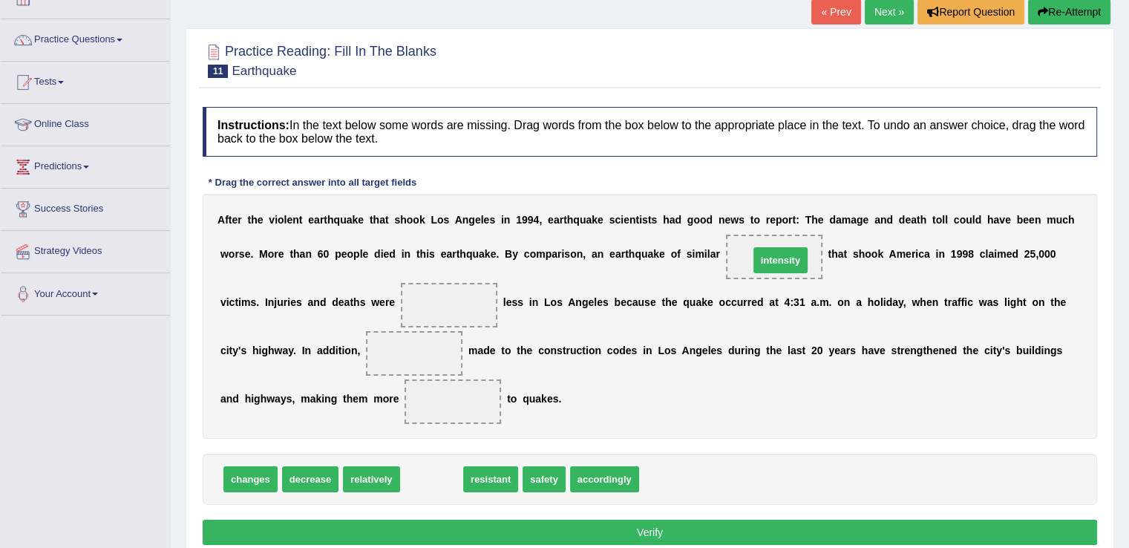
drag, startPoint x: 430, startPoint y: 476, endPoint x: 779, endPoint y: 258, distance: 411.4
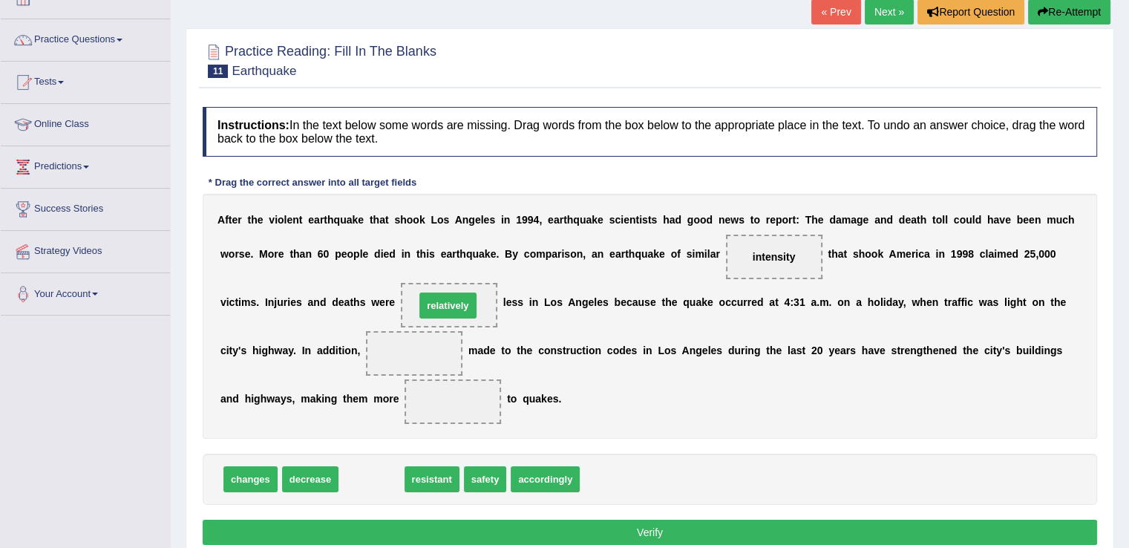
drag, startPoint x: 371, startPoint y: 476, endPoint x: 448, endPoint y: 303, distance: 189.1
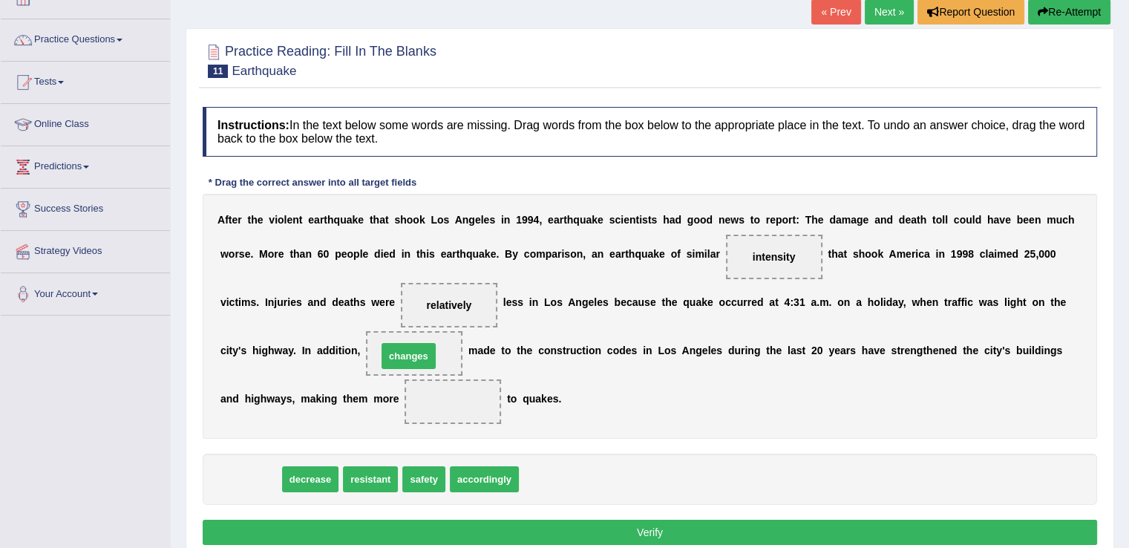
drag, startPoint x: 255, startPoint y: 482, endPoint x: 413, endPoint y: 358, distance: 200.4
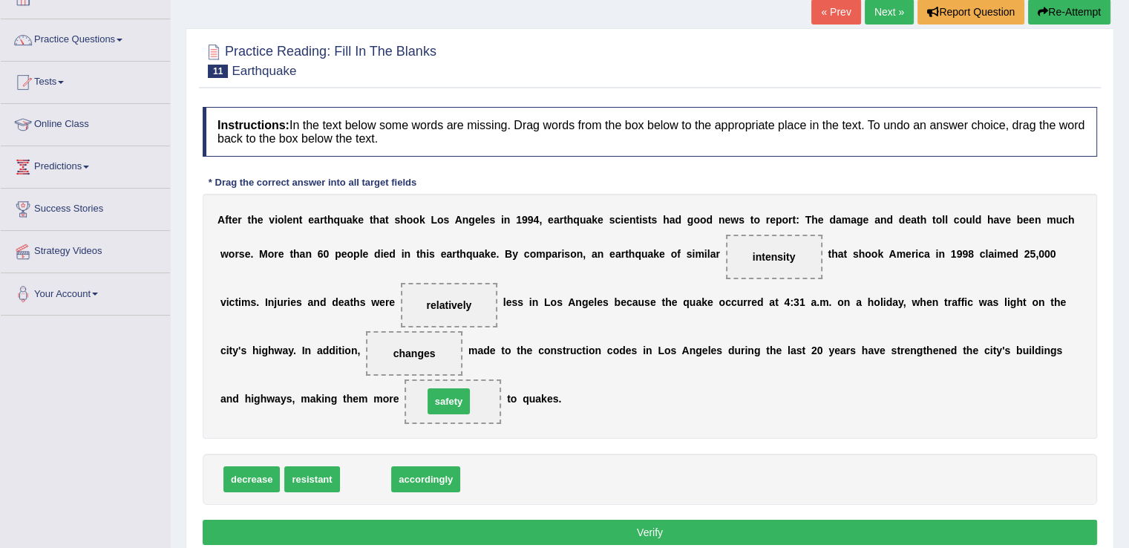
drag, startPoint x: 368, startPoint y: 481, endPoint x: 451, endPoint y: 403, distance: 113.9
click at [469, 530] on button "Verify" at bounding box center [650, 532] width 894 height 25
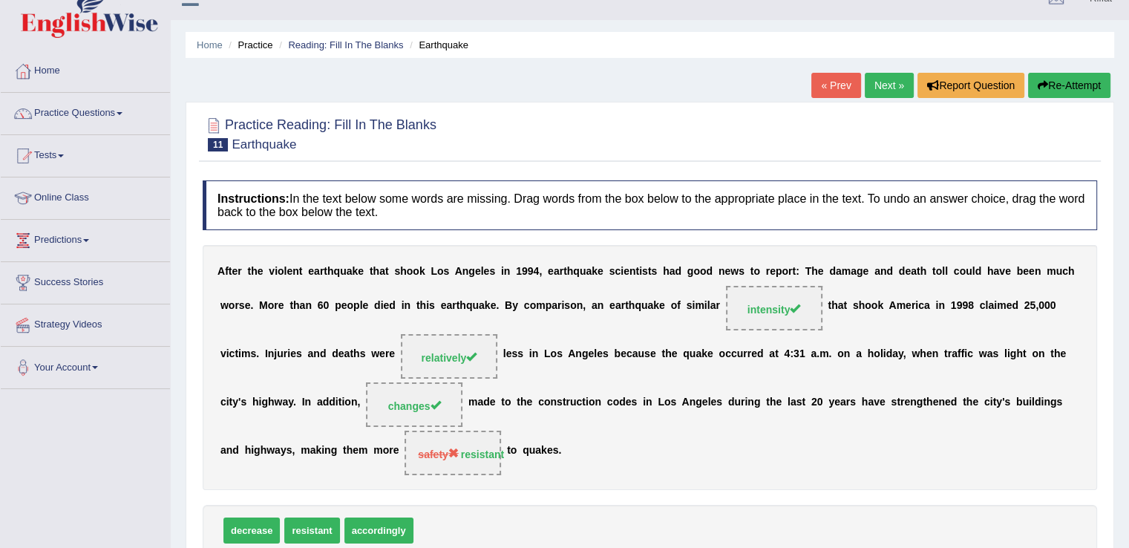
scroll to position [19, 0]
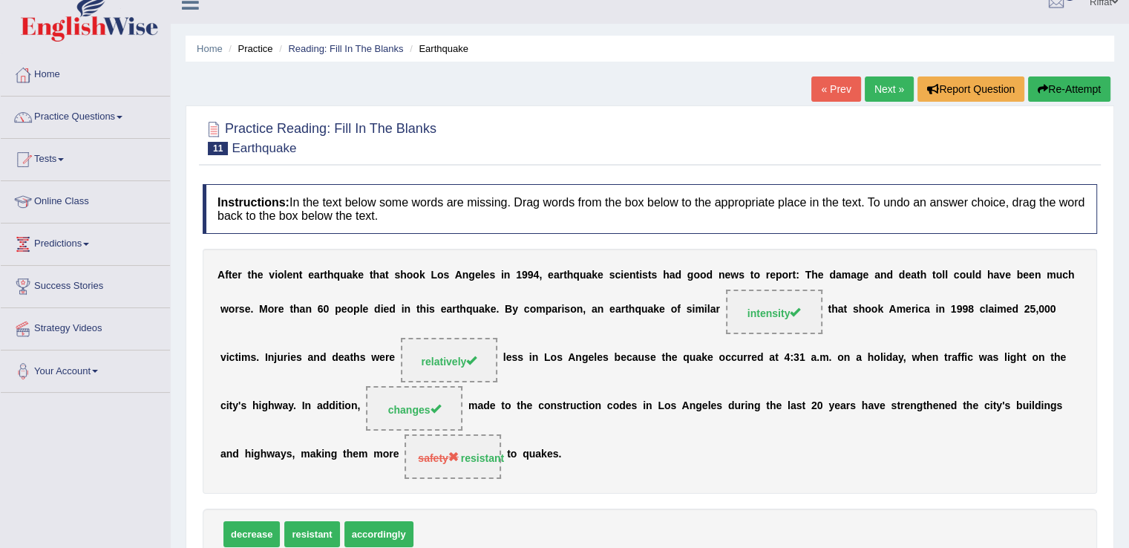
click at [882, 93] on link "Next »" at bounding box center [889, 88] width 49 height 25
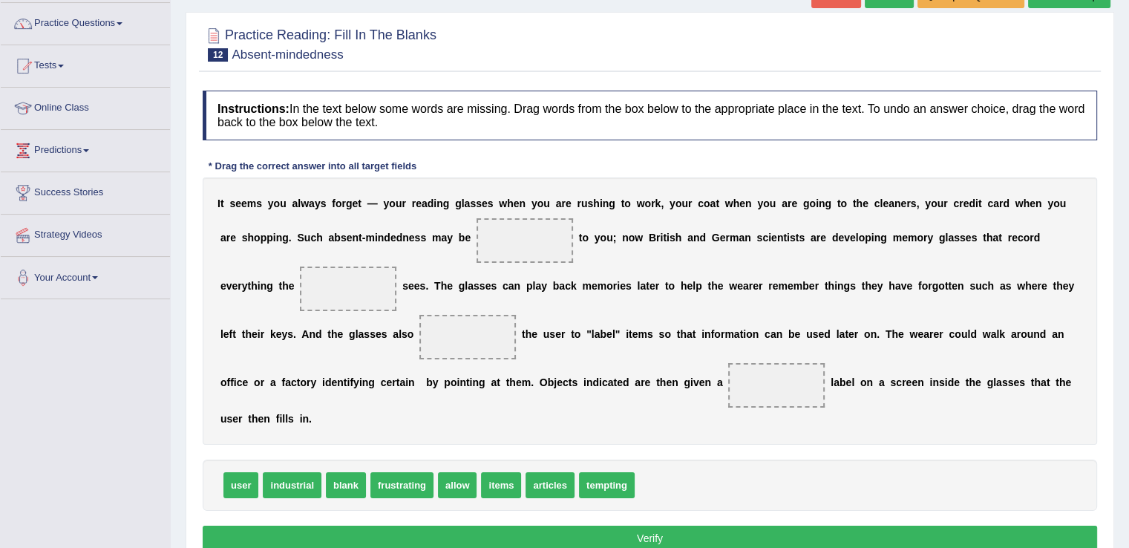
scroll to position [125, 0]
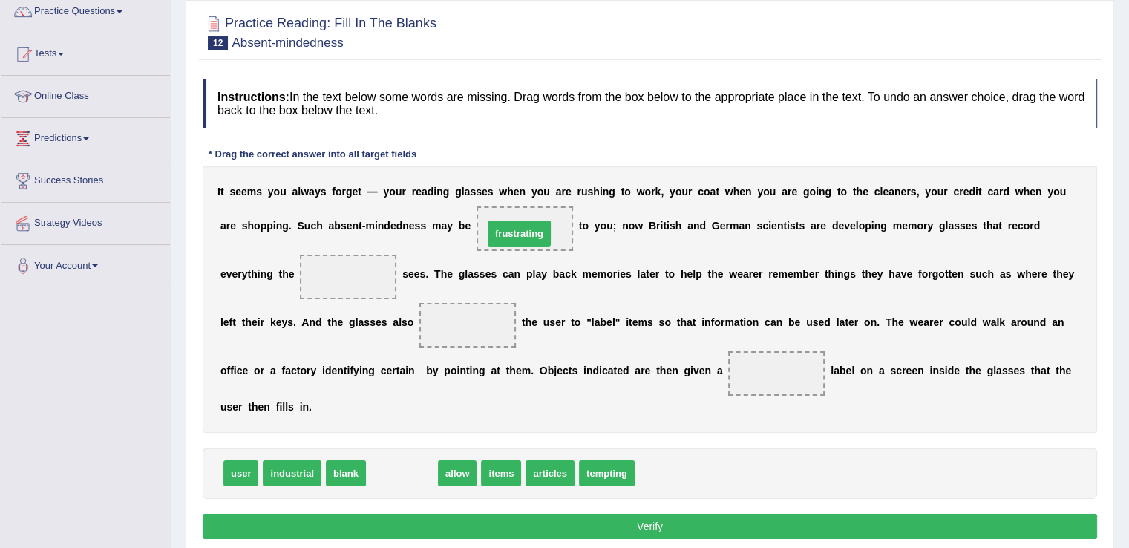
drag, startPoint x: 396, startPoint y: 474, endPoint x: 514, endPoint y: 235, distance: 266.9
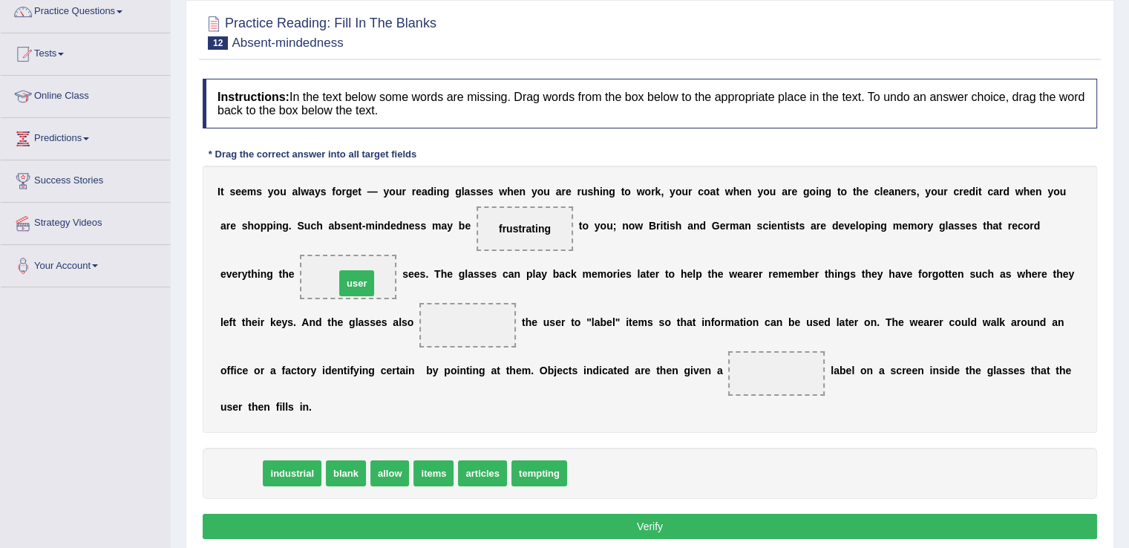
drag, startPoint x: 237, startPoint y: 479, endPoint x: 353, endPoint y: 289, distance: 222.5
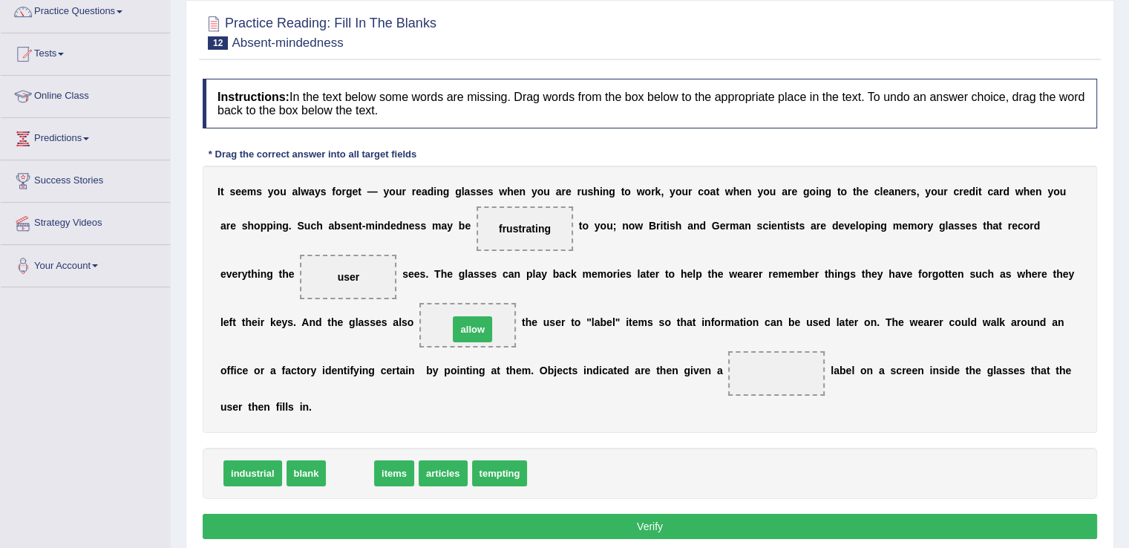
drag, startPoint x: 347, startPoint y: 474, endPoint x: 469, endPoint y: 330, distance: 189.0
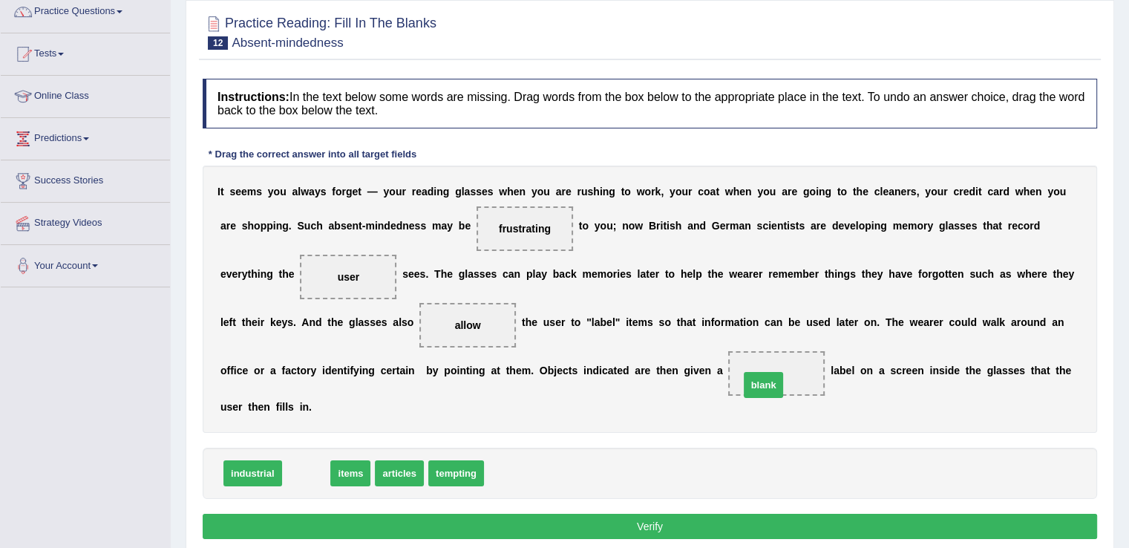
drag, startPoint x: 309, startPoint y: 471, endPoint x: 766, endPoint y: 382, distance: 465.6
click at [690, 525] on button "Verify" at bounding box center [650, 526] width 894 height 25
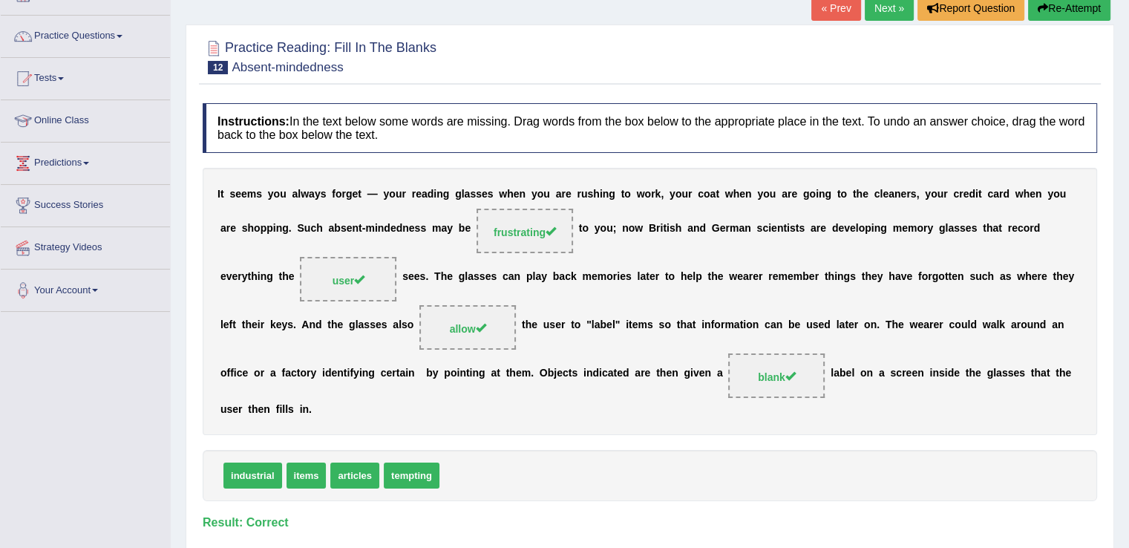
scroll to position [33, 0]
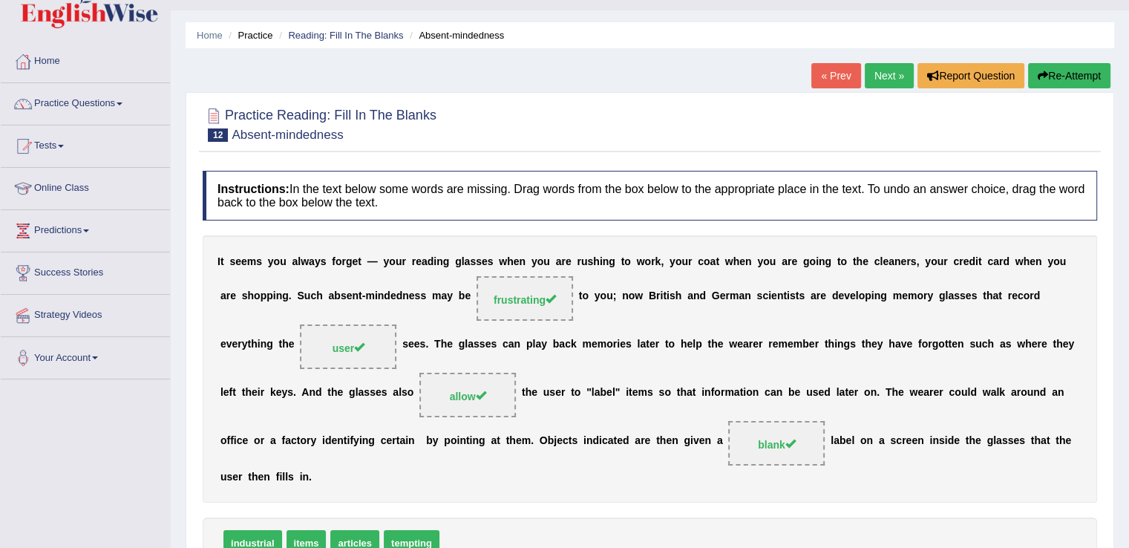
click at [881, 76] on link "Next »" at bounding box center [889, 75] width 49 height 25
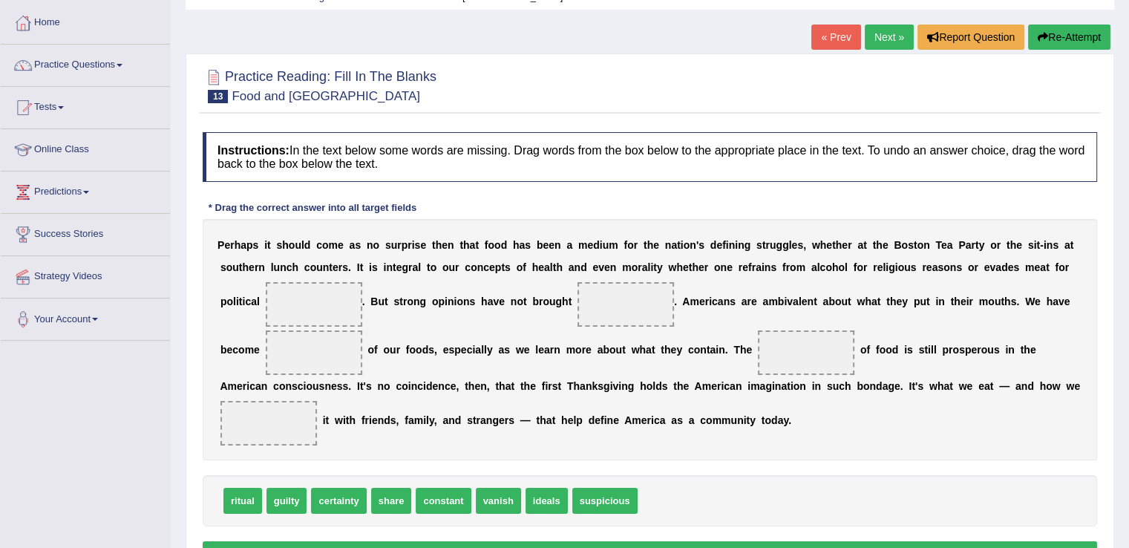
scroll to position [112, 0]
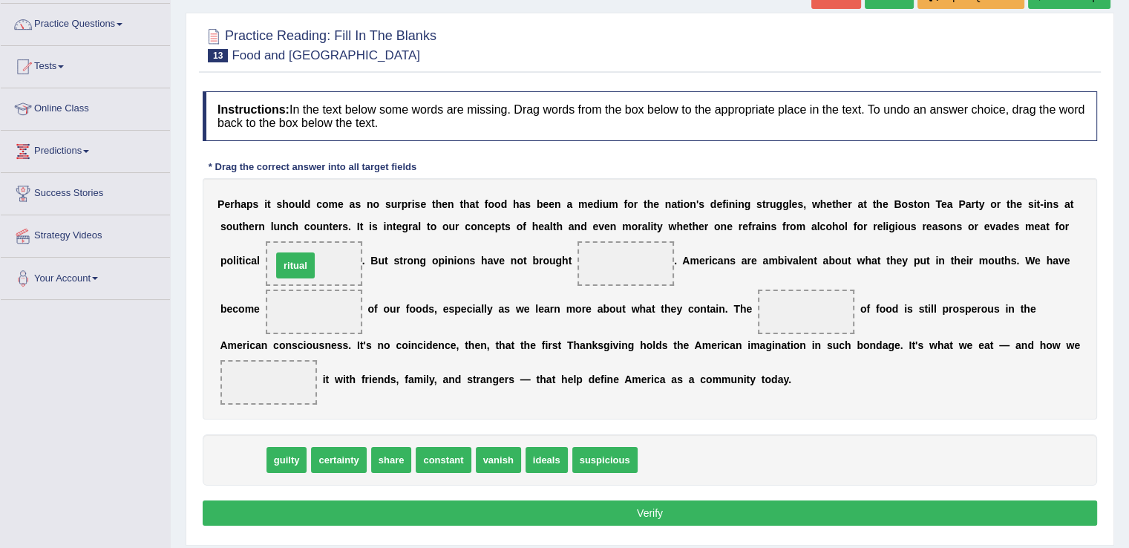
drag, startPoint x: 247, startPoint y: 458, endPoint x: 300, endPoint y: 263, distance: 201.5
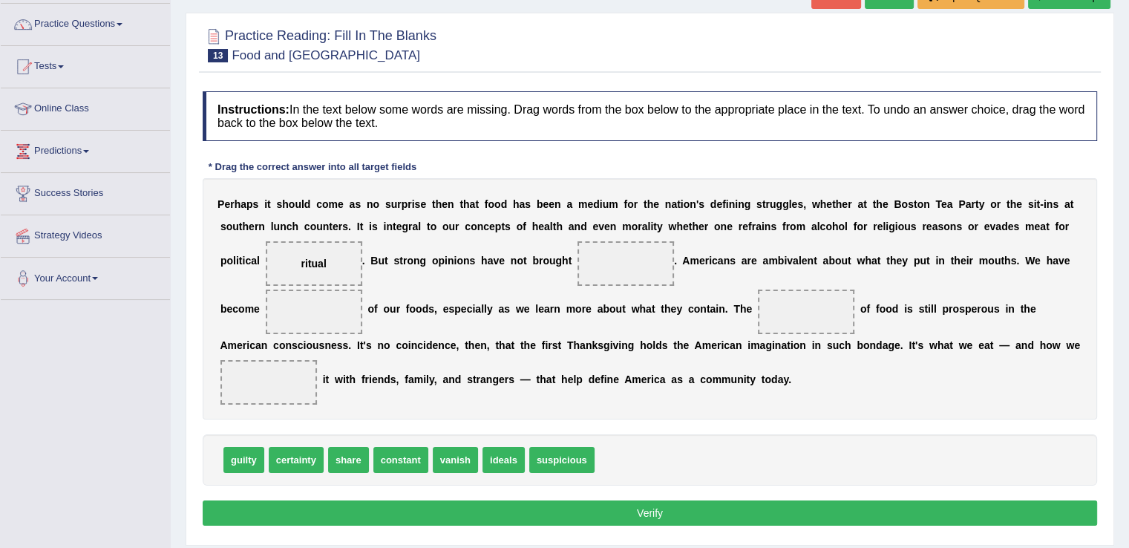
click at [571, 373] on b "e" at bounding box center [571, 379] width 6 height 12
drag, startPoint x: 302, startPoint y: 462, endPoint x: 626, endPoint y: 264, distance: 379.7
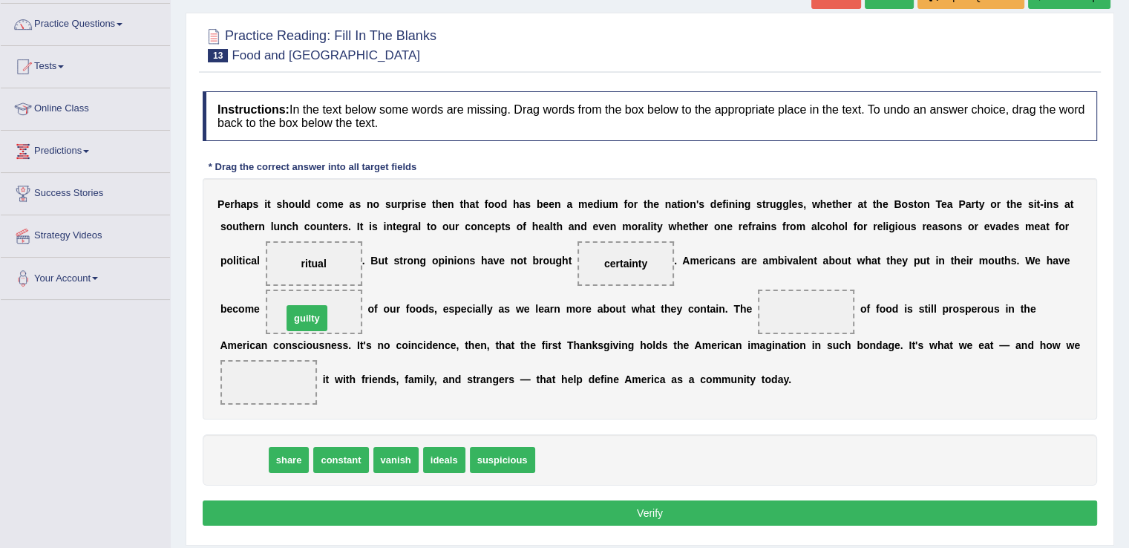
drag, startPoint x: 248, startPoint y: 458, endPoint x: 311, endPoint y: 315, distance: 155.8
drag, startPoint x: 246, startPoint y: 459, endPoint x: 822, endPoint y: 311, distance: 595.3
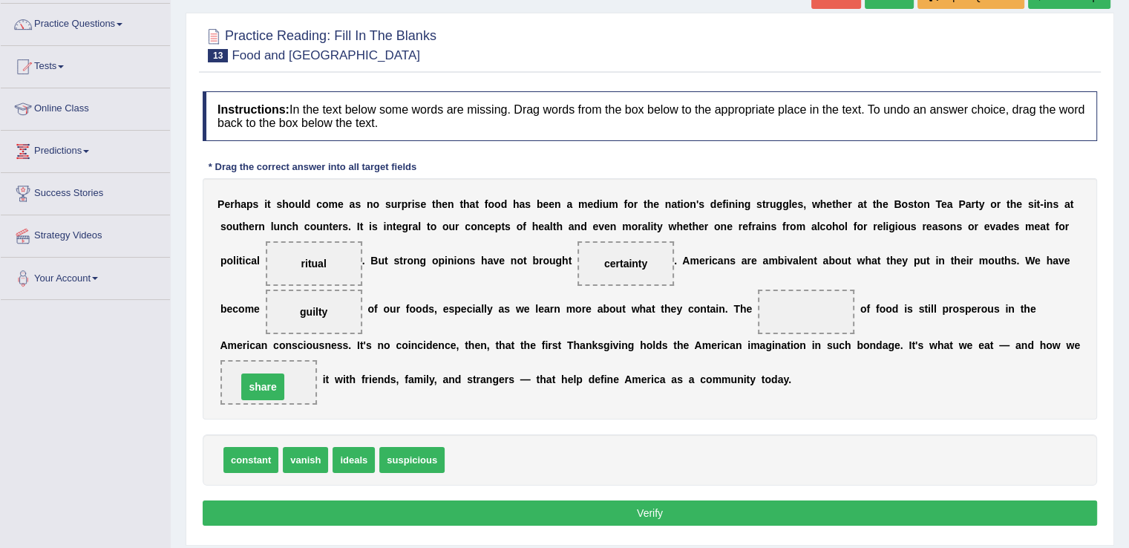
drag, startPoint x: 813, startPoint y: 309, endPoint x: 270, endPoint y: 384, distance: 548.4
drag, startPoint x: 305, startPoint y: 459, endPoint x: 774, endPoint y: 312, distance: 491.3
click at [669, 509] on button "Verify" at bounding box center [650, 512] width 894 height 25
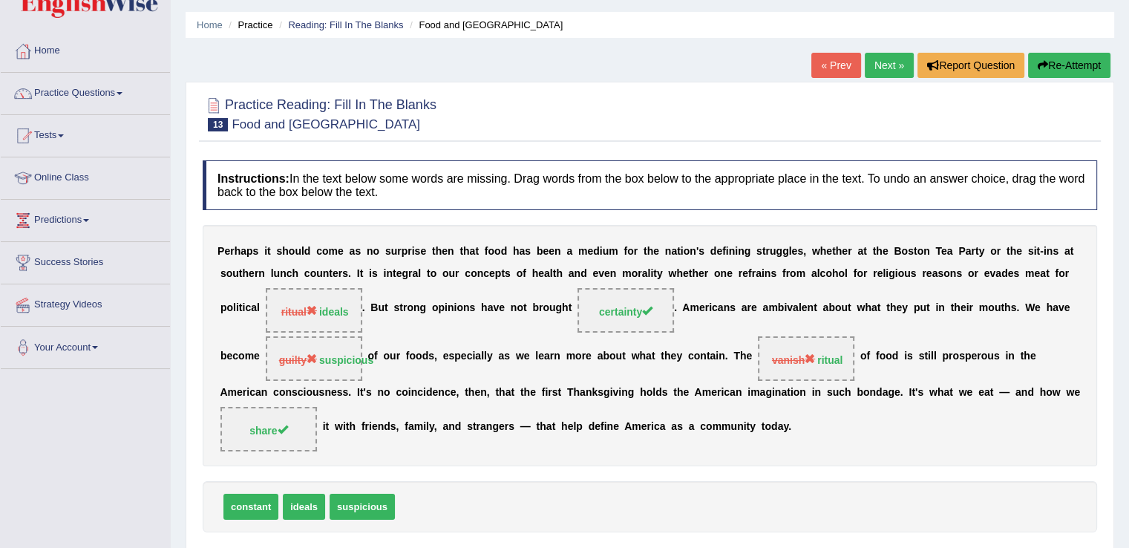
scroll to position [44, 0]
click at [73, 39] on link "Home" at bounding box center [85, 48] width 169 height 37
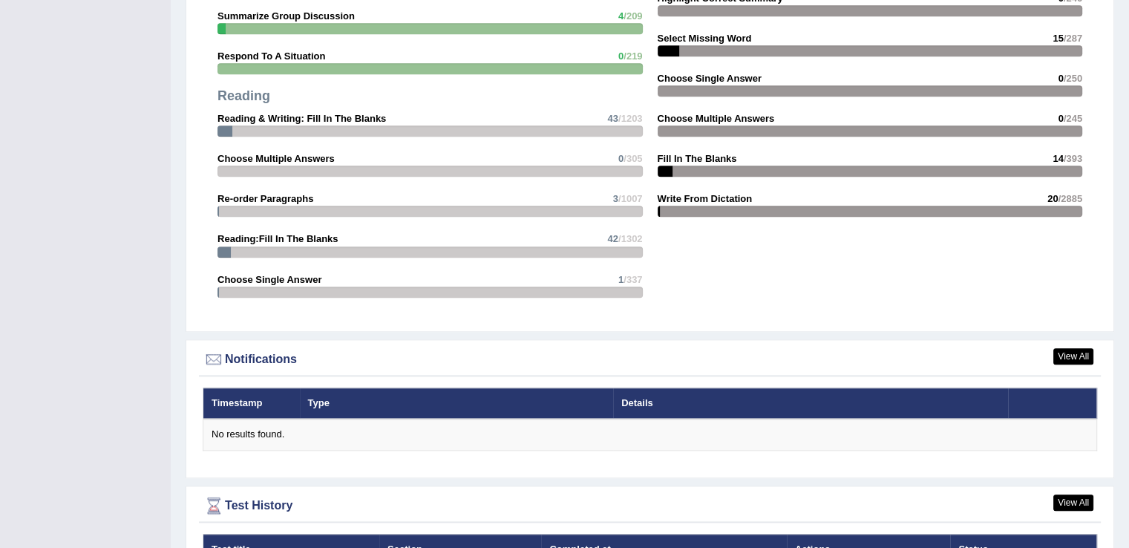
scroll to position [1562, 0]
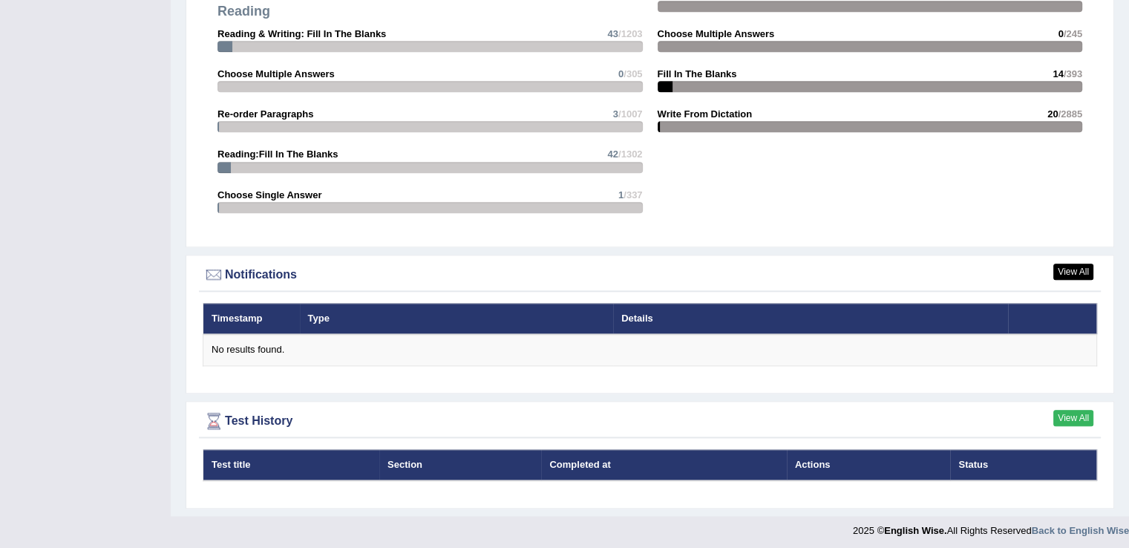
click at [1081, 413] on link "View All" at bounding box center [1073, 418] width 40 height 16
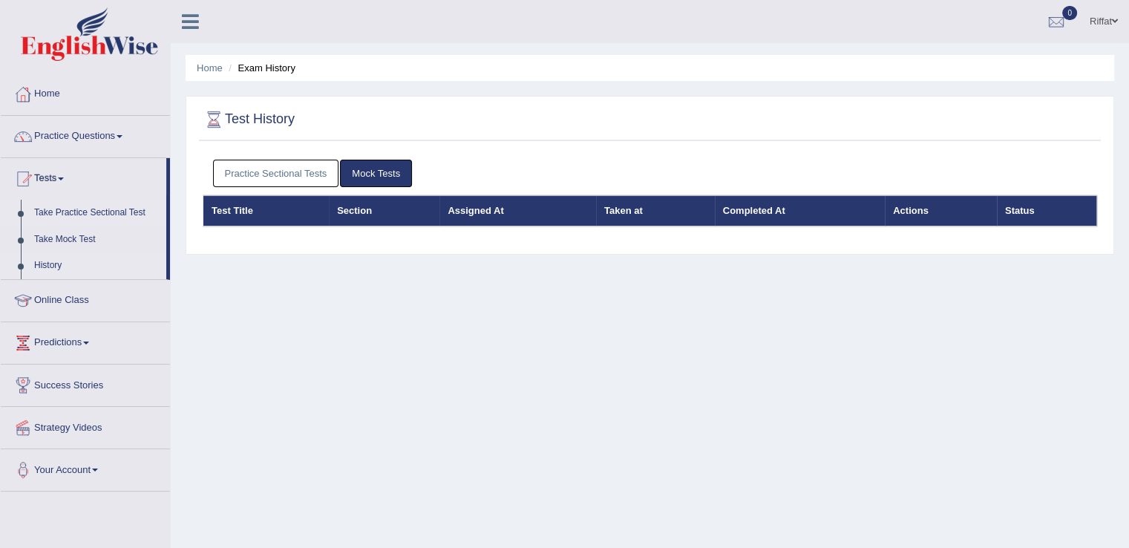
click at [103, 213] on link "Take Practice Sectional Test" at bounding box center [96, 213] width 139 height 27
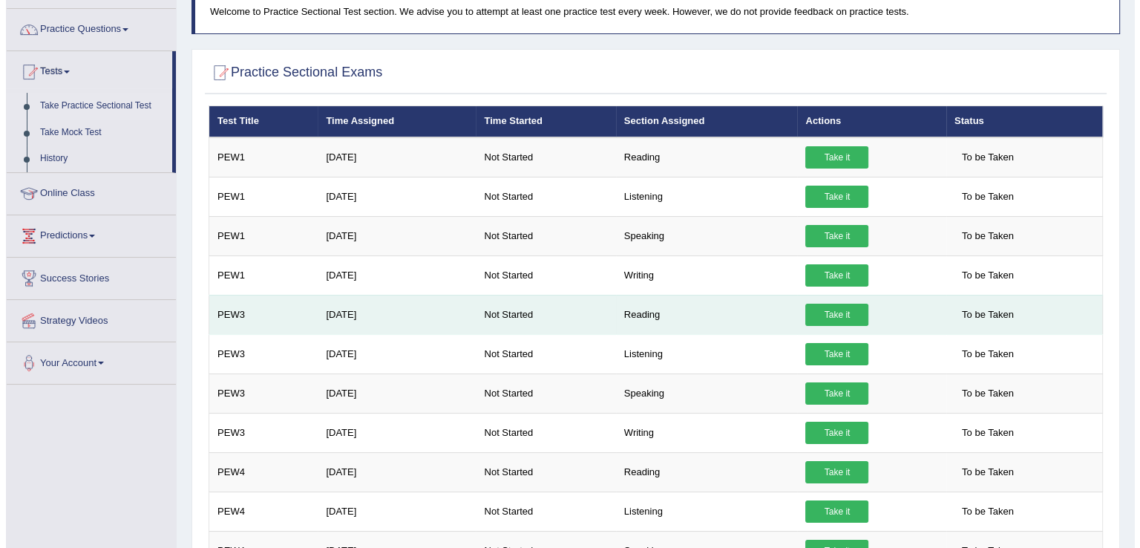
scroll to position [107, 0]
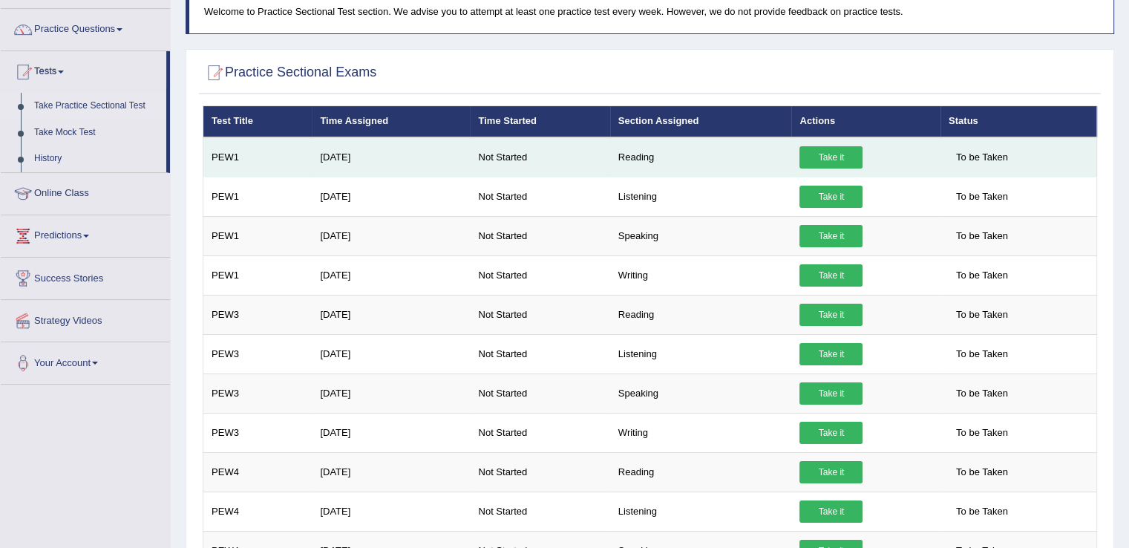
click at [833, 154] on link "Take it" at bounding box center [830, 157] width 63 height 22
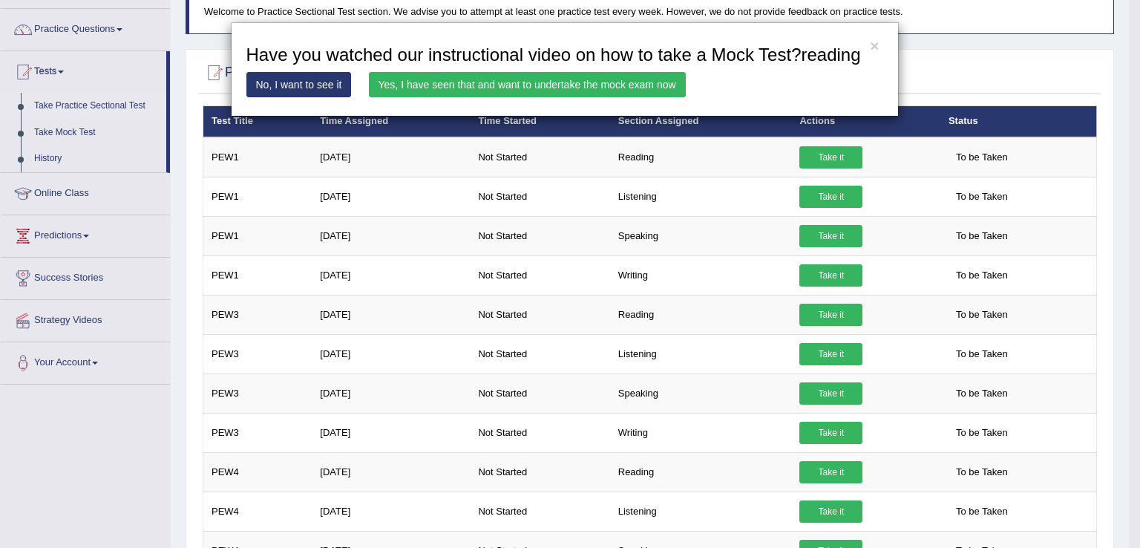
click at [574, 86] on link "Yes, I have seen that and want to undertake the mock exam now" at bounding box center [527, 84] width 317 height 25
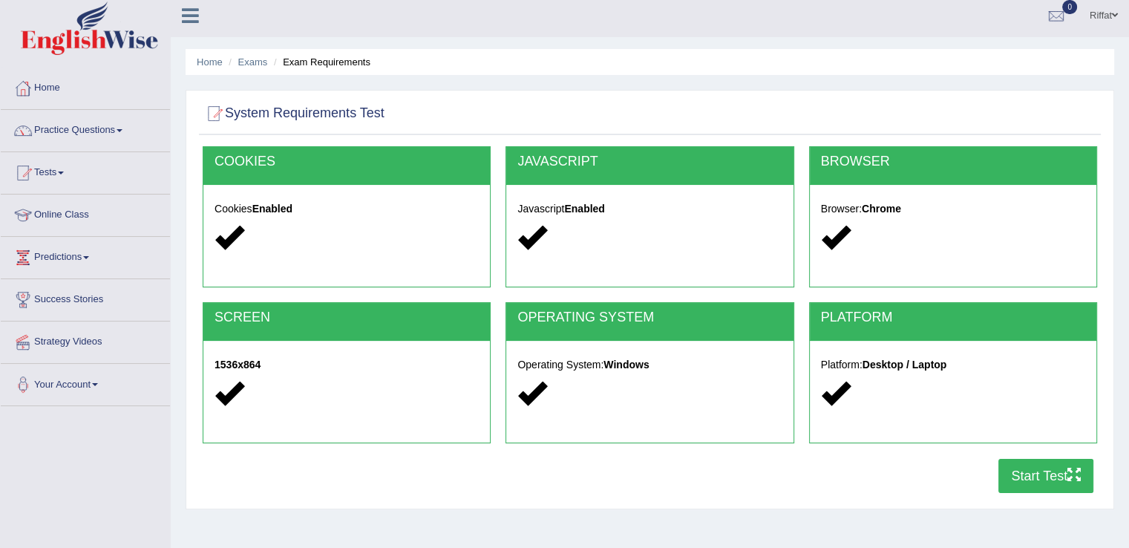
scroll to position [5, 0]
